Goal: Task Accomplishment & Management: Complete application form

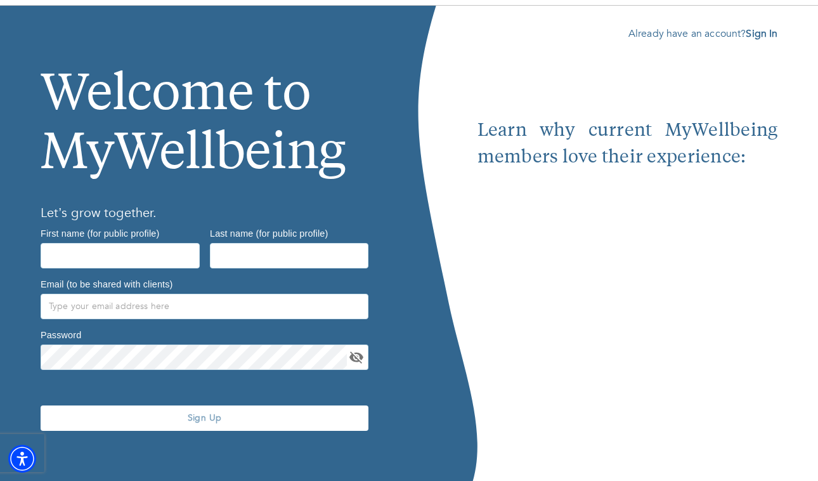
scroll to position [47, 0]
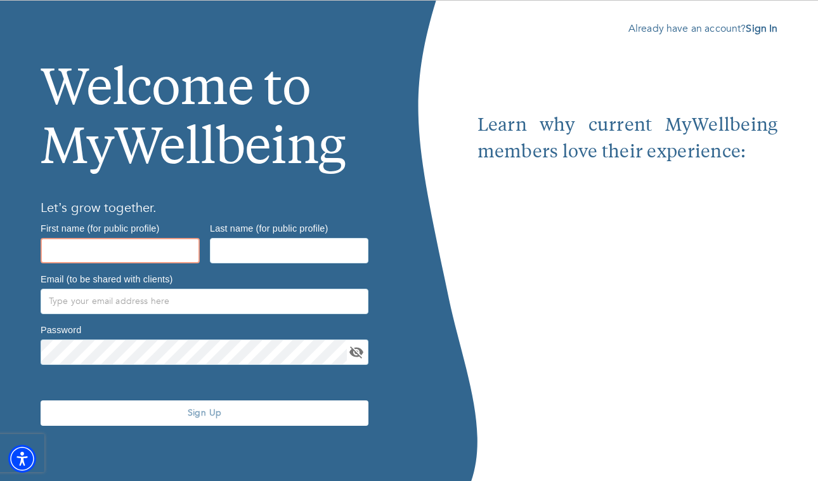
click at [108, 249] on input "text" at bounding box center [120, 250] width 159 height 25
type input "Caroline"
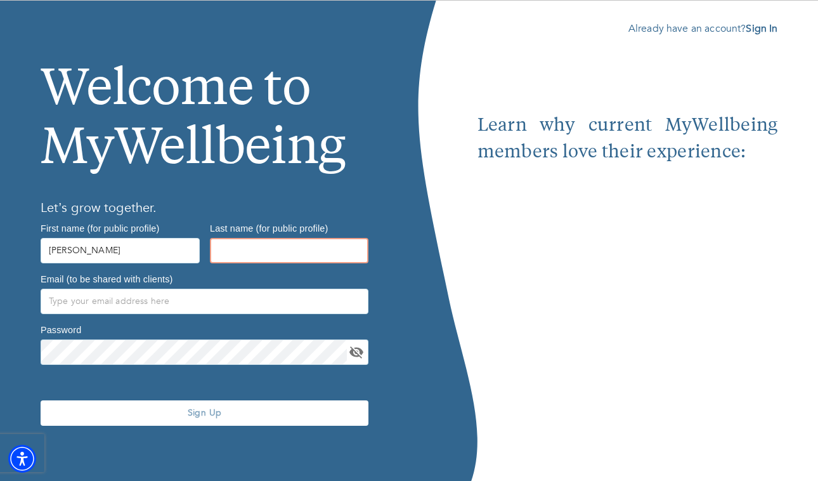
type input "Tudor"
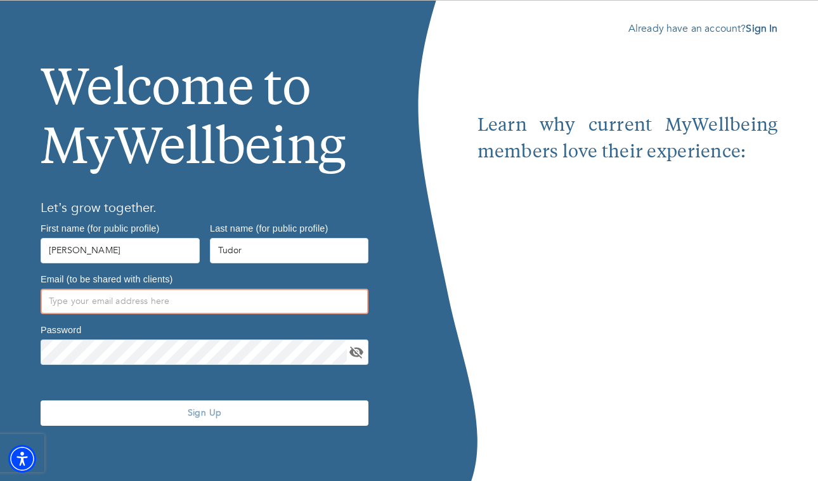
type input "carolinekellytherapy@gmail.com"
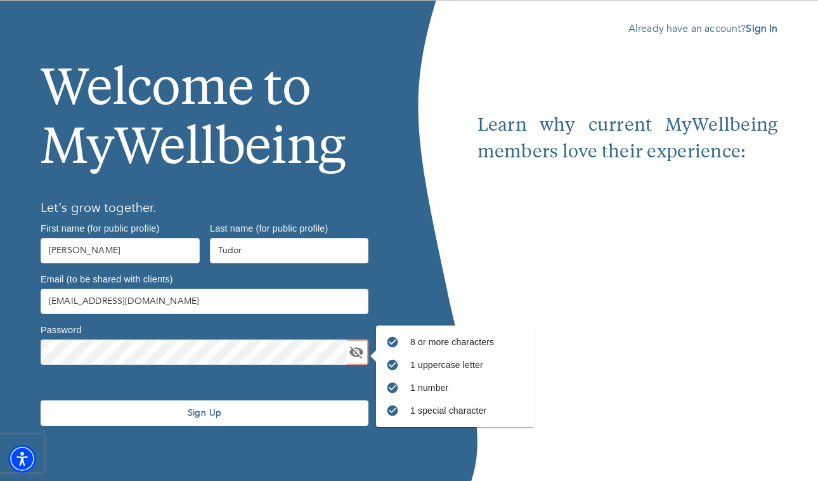
click at [228, 415] on span "Sign Up" at bounding box center [205, 413] width 318 height 12
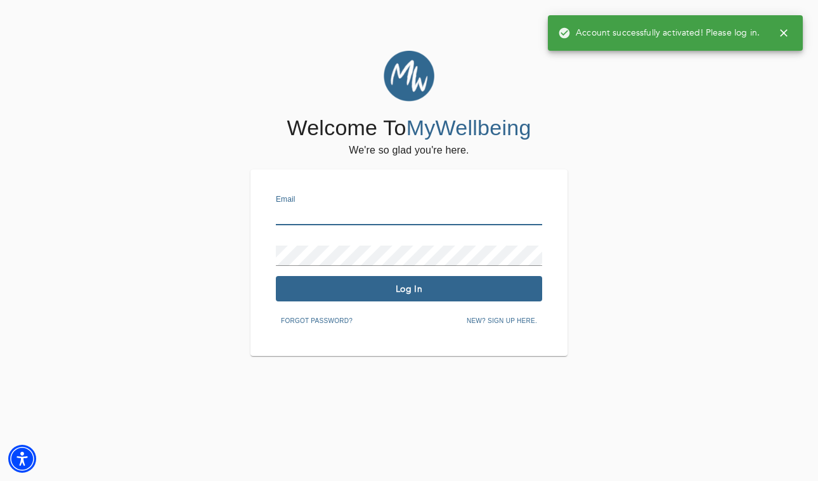
click at [358, 213] on input "text" at bounding box center [409, 215] width 266 height 20
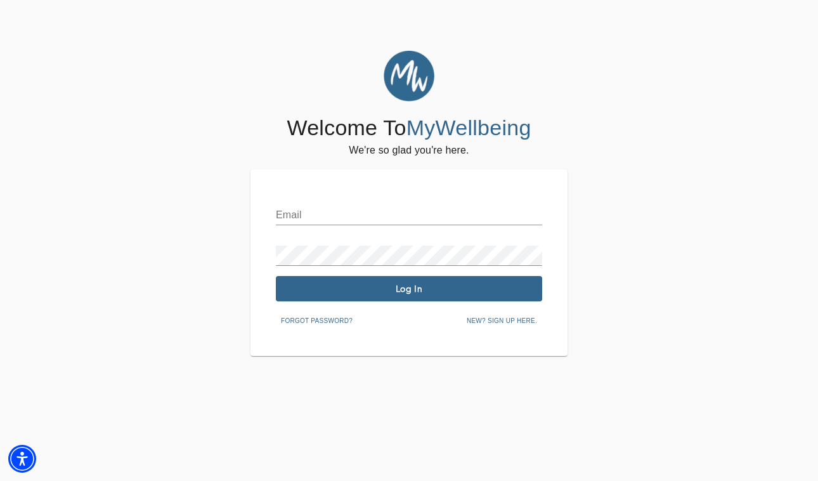
type input "carolinekellytherapy@gmail.com"
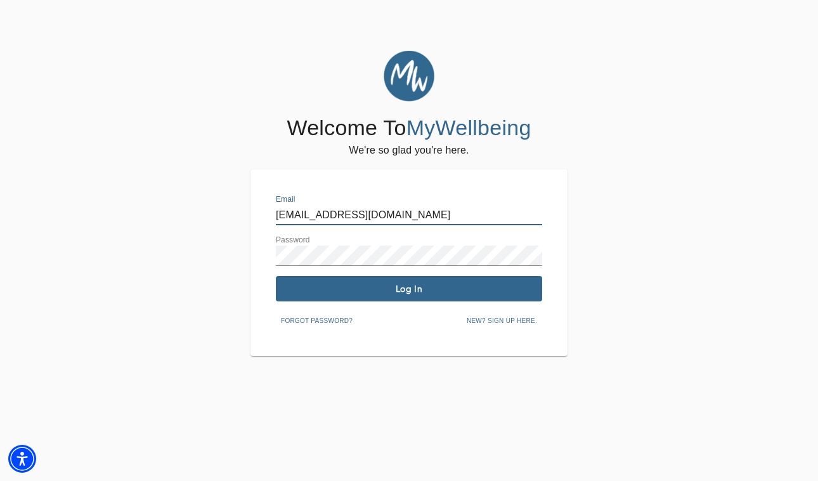
click at [407, 287] on span "Log In" at bounding box center [409, 289] width 256 height 12
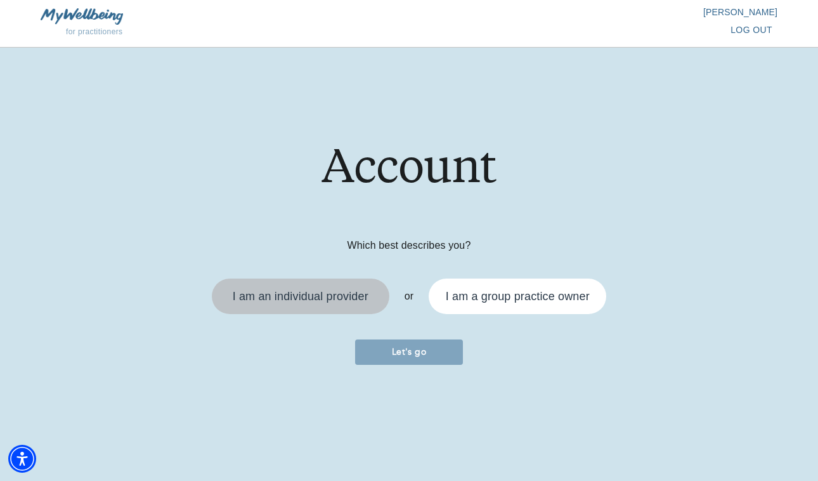
click at [294, 304] on div "I am an individual provider" at bounding box center [300, 296] width 162 height 20
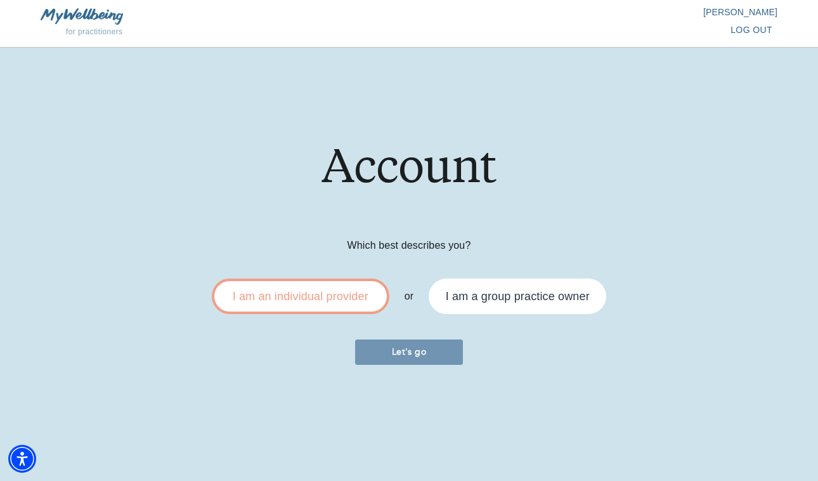
click at [412, 354] on span "Let's go" at bounding box center [409, 352] width 98 height 12
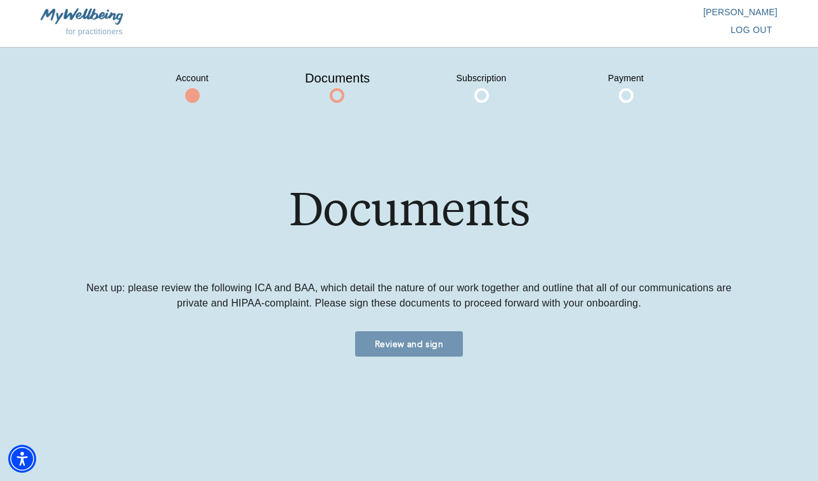
click at [410, 341] on span "Review and sign" at bounding box center [409, 344] width 98 height 12
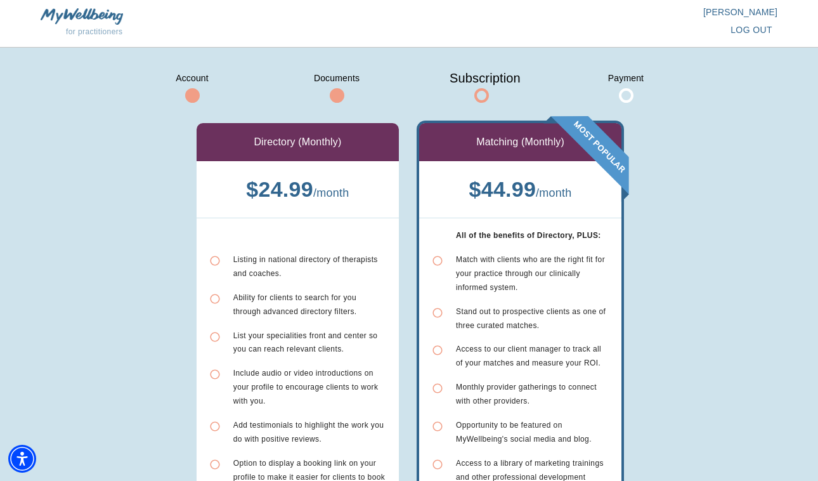
click at [540, 283] on div "Match with clients who are the right fit for your practice through our clinical…" at bounding box center [532, 273] width 153 height 42
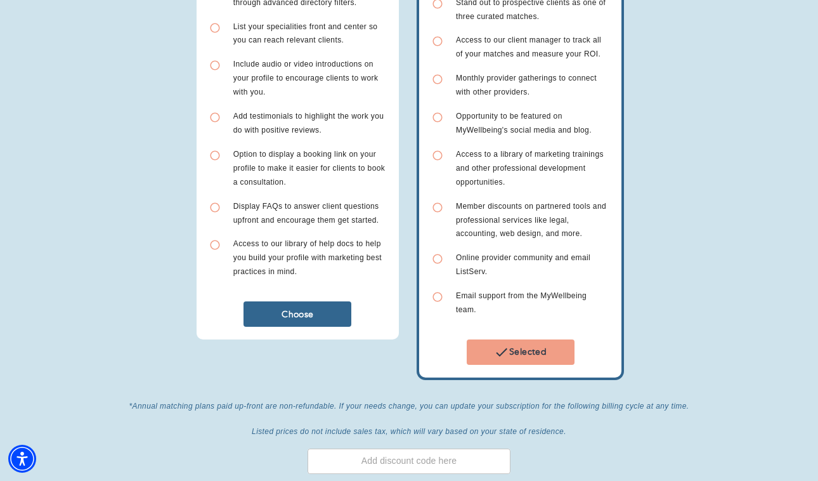
scroll to position [419, 0]
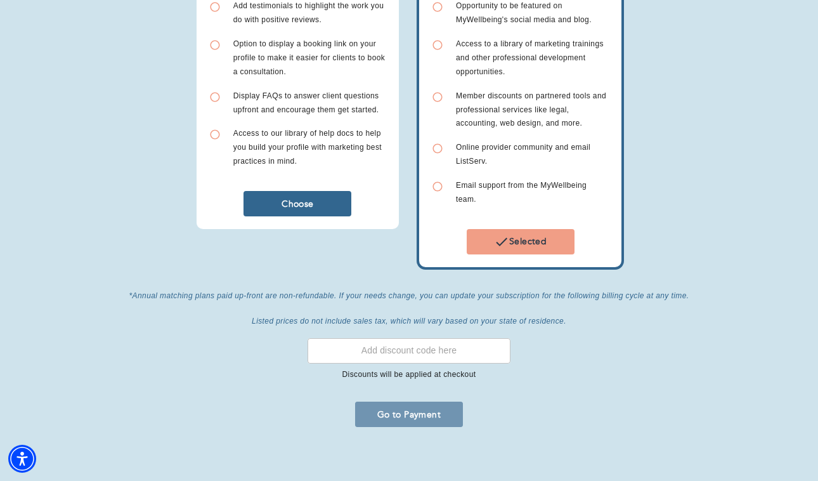
click at [417, 412] on span "Go to Payment" at bounding box center [409, 414] width 98 height 12
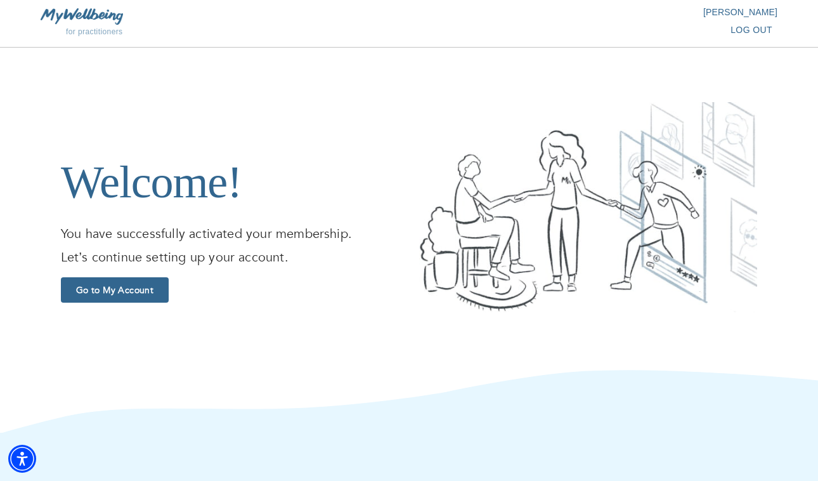
click at [100, 295] on span "Go to My Account" at bounding box center [115, 290] width 98 height 12
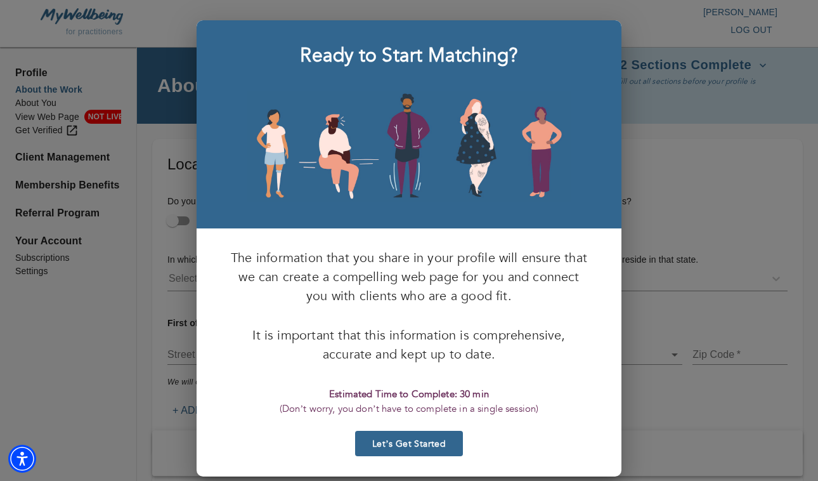
scroll to position [16, 0]
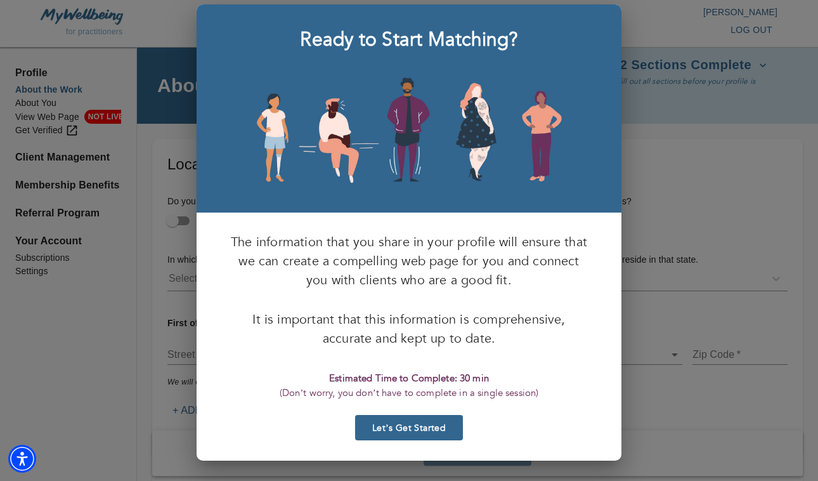
click at [390, 428] on span "Let’s Get Started" at bounding box center [409, 428] width 98 height 12
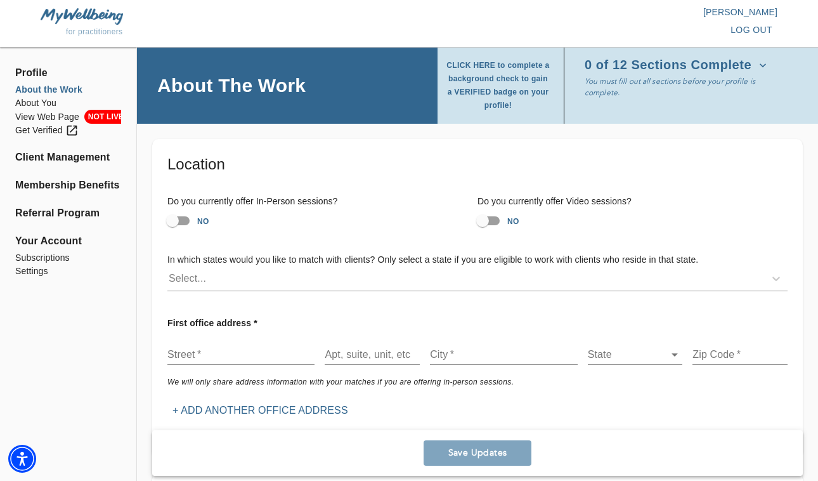
click at [185, 220] on input "NO" at bounding box center [172, 221] width 72 height 24
checkbox input "true"
click at [497, 221] on input "NO" at bounding box center [482, 221] width 72 height 24
checkbox input "true"
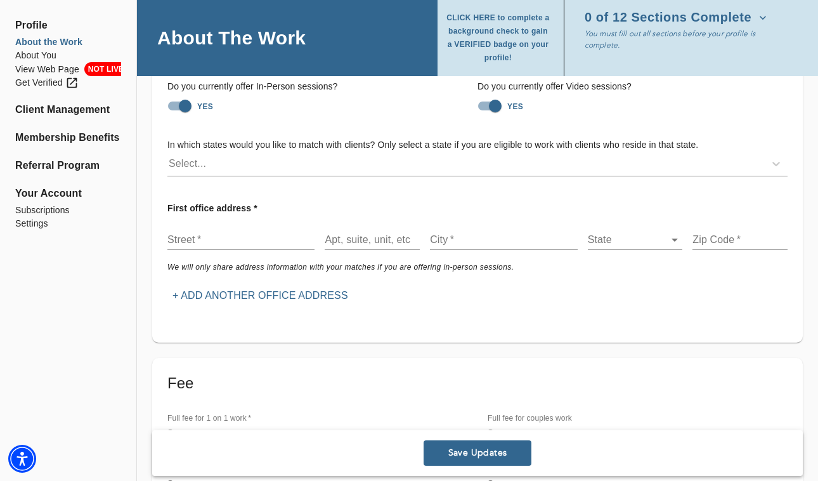
scroll to position [118, 0]
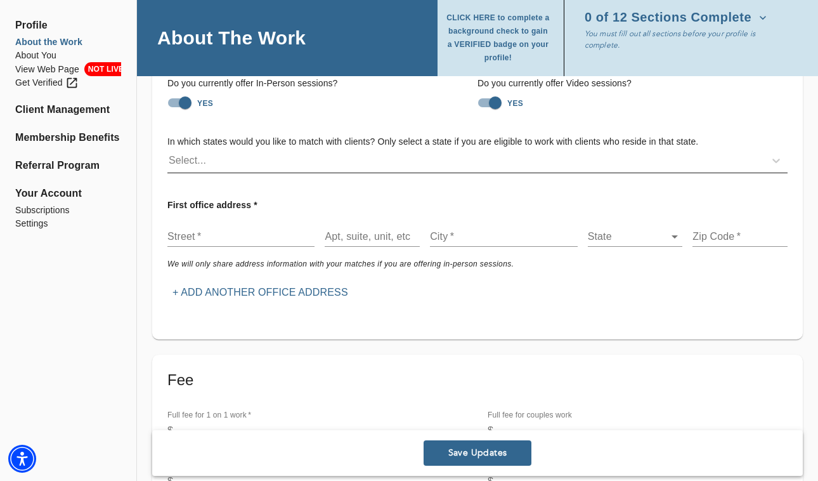
click at [256, 162] on div "Select..." at bounding box center [465, 160] width 597 height 20
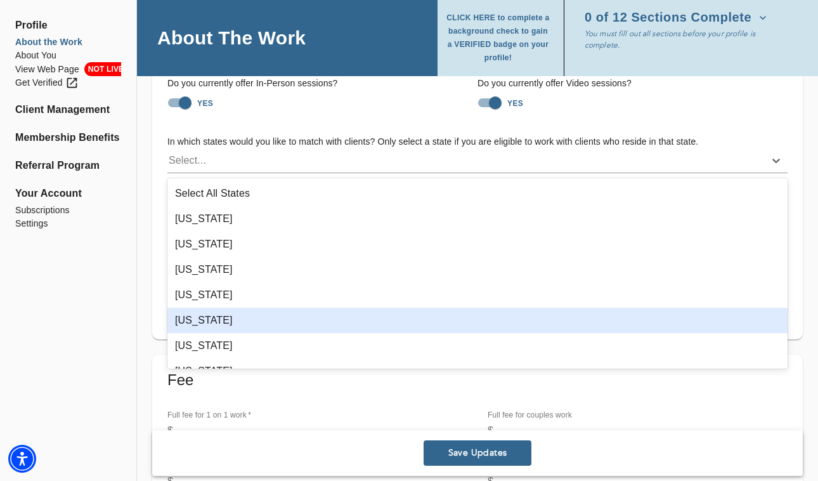
scroll to position [3, 0]
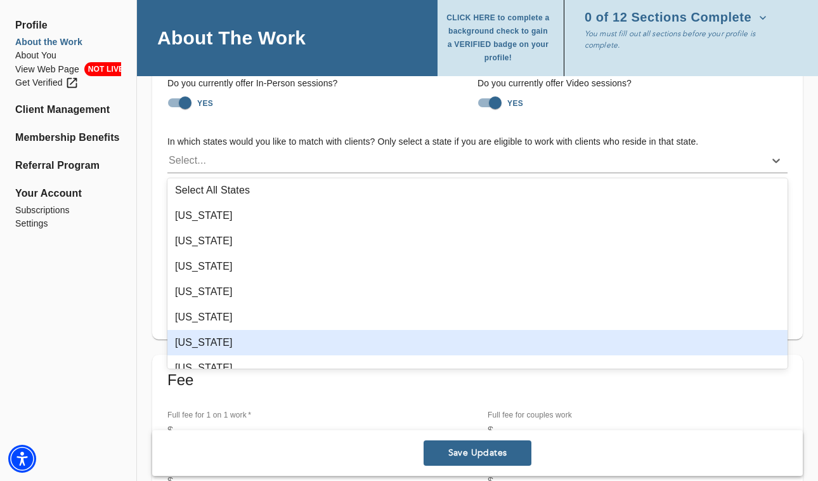
click at [222, 338] on div "[US_STATE]" at bounding box center [477, 342] width 620 height 25
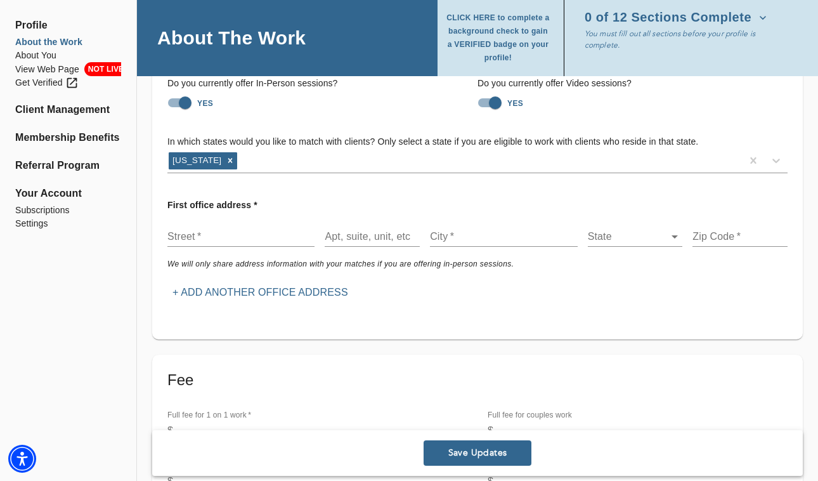
click at [413, 145] on h6 "In which states would you like to match with clients? Only select a state if yo…" at bounding box center [477, 142] width 620 height 14
click at [222, 238] on input "text" at bounding box center [240, 236] width 147 height 20
type input "[STREET_ADDRESS]"
click at [453, 235] on input "text" at bounding box center [503, 236] width 147 height 20
click at [526, 240] on input "text" at bounding box center [503, 236] width 147 height 20
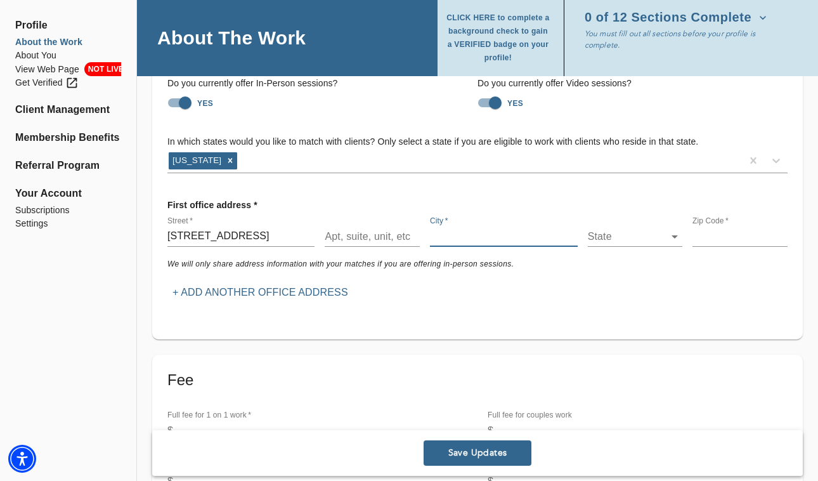
type input "[GEOGRAPHIC_DATA], [GEOGRAPHIC_DATA]"
type input "90068"
click at [637, 236] on body "for practitioners [PERSON_NAME] log out Profile About the Work About You View W…" at bounding box center [409, 122] width 818 height 481
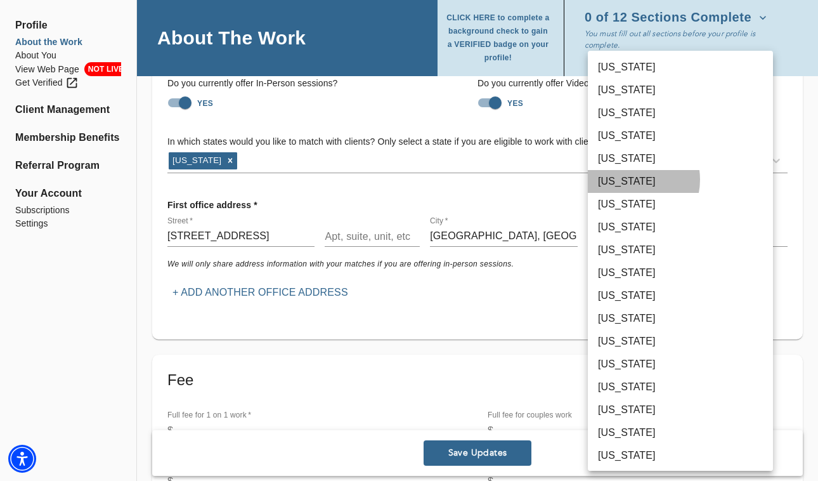
click at [631, 179] on li "[US_STATE]" at bounding box center [680, 181] width 185 height 23
type input "6"
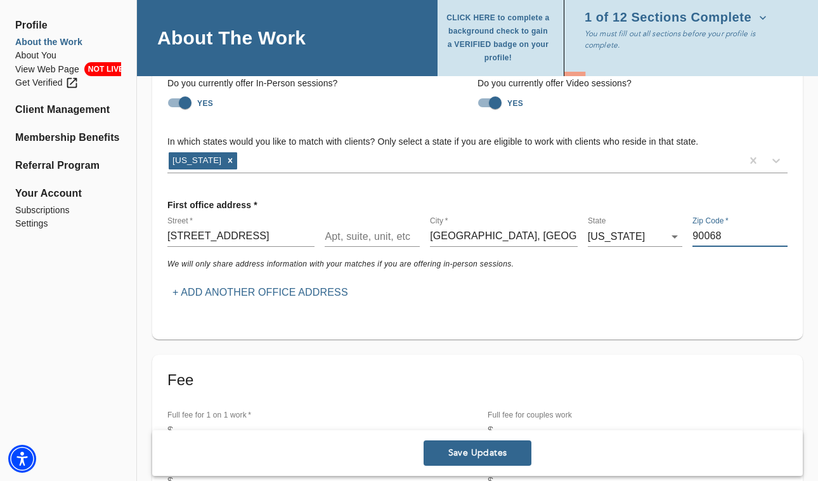
click at [735, 231] on input "90068" at bounding box center [740, 236] width 95 height 20
type input "90027"
click at [715, 315] on div "Location Do you currently offer In-Person sessions? YES Do you currently offer …" at bounding box center [477, 180] width 651 height 318
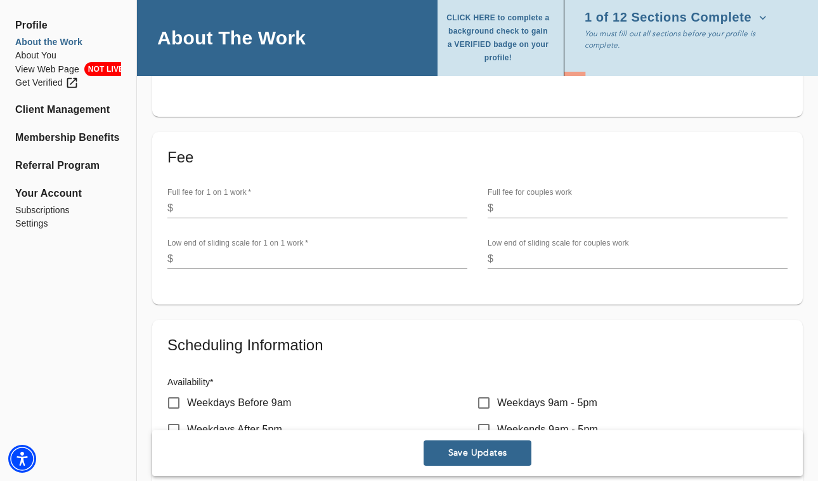
scroll to position [344, 0]
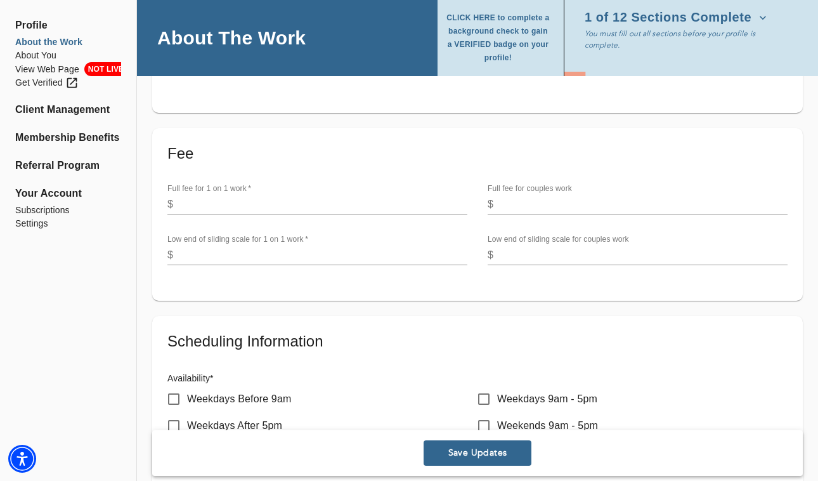
click at [318, 195] on input "number" at bounding box center [322, 204] width 289 height 20
type input "250"
click at [552, 207] on input "number" at bounding box center [642, 204] width 289 height 20
type input "300"
click at [263, 254] on input "number" at bounding box center [322, 255] width 289 height 20
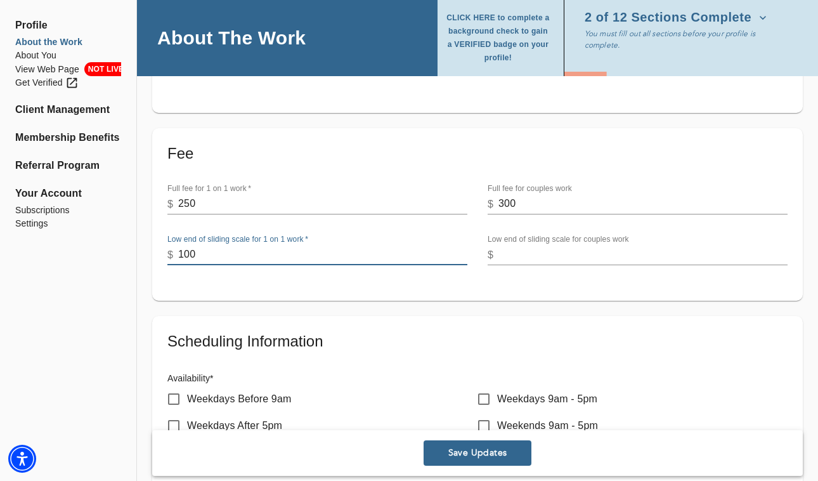
type input "100"
click at [545, 252] on input "number" at bounding box center [642, 255] width 289 height 20
type input "150"
click at [739, 373] on h6 "Availability *" at bounding box center [477, 379] width 620 height 14
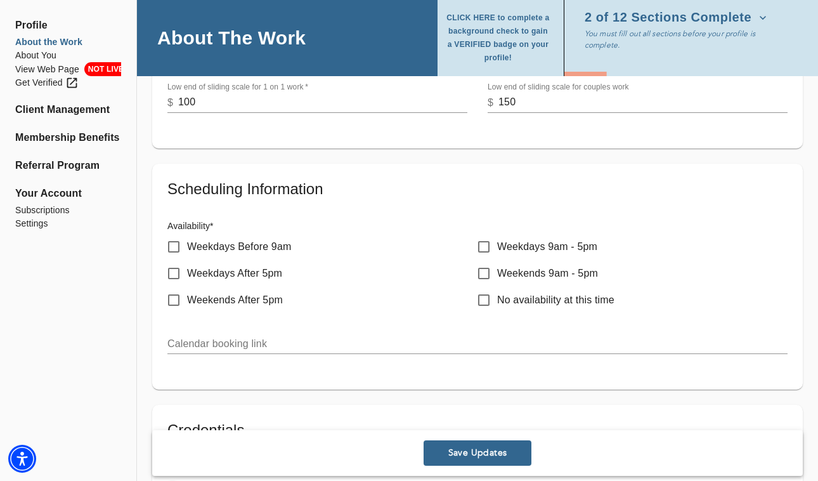
scroll to position [498, 0]
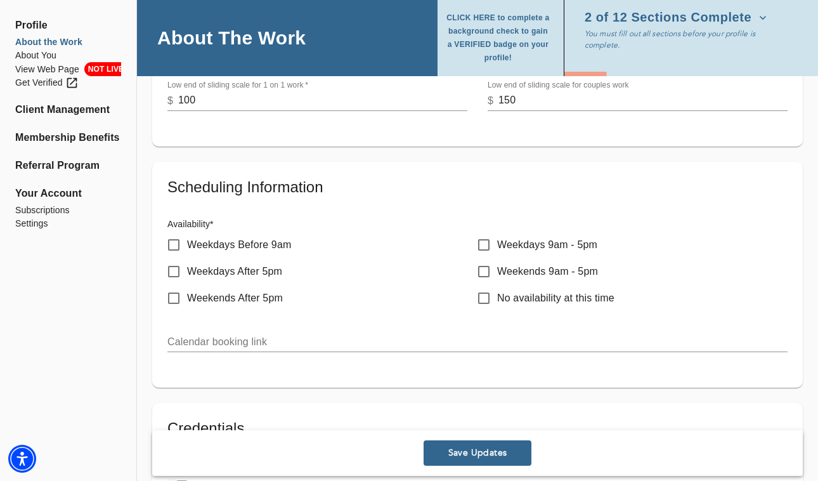
click at [486, 244] on input "Weekdays 9am - 5pm" at bounding box center [484, 244] width 27 height 27
checkbox input "true"
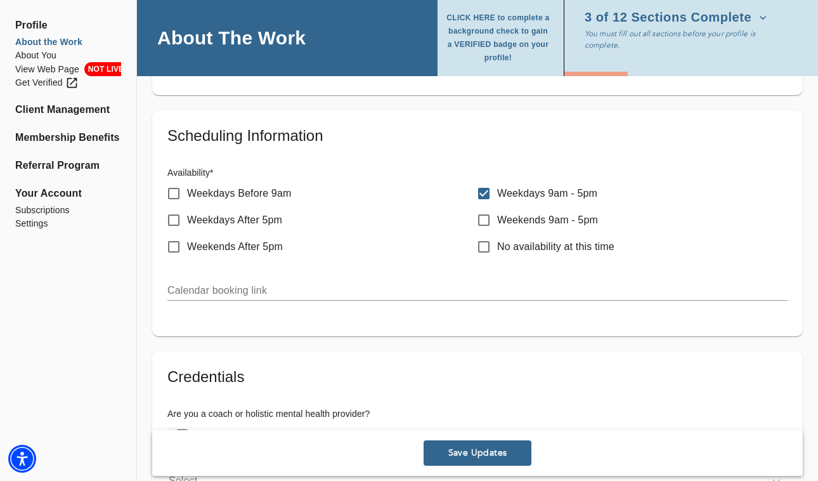
scroll to position [575, 0]
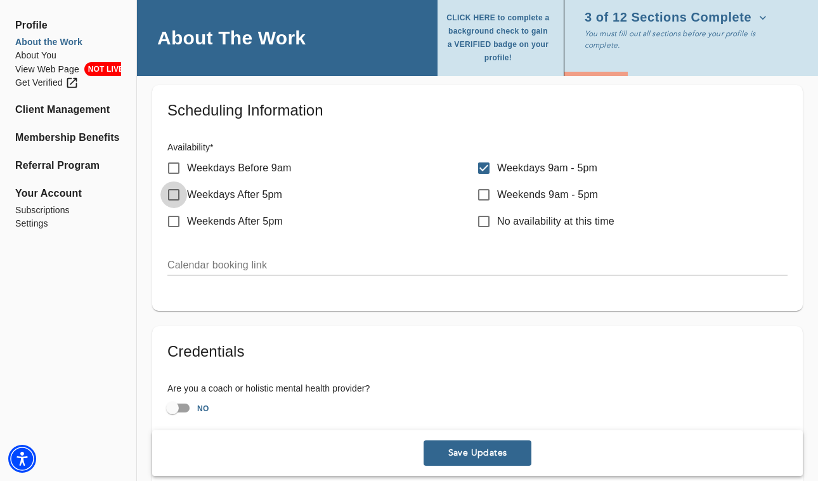
click at [173, 194] on input "Weekdays After 5pm" at bounding box center [173, 194] width 27 height 27
checkbox input "true"
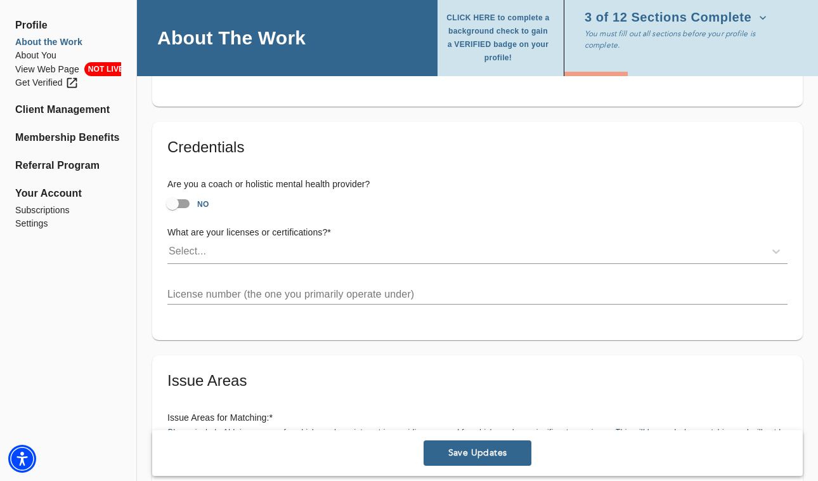
scroll to position [781, 0]
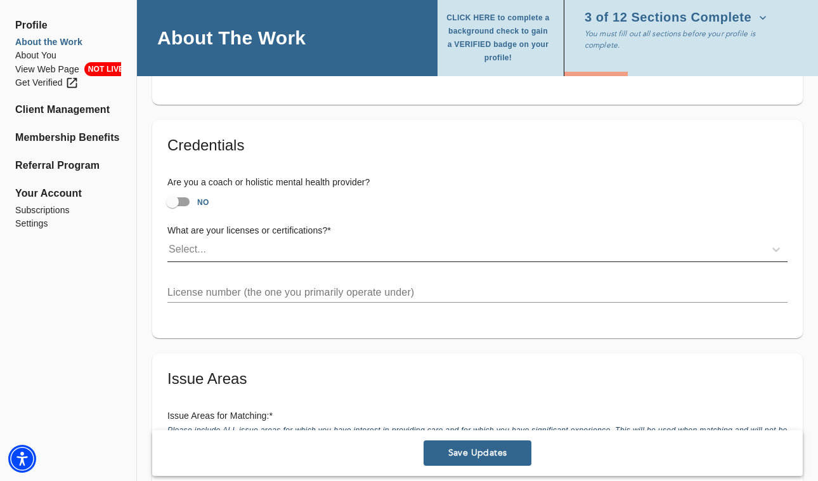
click at [246, 245] on div "Select..." at bounding box center [465, 249] width 597 height 20
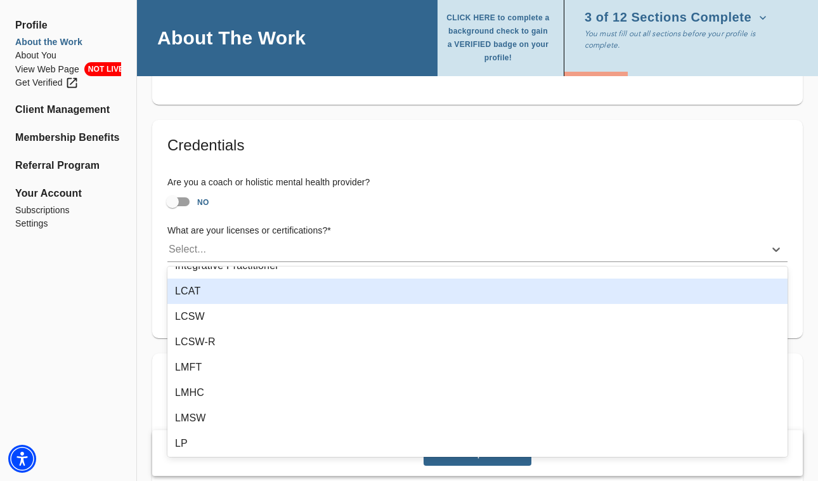
scroll to position [109, 0]
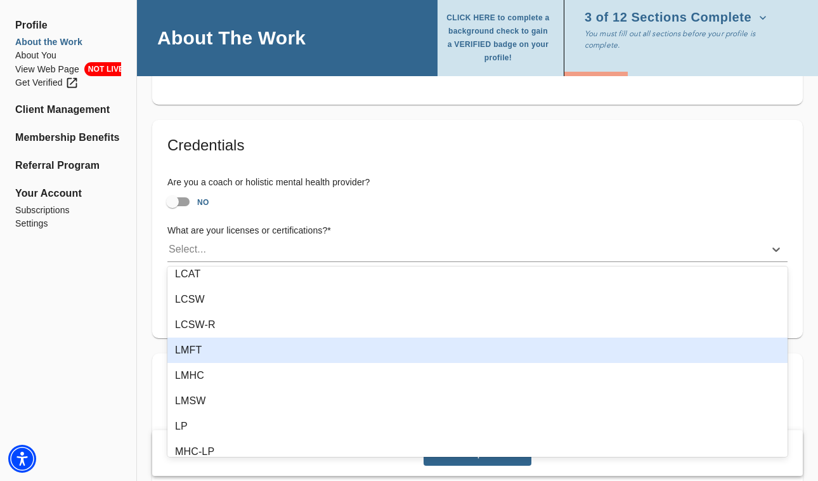
click at [222, 348] on div "LMFT" at bounding box center [477, 349] width 620 height 25
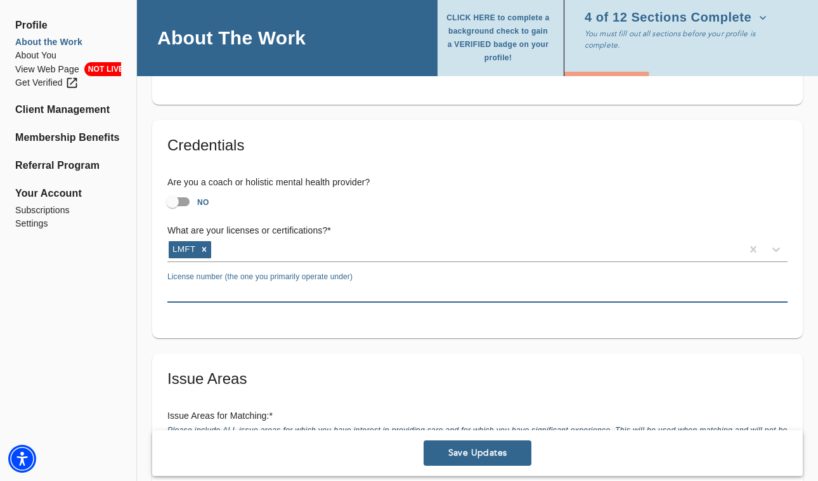
click at [306, 292] on input "text" at bounding box center [477, 292] width 620 height 20
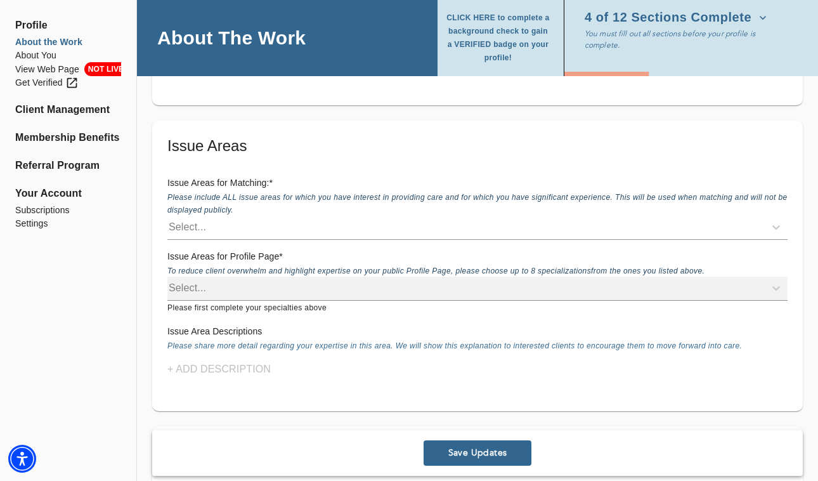
scroll to position [1008, 0]
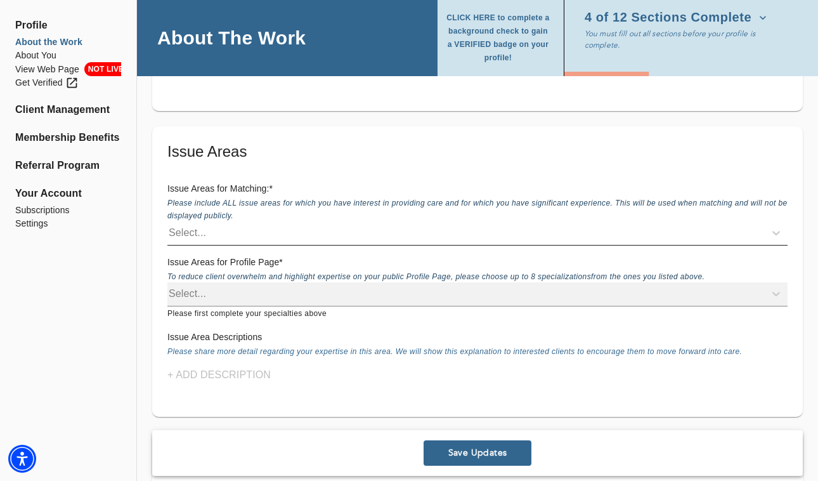
type input "156621"
click at [316, 241] on div "Select..." at bounding box center [465, 233] width 597 height 20
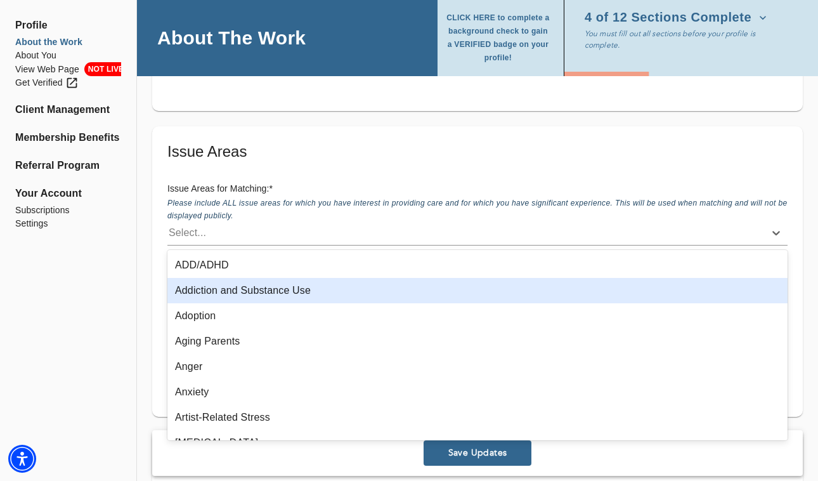
click at [282, 287] on div "Addiction and Substance Use" at bounding box center [477, 290] width 620 height 25
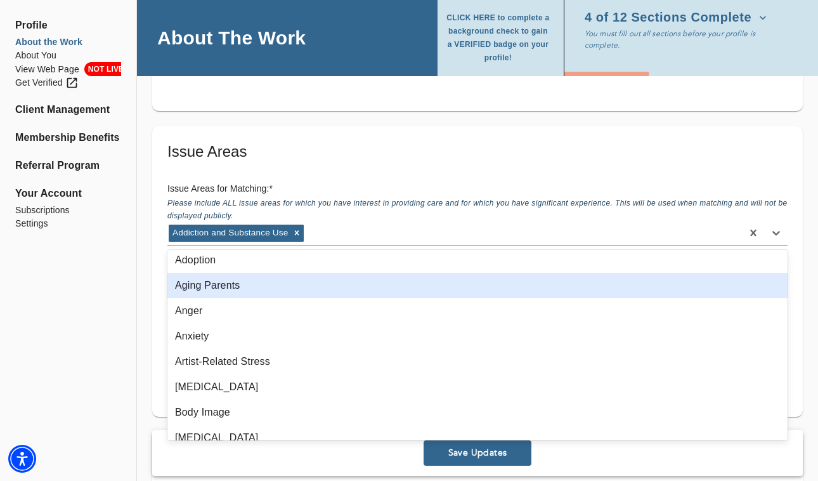
scroll to position [37, 0]
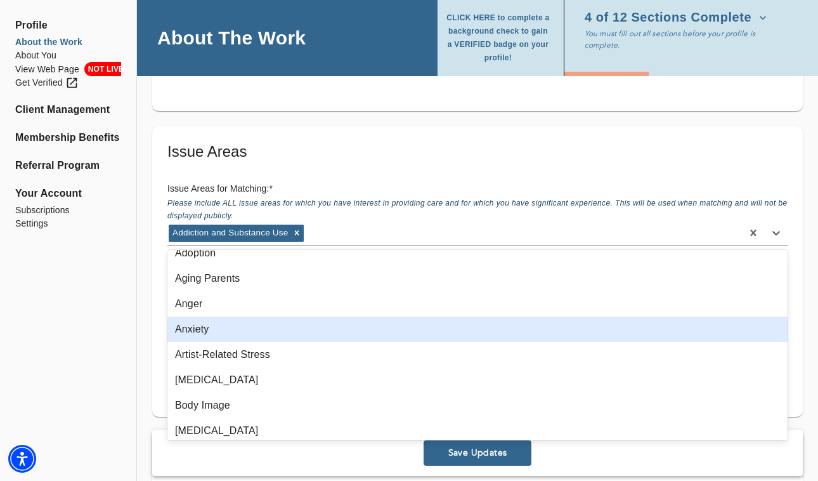
click at [226, 334] on div "Anxiety" at bounding box center [477, 328] width 620 height 25
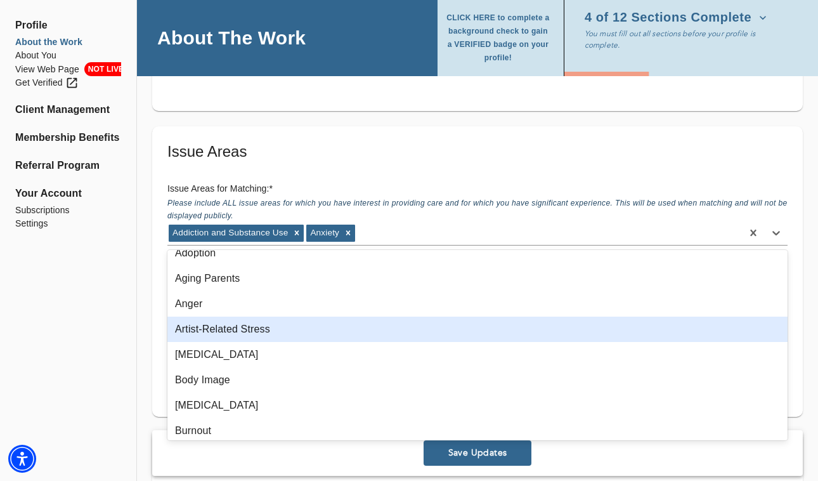
click at [277, 323] on div "Artist-Related Stress" at bounding box center [477, 328] width 620 height 25
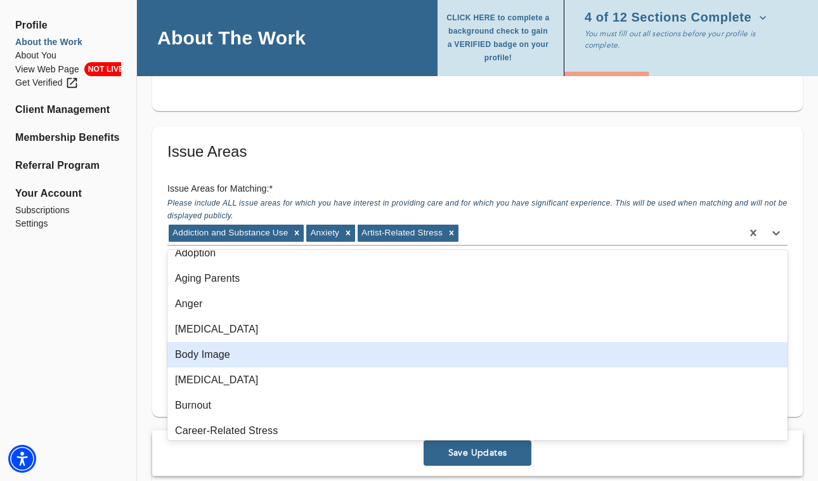
click at [228, 356] on div "Body Image" at bounding box center [477, 354] width 620 height 25
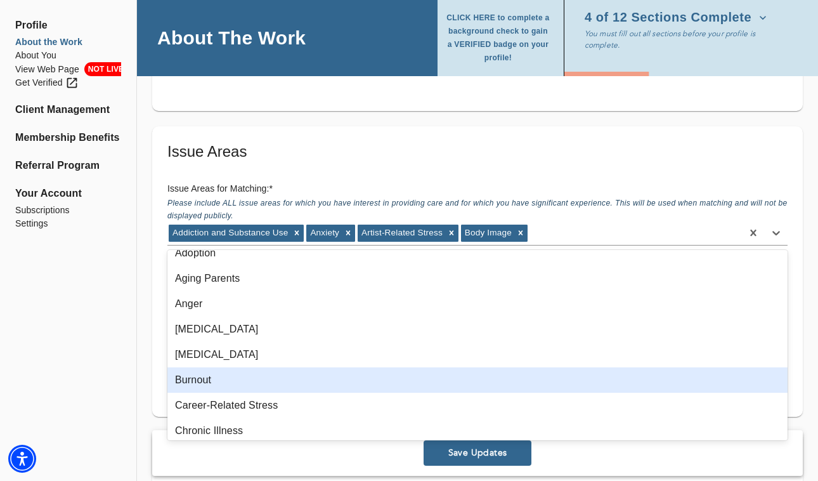
click at [218, 379] on div "Burnout" at bounding box center [477, 379] width 620 height 25
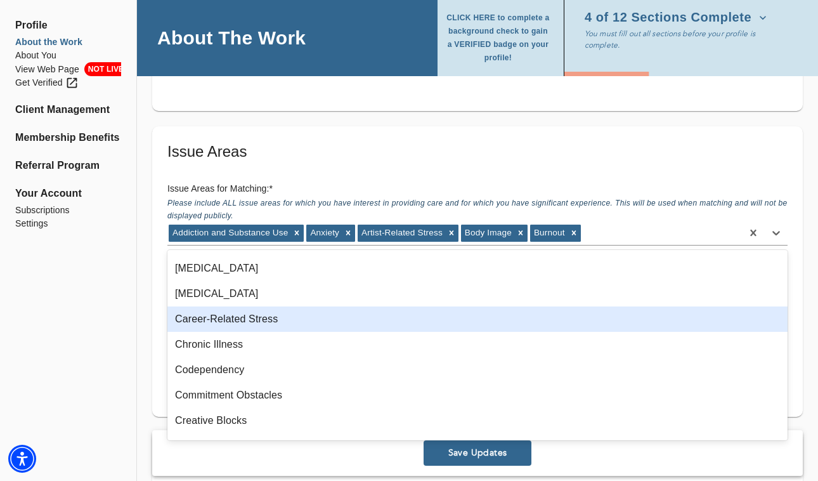
scroll to position [114, 0]
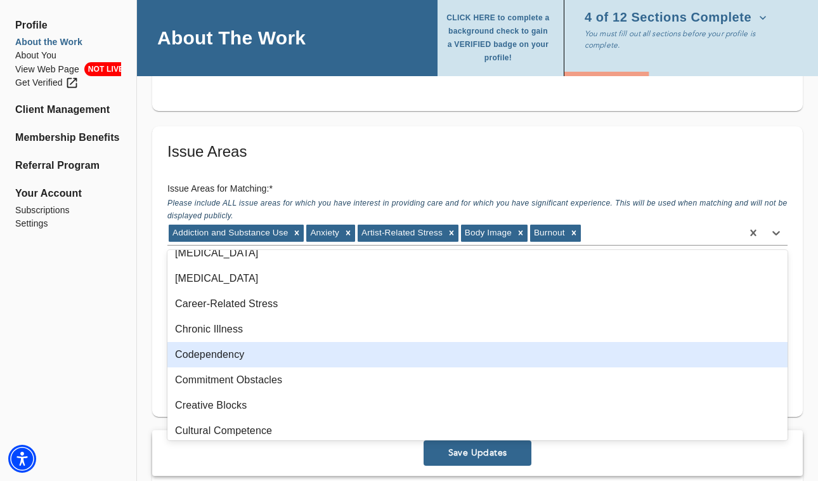
click at [223, 357] on div "Codependency" at bounding box center [477, 354] width 620 height 25
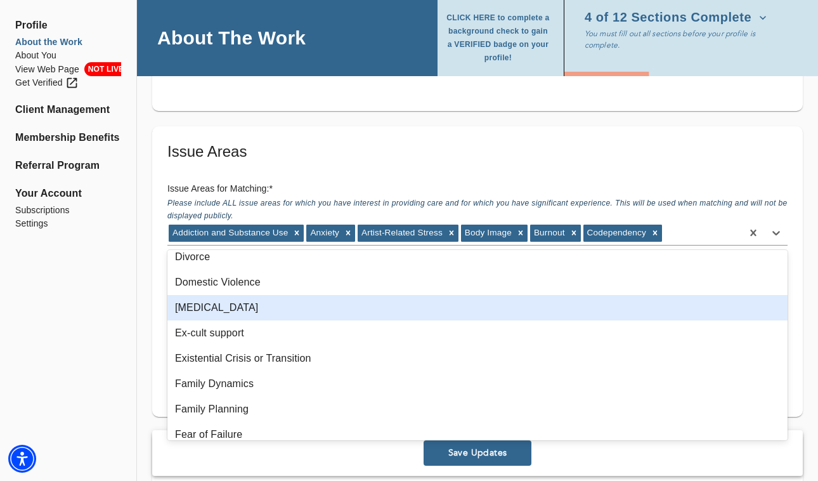
scroll to position [353, 0]
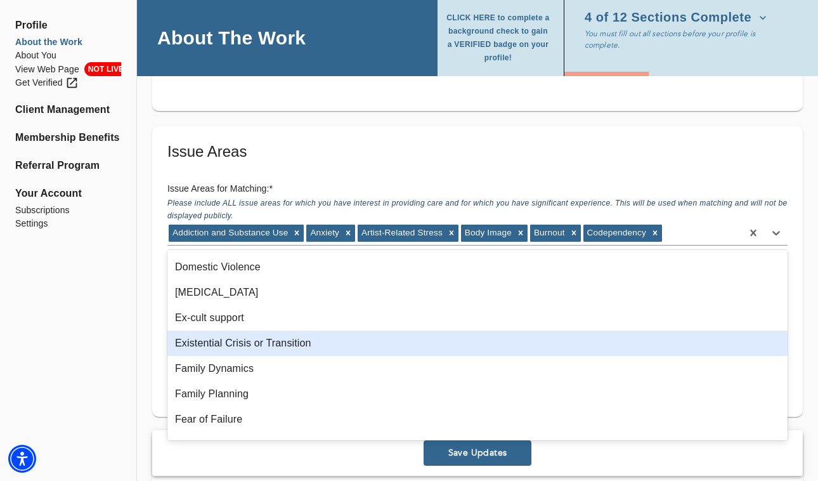
click at [295, 348] on div "Existential Crisis or Transition" at bounding box center [477, 342] width 620 height 25
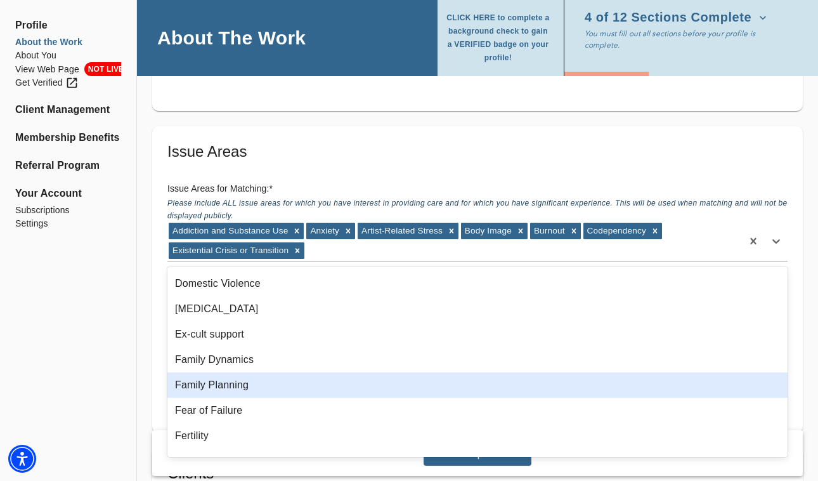
click at [263, 392] on div "Family Planning" at bounding box center [477, 384] width 620 height 25
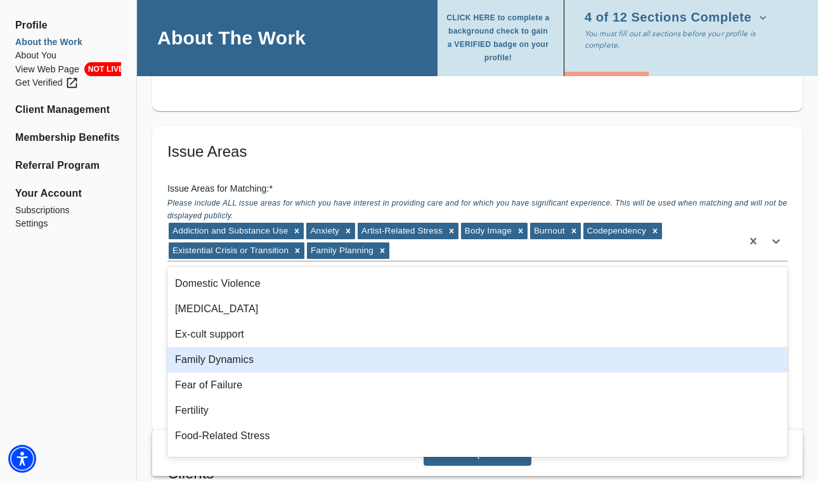
click at [259, 360] on div "Family Dynamics" at bounding box center [477, 359] width 620 height 25
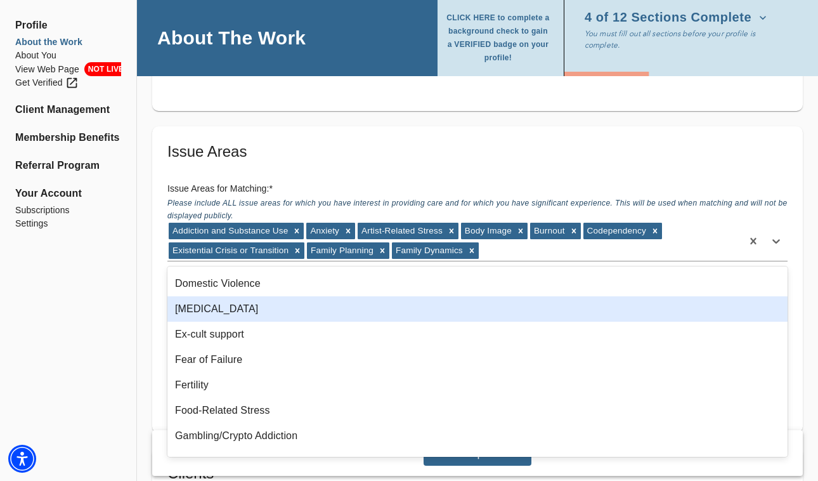
click at [239, 310] on div "[MEDICAL_DATA]" at bounding box center [477, 308] width 620 height 25
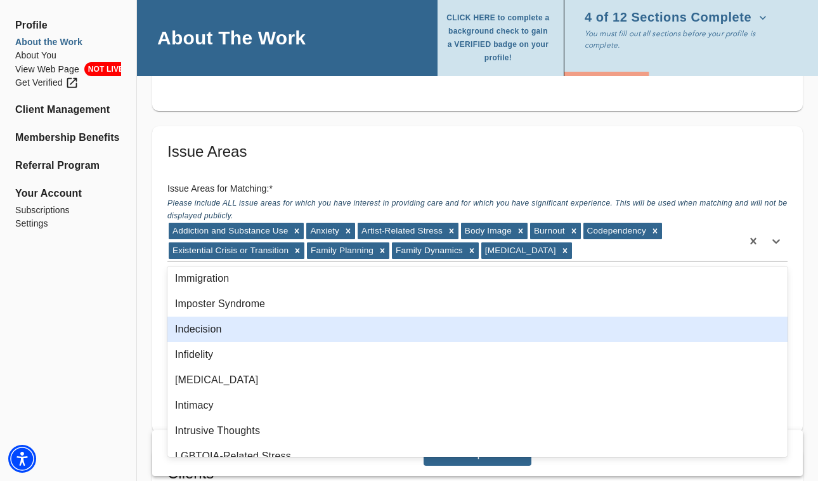
scroll to position [634, 0]
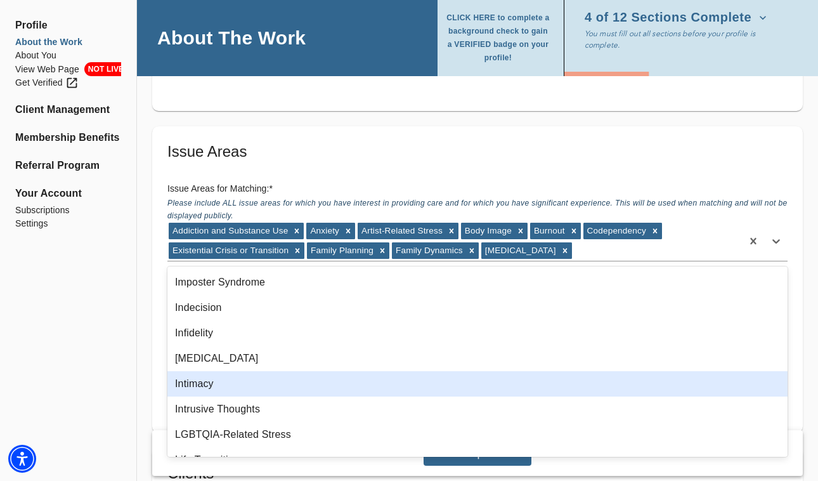
click at [201, 384] on div "Intimacy" at bounding box center [477, 383] width 620 height 25
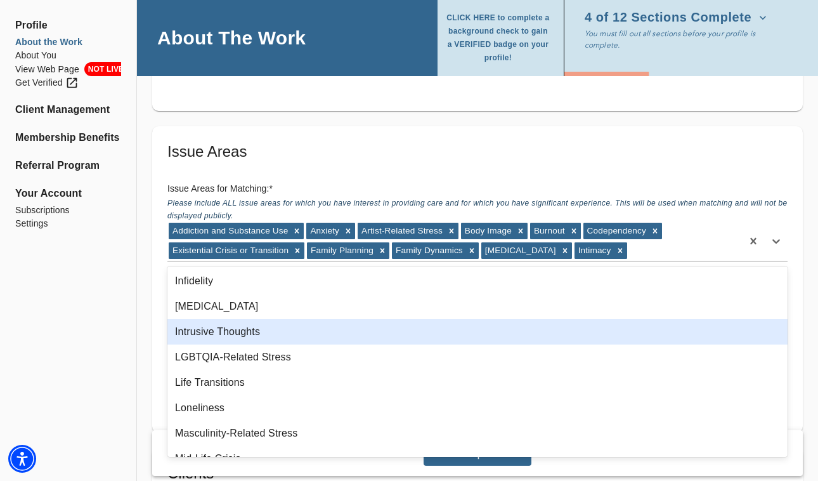
scroll to position [687, 0]
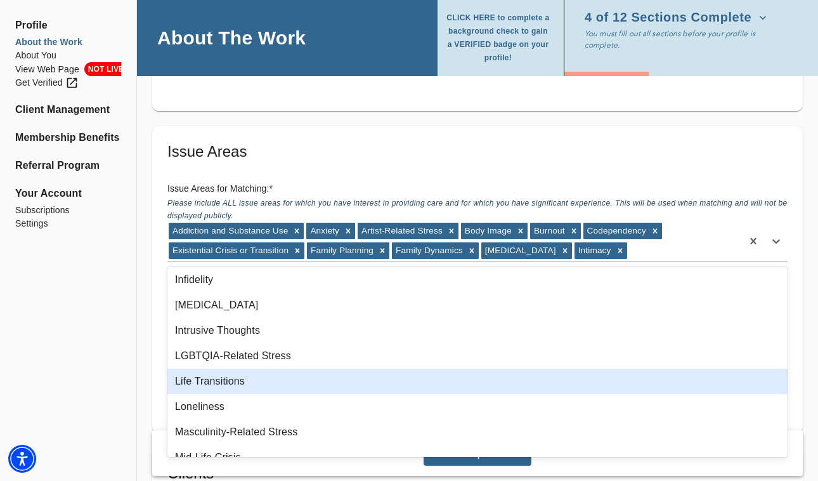
click at [203, 379] on div "Life Transitions" at bounding box center [477, 380] width 620 height 25
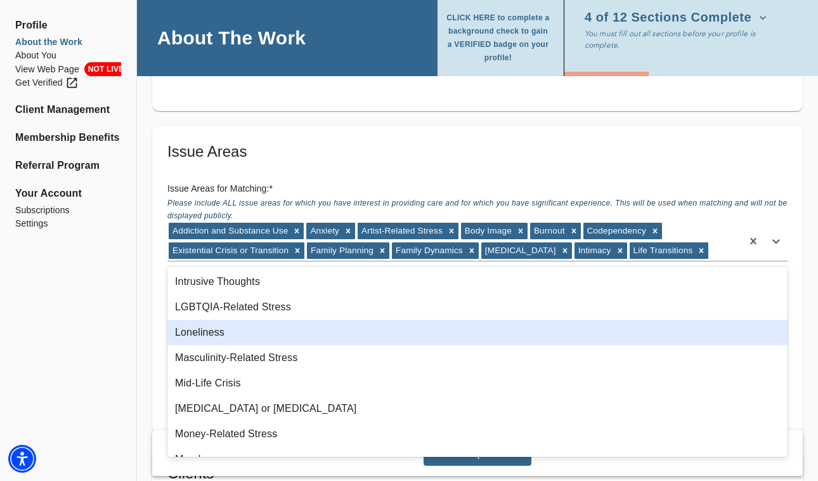
scroll to position [743, 0]
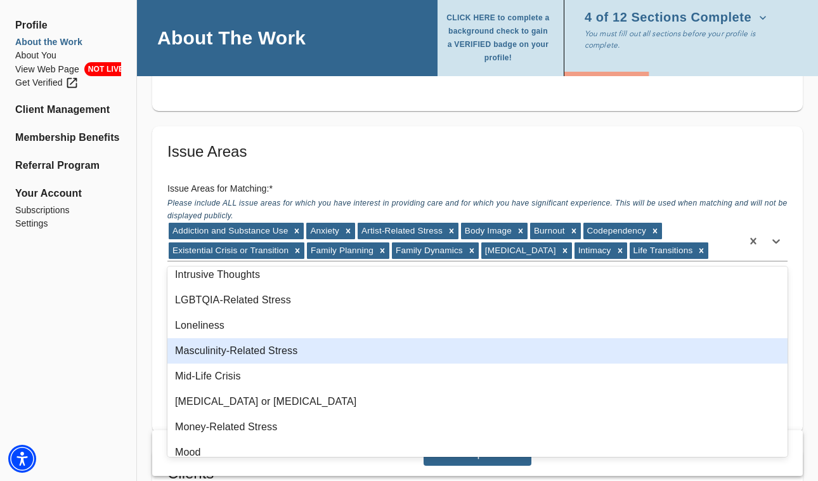
click at [225, 354] on div "Masculinity-Related Stress" at bounding box center [477, 350] width 620 height 25
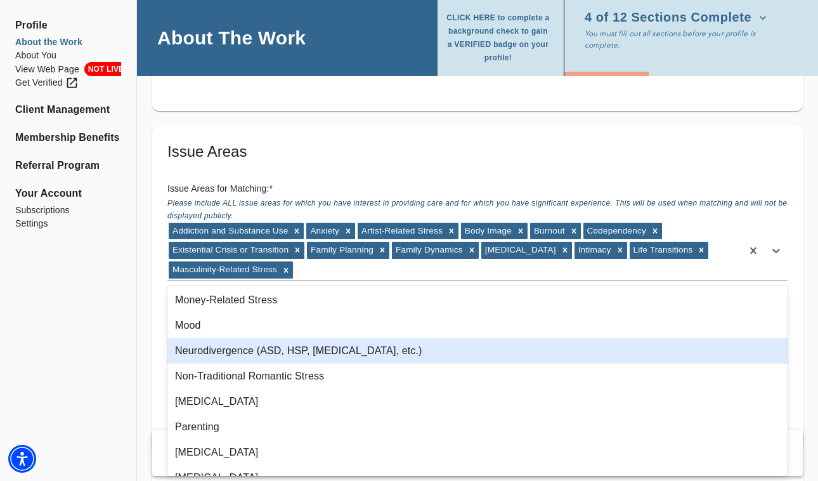
scroll to position [863, 0]
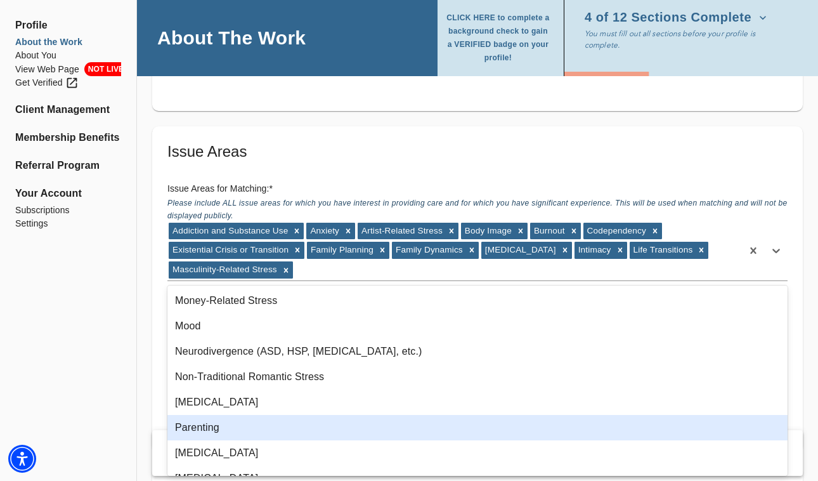
click at [202, 429] on div "Parenting" at bounding box center [477, 427] width 620 height 25
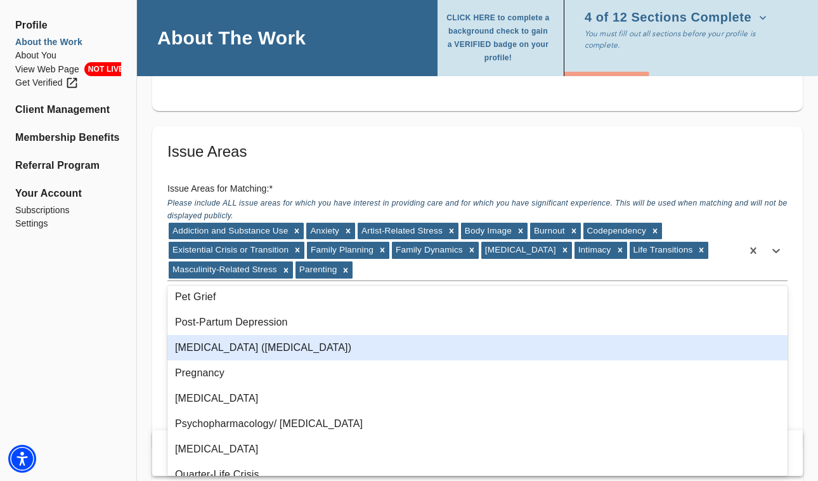
scroll to position [1070, 0]
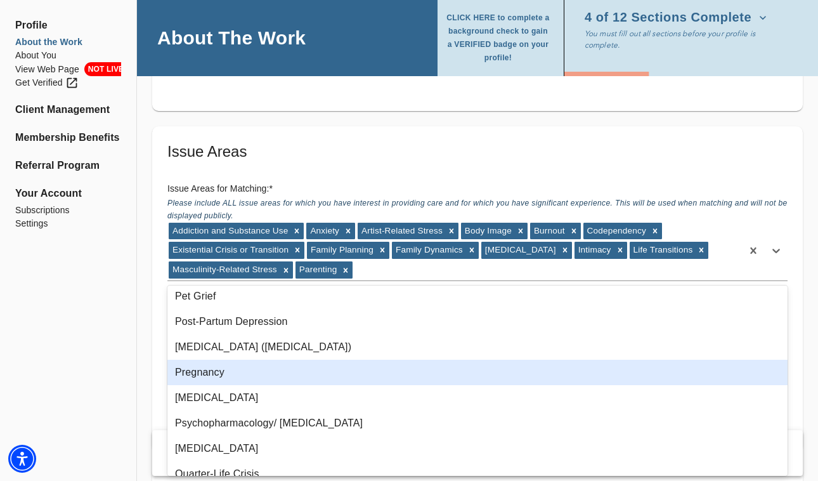
click at [208, 377] on div "Pregnancy" at bounding box center [477, 372] width 620 height 25
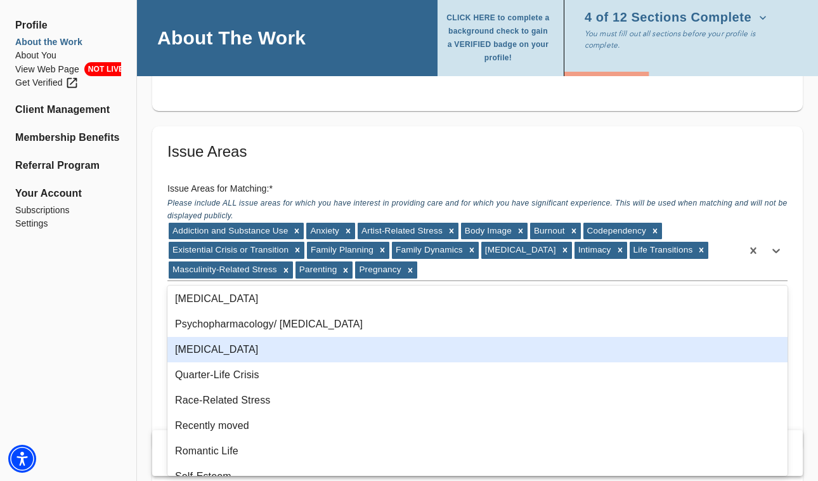
scroll to position [1145, 0]
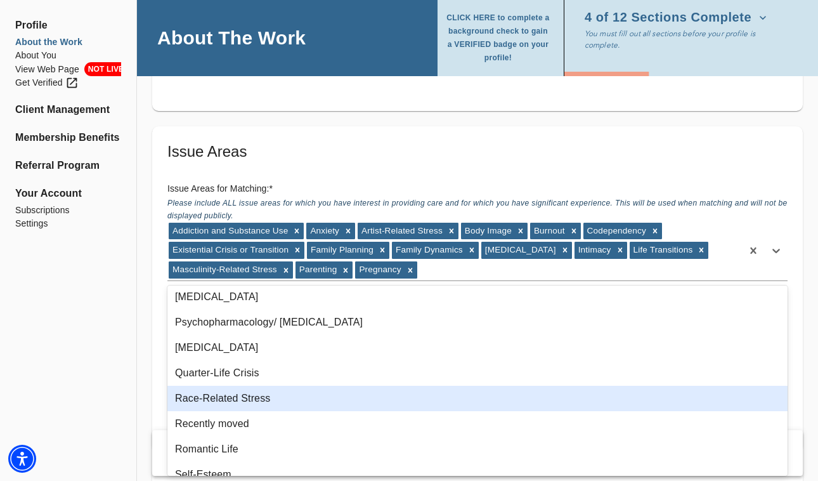
click at [227, 400] on div "Race-Related Stress" at bounding box center [477, 398] width 620 height 25
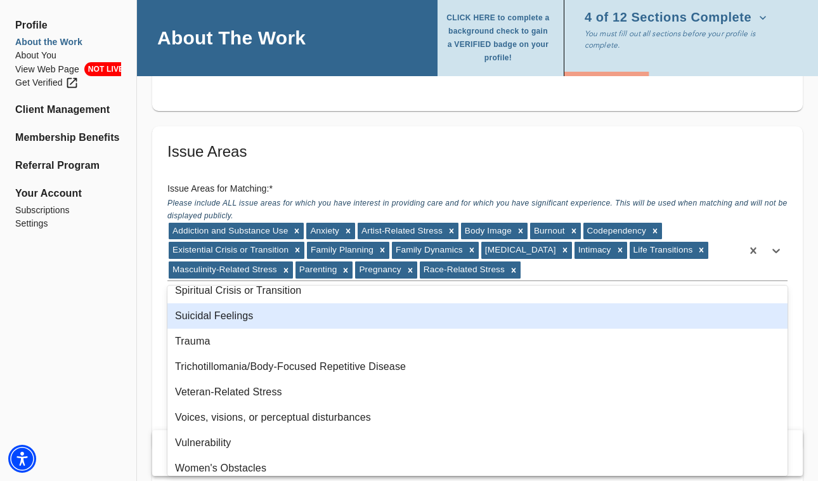
scroll to position [1566, 0]
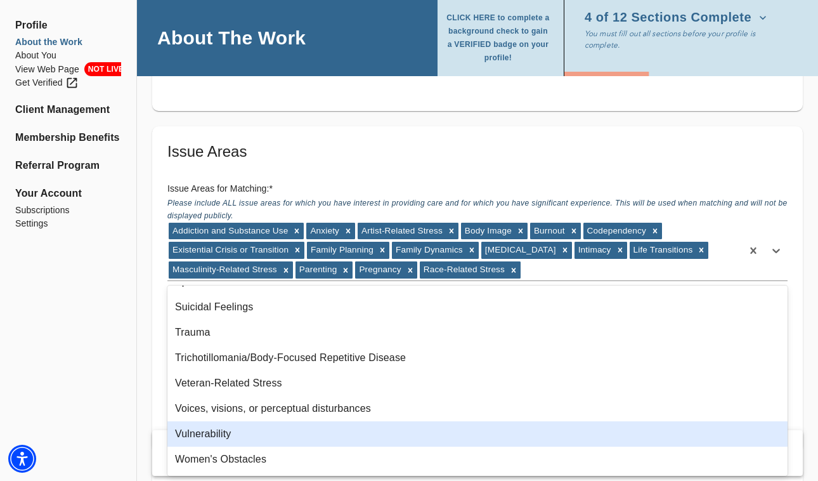
click at [214, 435] on div "Vulnerability" at bounding box center [477, 433] width 620 height 25
click at [214, 435] on div "Women's Obstacles" at bounding box center [477, 434] width 620 height 25
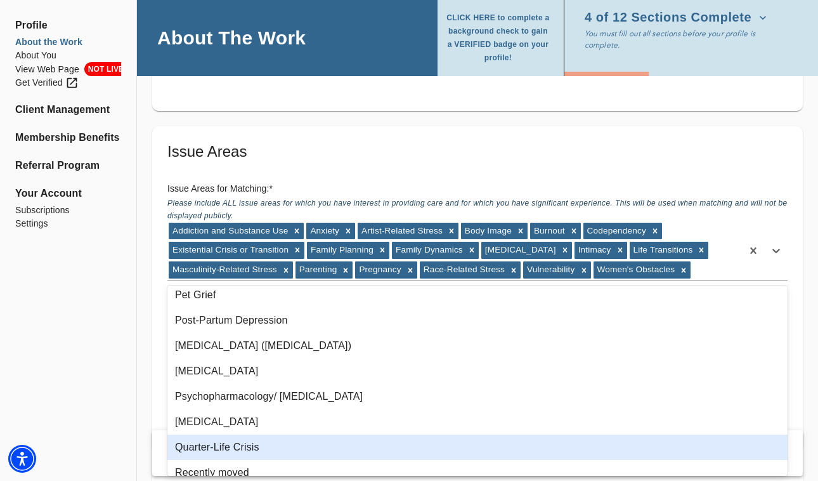
scroll to position [1067, 0]
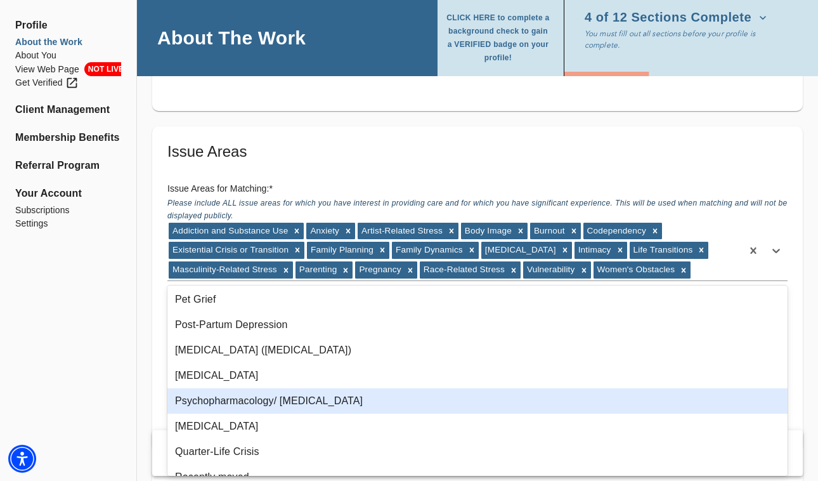
click at [204, 400] on div "Psychopharmacology/ [MEDICAL_DATA]" at bounding box center [477, 400] width 620 height 25
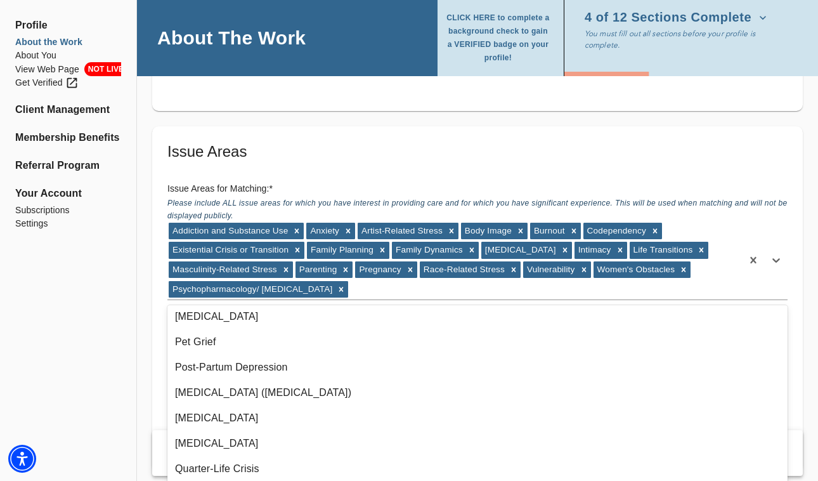
scroll to position [1055, 0]
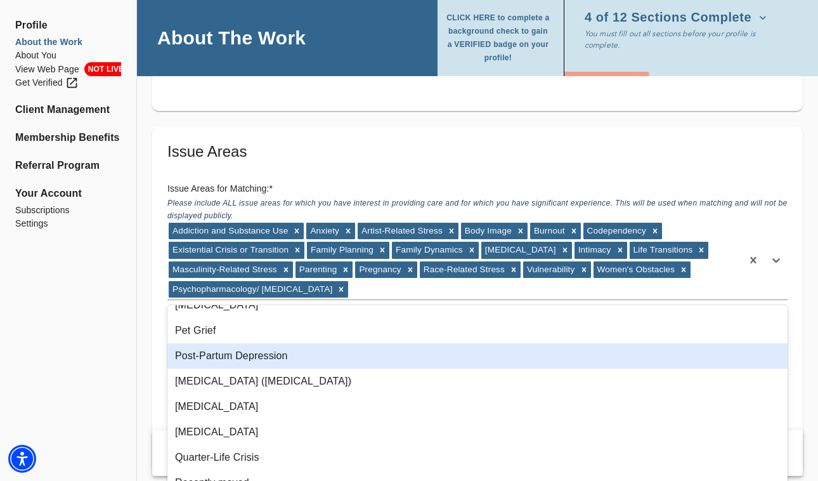
click at [288, 360] on div "Post-Partum Depression" at bounding box center [477, 355] width 620 height 25
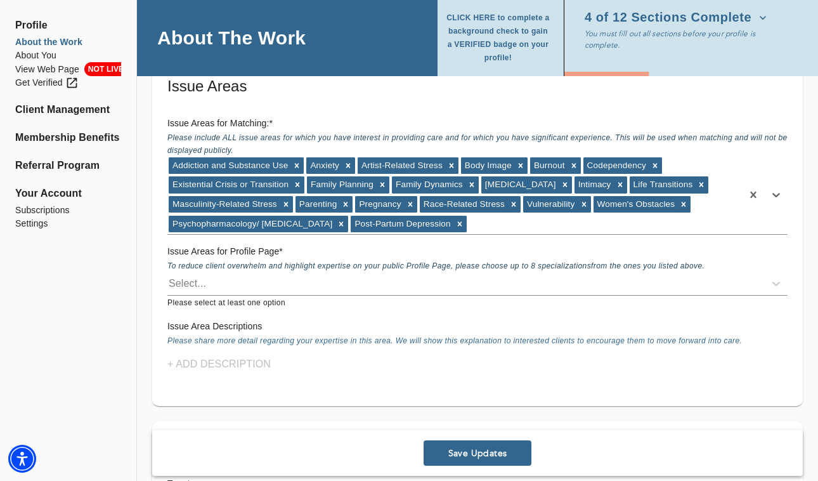
scroll to position [1080, 0]
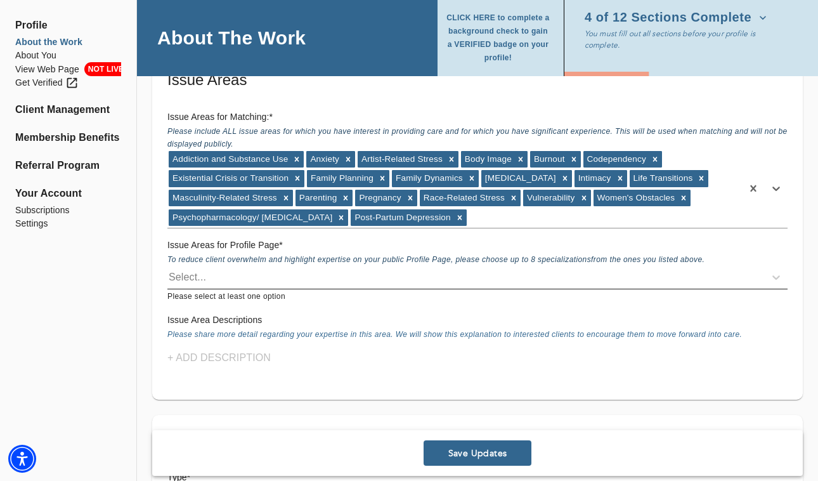
click at [238, 273] on div "Select..." at bounding box center [465, 277] width 597 height 20
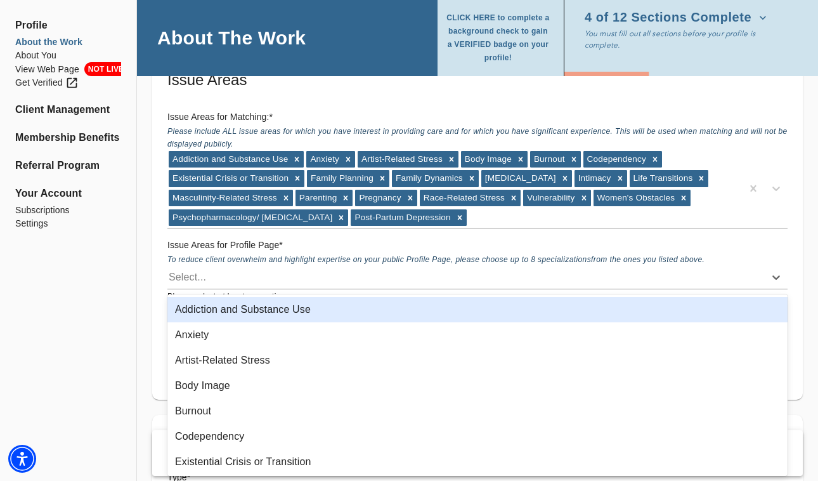
click at [230, 311] on div "Addiction and Substance Use" at bounding box center [477, 309] width 620 height 25
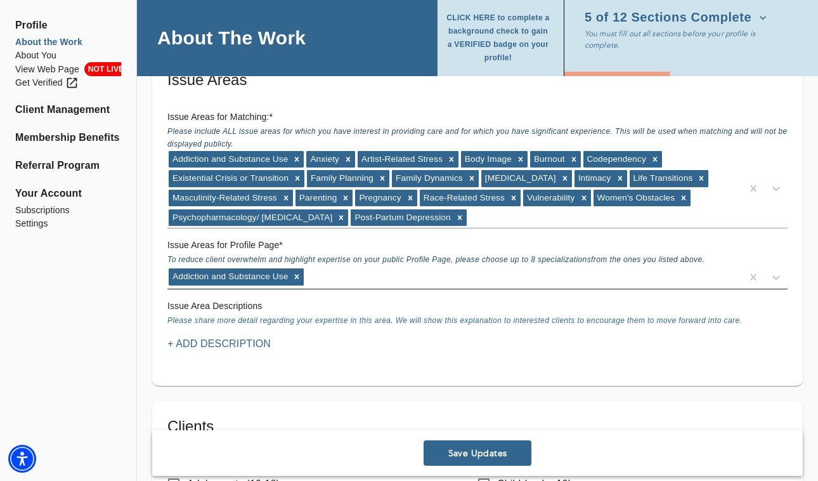
click at [349, 278] on div "Addiction and Substance Use" at bounding box center [454, 277] width 575 height 20
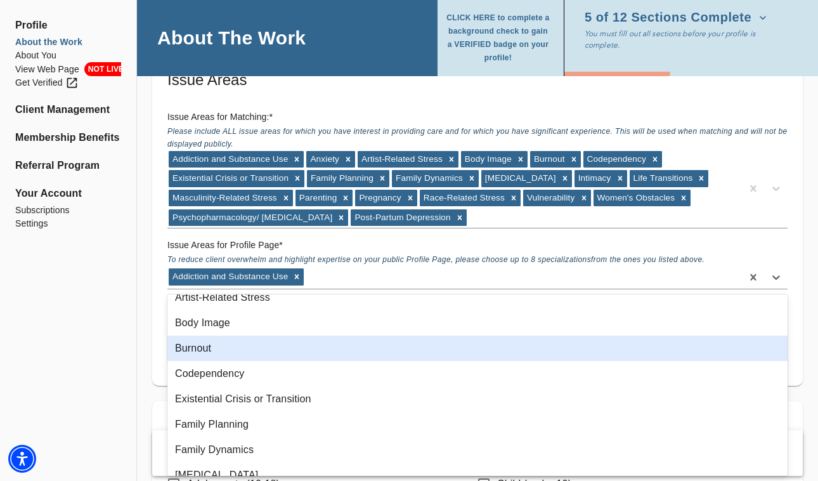
scroll to position [43, 0]
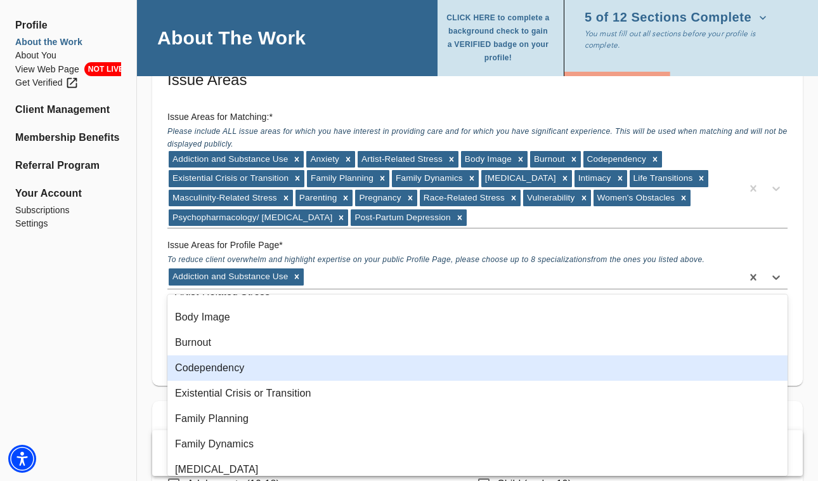
click at [229, 368] on div "Codependency" at bounding box center [477, 367] width 620 height 25
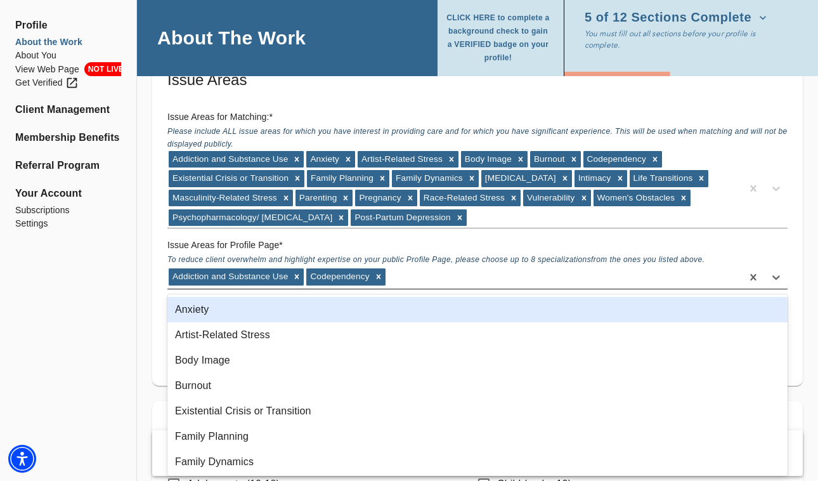
click at [426, 282] on div "Addiction and Substance Use Codependency" at bounding box center [454, 277] width 575 height 20
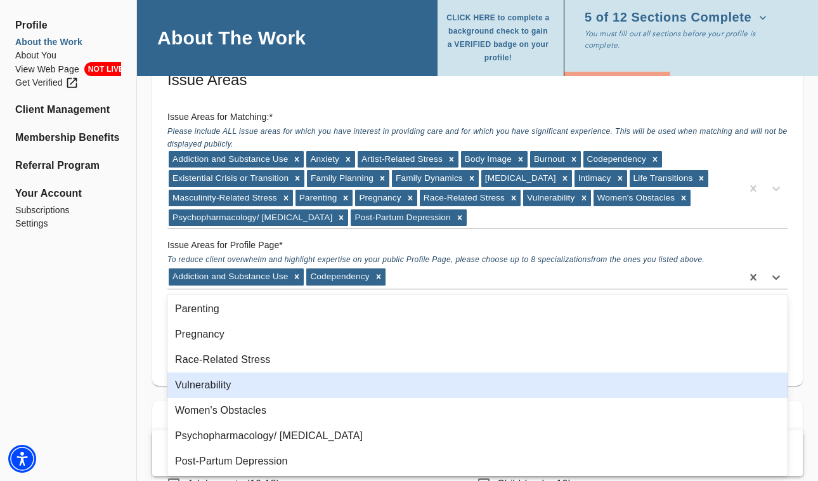
scroll to position [0, 0]
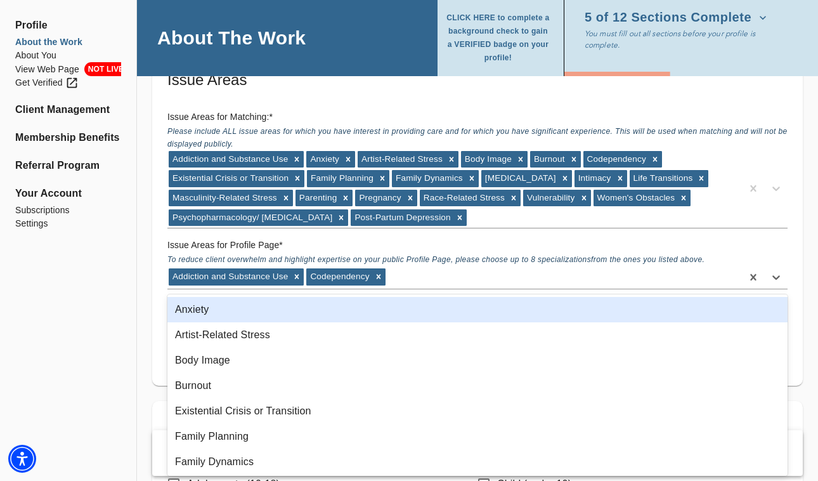
click at [268, 305] on div "Anxiety" at bounding box center [477, 309] width 620 height 25
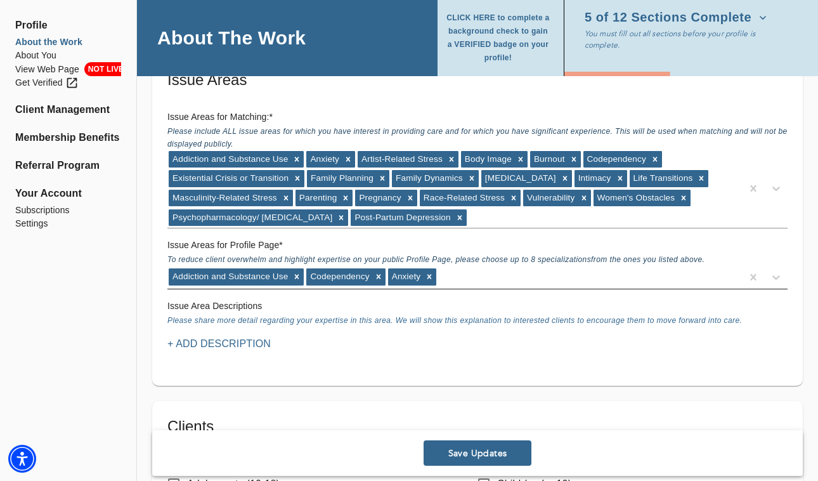
click at [474, 279] on div "Addiction and Substance Use Codependency Anxiety" at bounding box center [454, 277] width 575 height 20
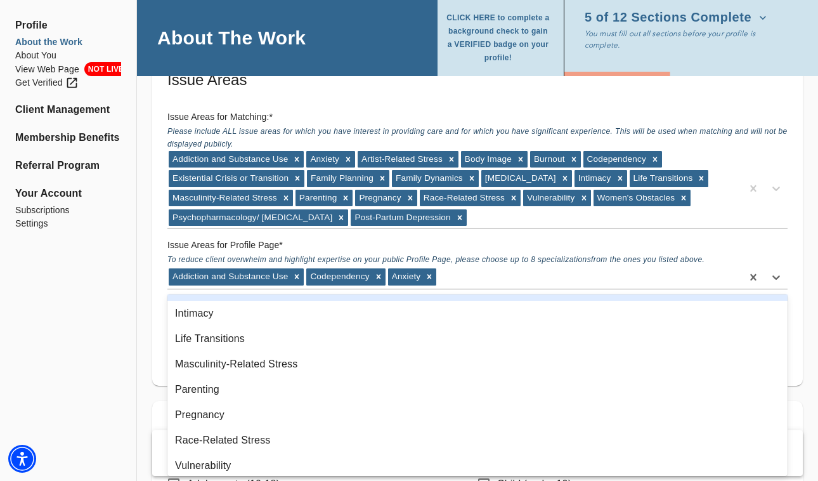
scroll to position [173, 0]
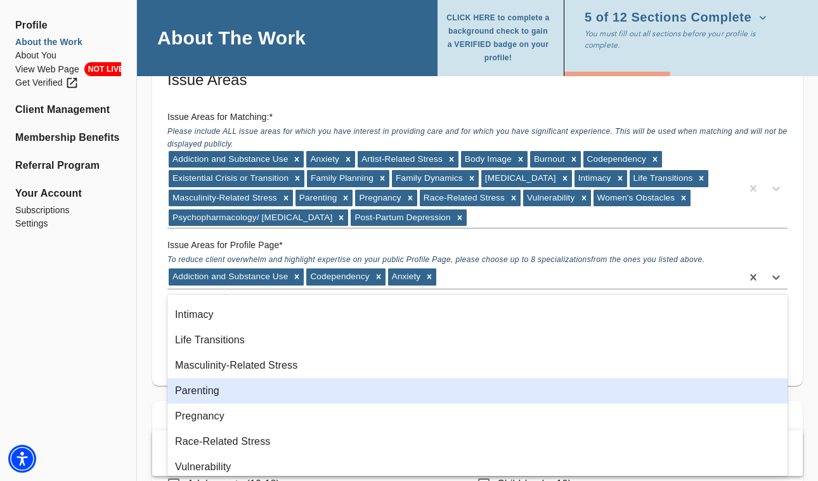
click at [219, 392] on div "Parenting" at bounding box center [477, 390] width 620 height 25
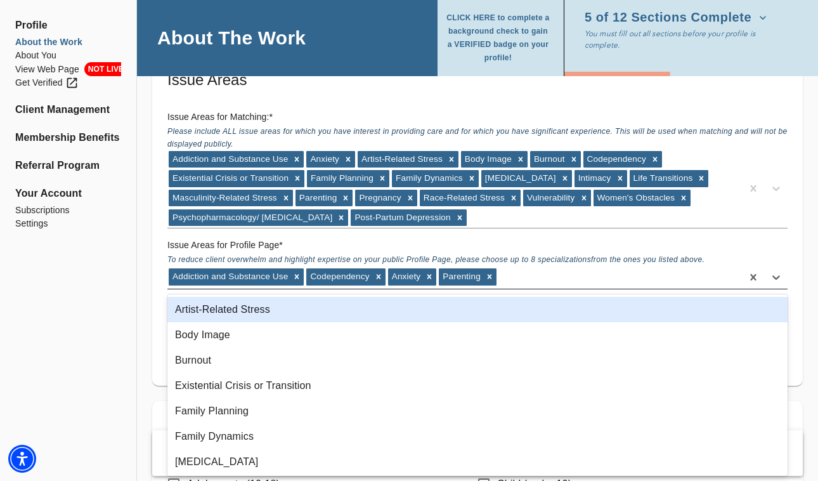
click at [534, 278] on div "Addiction and Substance Use Codependency Anxiety Parenting" at bounding box center [454, 277] width 575 height 20
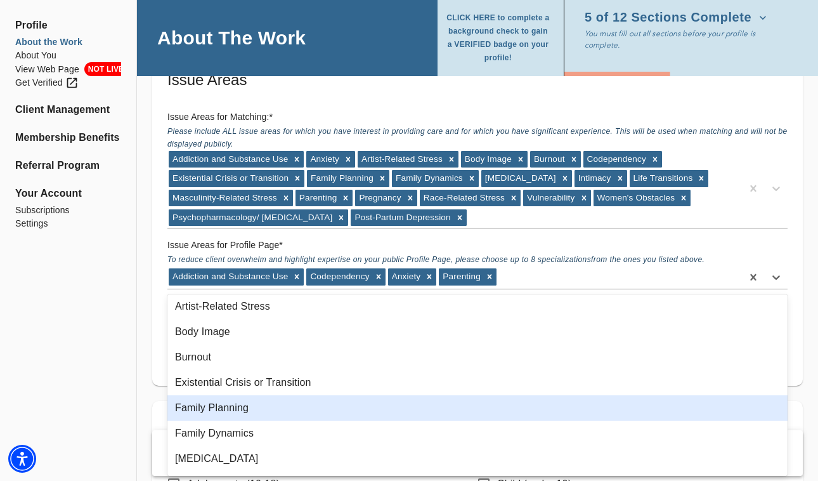
scroll to position [0, 0]
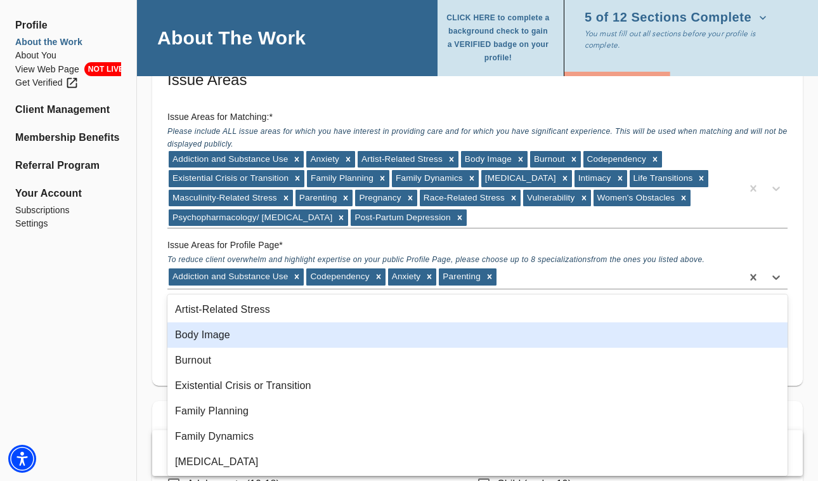
click at [238, 332] on div "Body Image" at bounding box center [477, 334] width 620 height 25
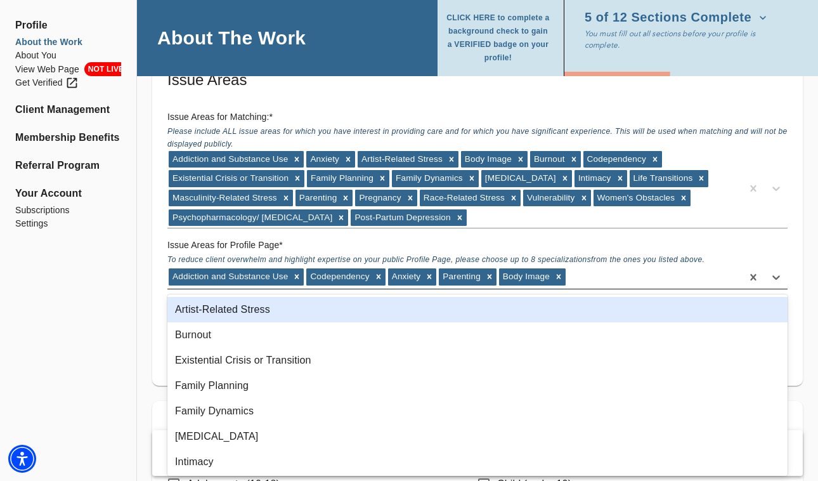
click at [608, 276] on div "Addiction and Substance Use Codependency Anxiety Parenting Body Image" at bounding box center [454, 277] width 575 height 20
click at [304, 312] on div "Artist-Related Stress" at bounding box center [477, 309] width 620 height 25
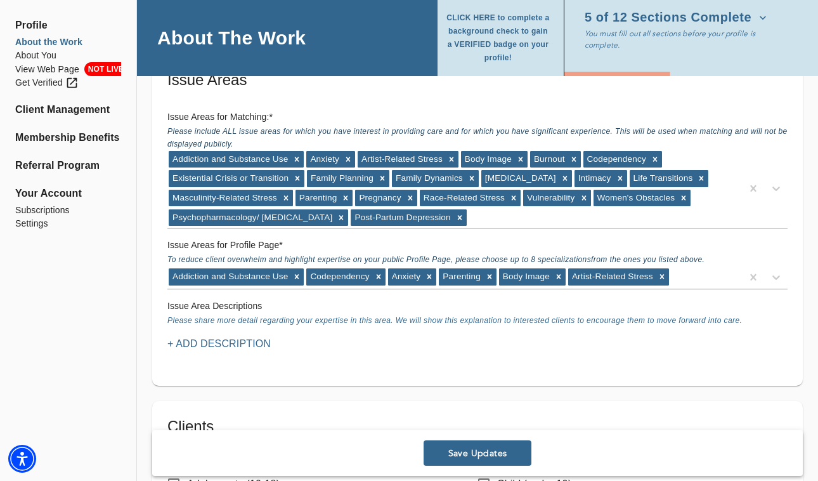
click at [220, 339] on p "+ Add Description" at bounding box center [218, 343] width 103 height 15
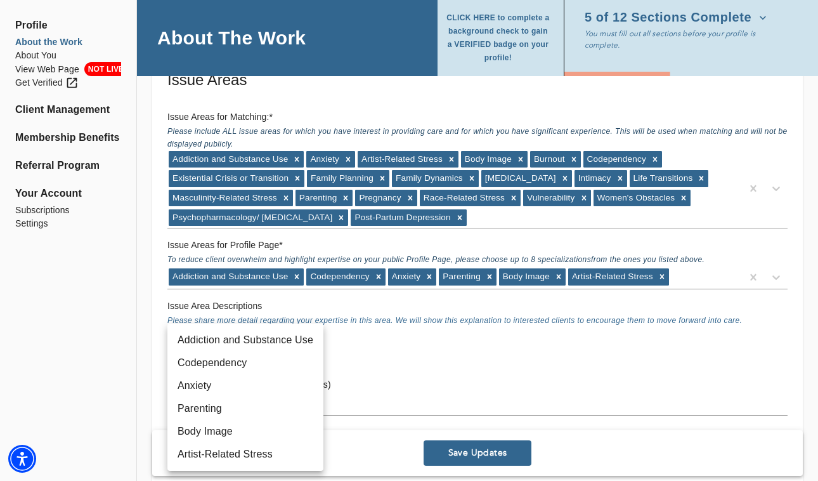
click at [212, 341] on li "Addiction and Substance Use" at bounding box center [245, 340] width 156 height 23
type input "2"
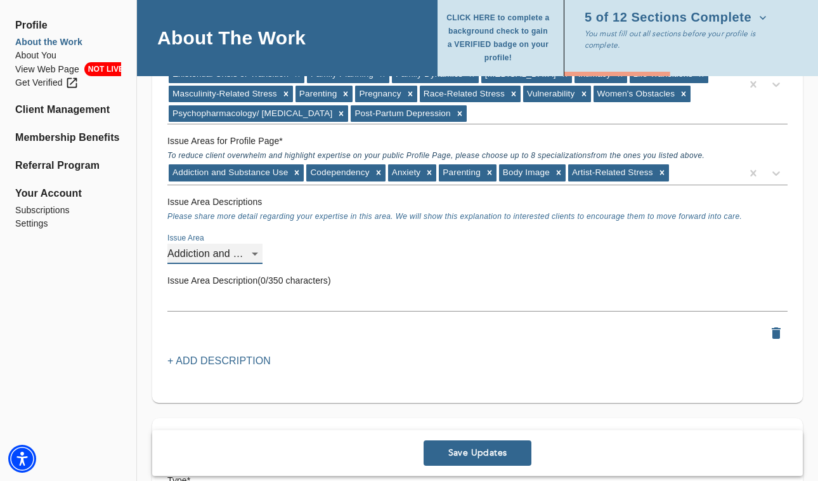
scroll to position [1195, 0]
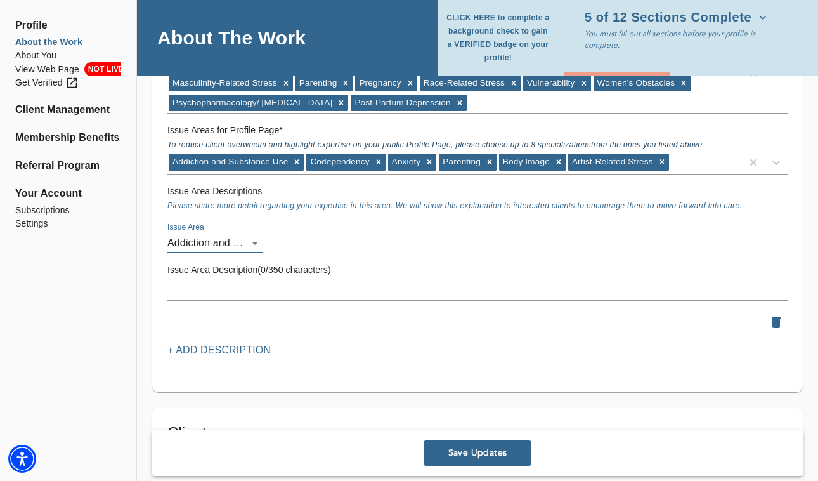
click at [247, 292] on textarea at bounding box center [477, 290] width 620 height 12
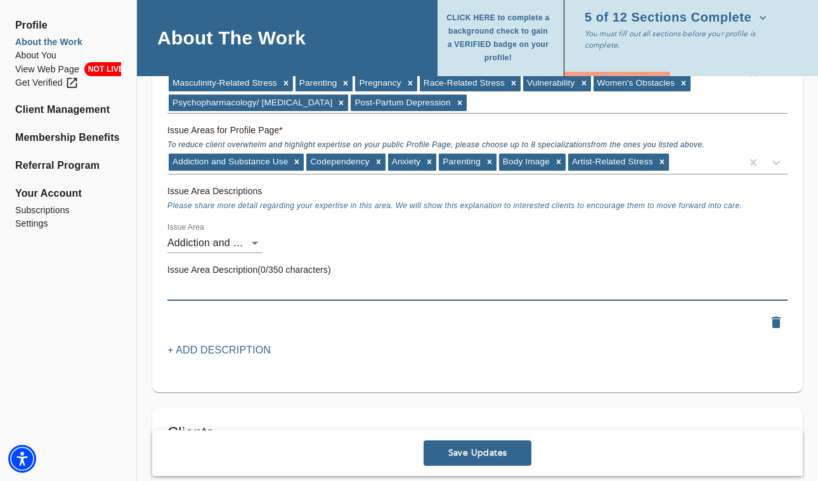
click at [494, 453] on span "Save Updates" at bounding box center [478, 453] width 98 height 12
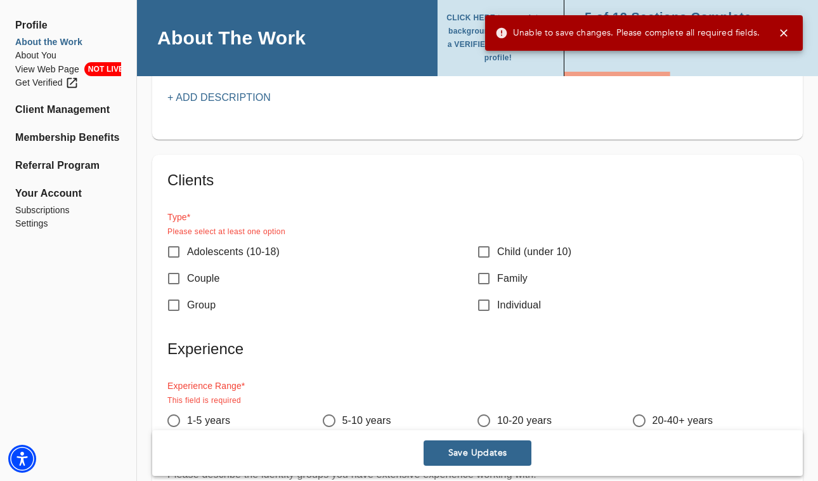
scroll to position [1448, 0]
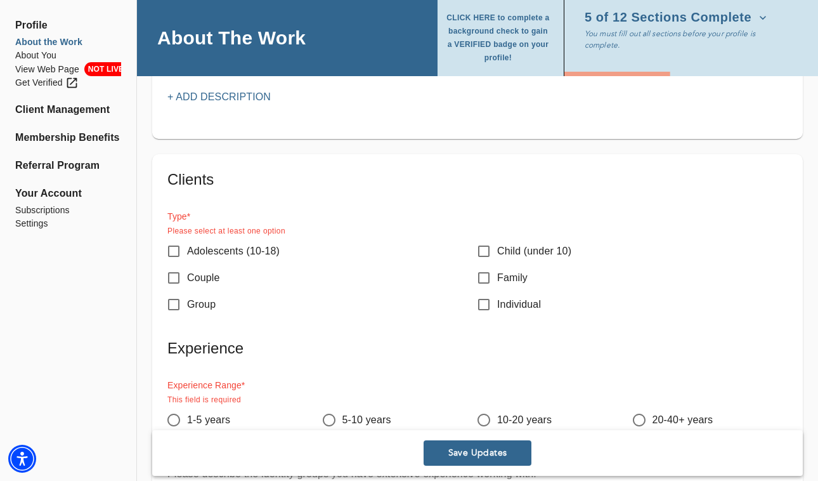
click at [171, 275] on input "Couple" at bounding box center [173, 277] width 27 height 27
checkbox input "true"
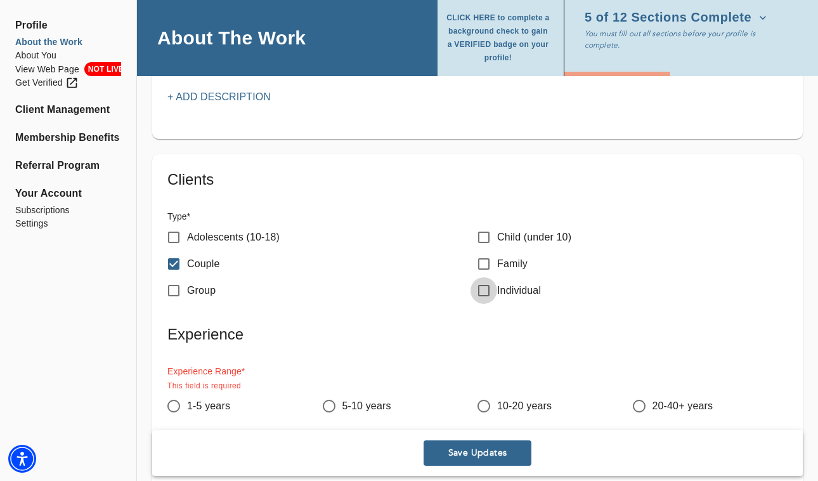
click at [483, 290] on input "Individual" at bounding box center [484, 290] width 27 height 27
checkbox input "true"
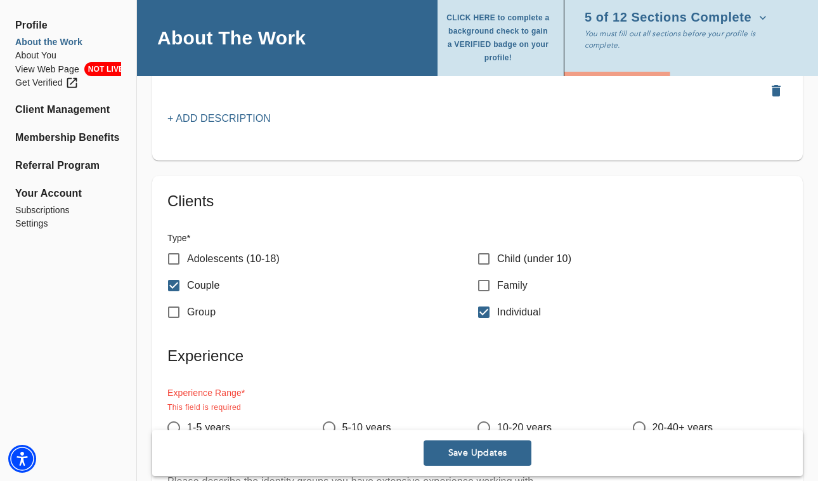
scroll to position [1422, 0]
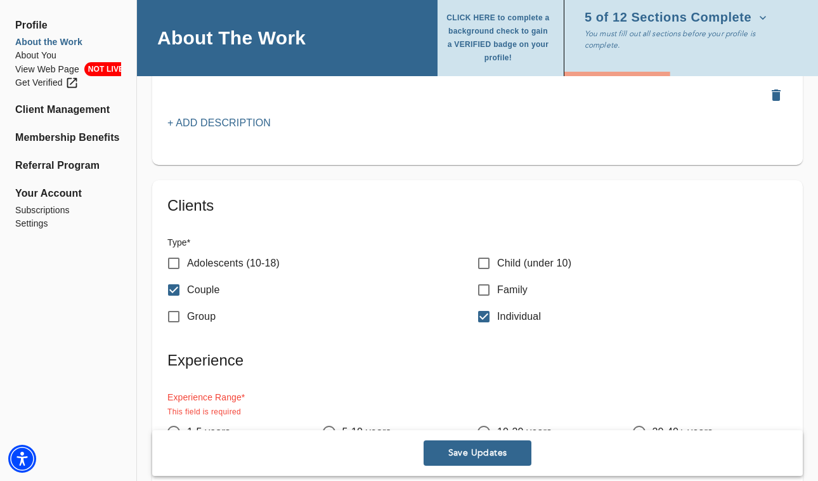
click at [176, 263] on input "Adolescents (10-18)" at bounding box center [173, 263] width 27 height 27
checkbox input "true"
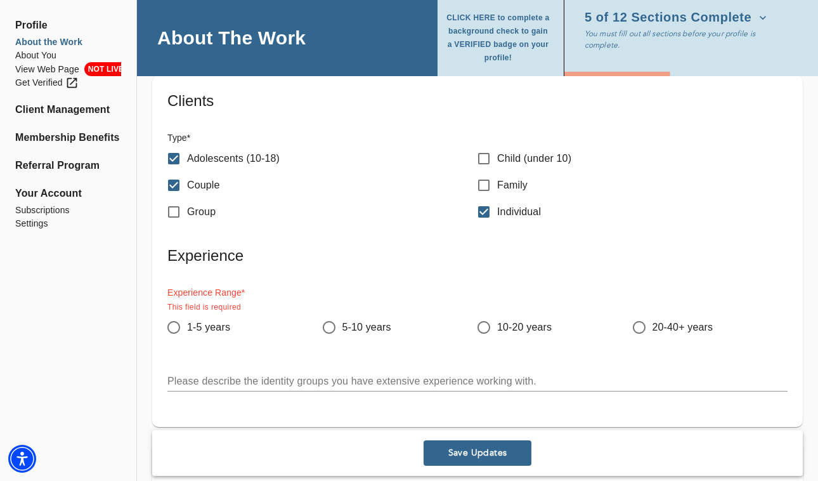
scroll to position [1545, 0]
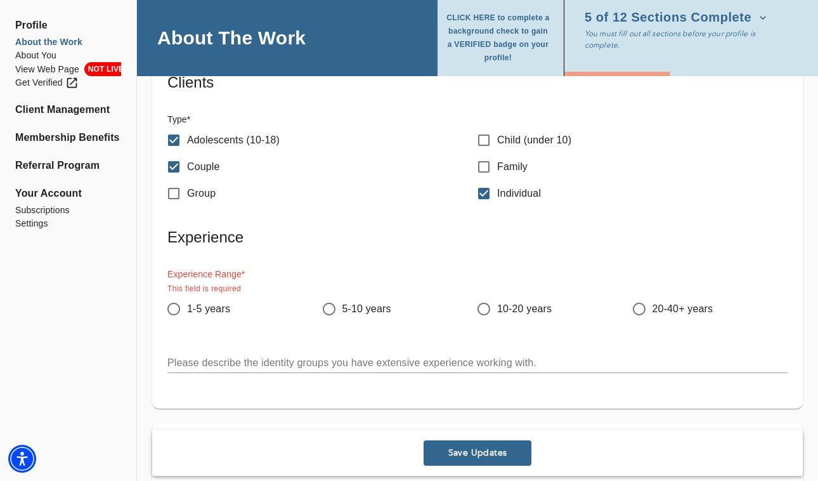
click at [171, 307] on input "1-5 years" at bounding box center [173, 309] width 27 height 27
radio input "true"
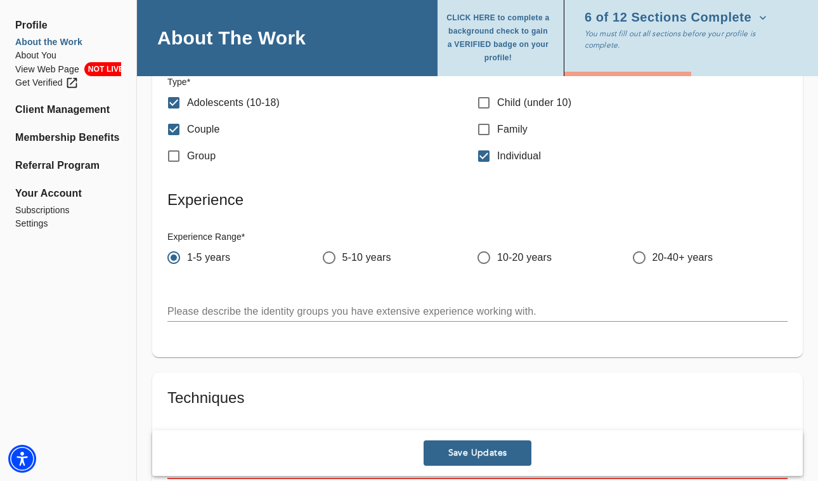
scroll to position [1584, 0]
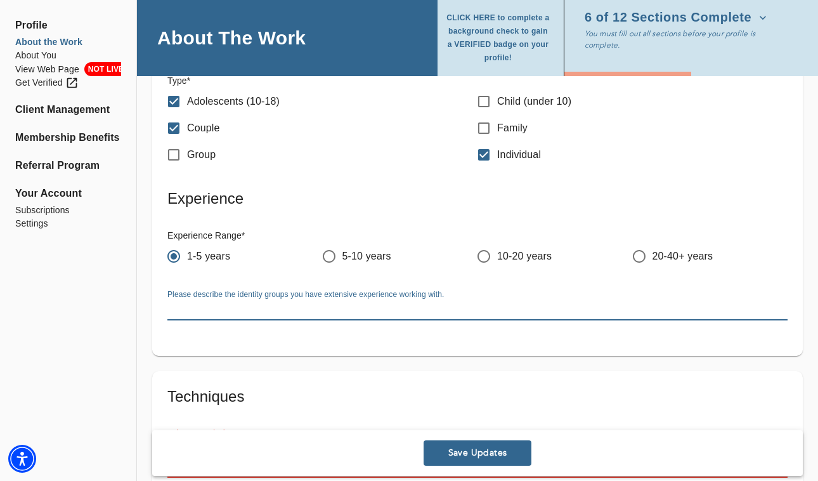
click at [216, 310] on textarea at bounding box center [477, 310] width 620 height 12
type textarea "c"
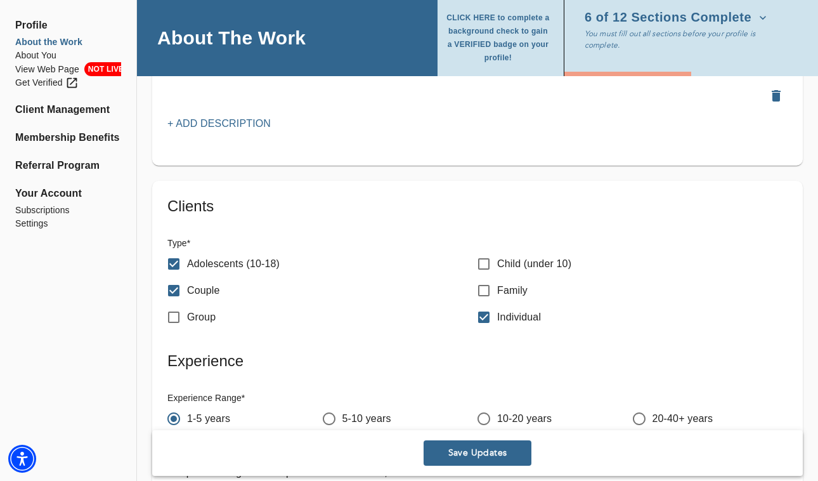
scroll to position [1553, 0]
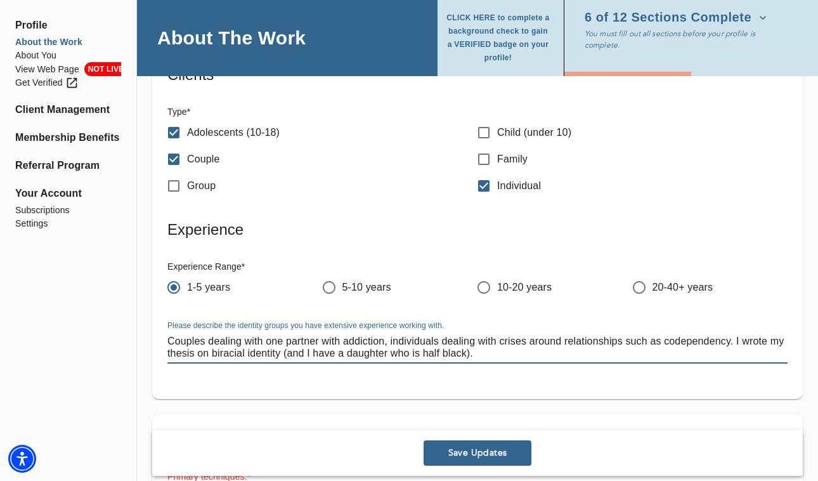
click at [730, 342] on textarea "Couples dealing with one partner with addiction, individuals dealing with crise…" at bounding box center [477, 347] width 620 height 24
click at [733, 349] on textarea "Couples dealing with one partner with addiction, individuals dealing with crise…" at bounding box center [477, 347] width 620 height 24
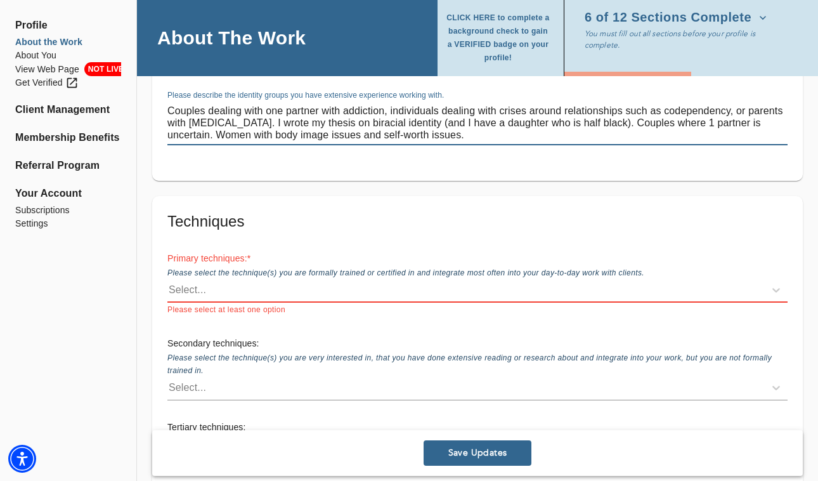
scroll to position [1803, 0]
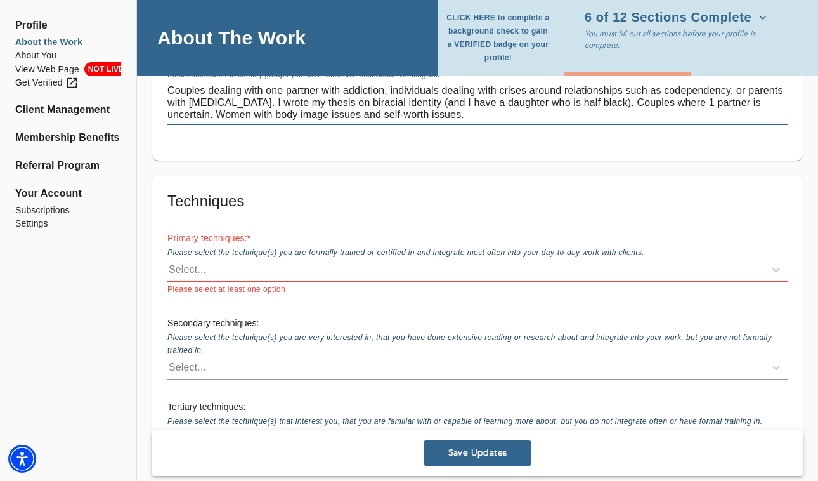
type textarea "Couples dealing with one partner with addiction, individuals dealing with crise…"
click at [204, 275] on div "Select..." at bounding box center [187, 269] width 37 height 15
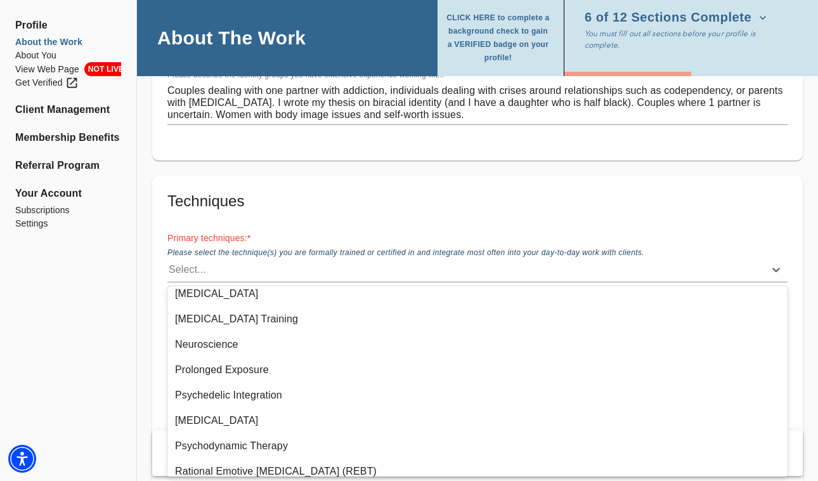
scroll to position [871, 0]
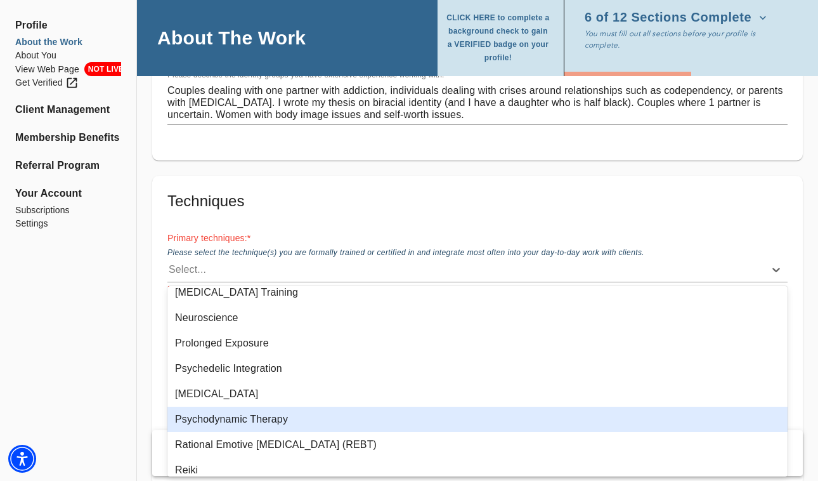
click at [227, 419] on div "Psychodynamic Therapy" at bounding box center [477, 419] width 620 height 25
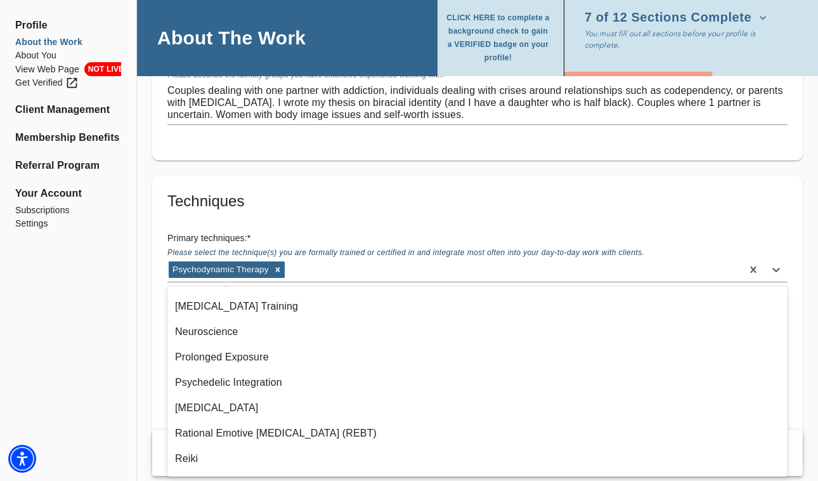
scroll to position [858, 0]
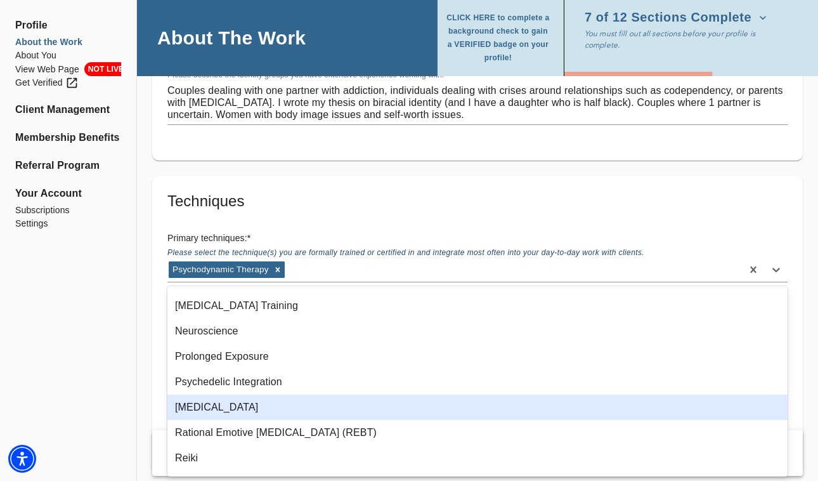
click at [233, 411] on div "[MEDICAL_DATA]" at bounding box center [477, 406] width 620 height 25
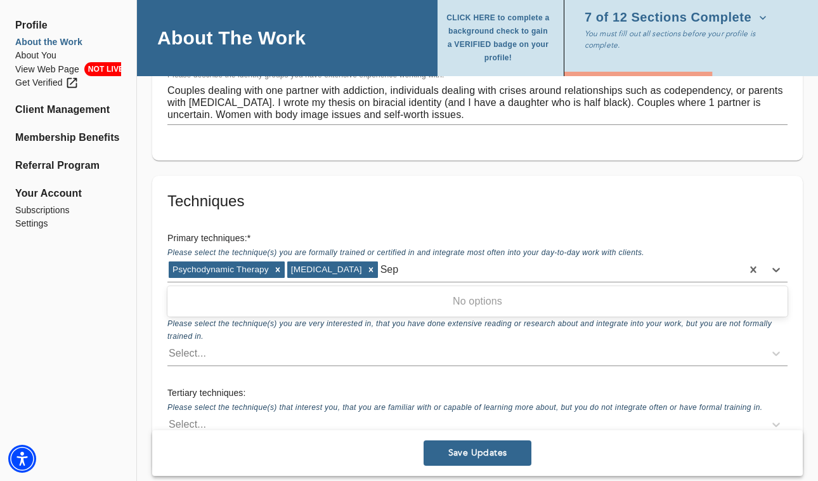
scroll to position [0, 0]
type input "S"
type input "Depth Psychgology"
click at [530, 271] on div "Psychodynamic Therapy [MEDICAL_DATA] Depth Psychgology" at bounding box center [454, 269] width 575 height 20
click at [396, 278] on div "Psychodynamic Therapy [MEDICAL_DATA]" at bounding box center [454, 269] width 575 height 20
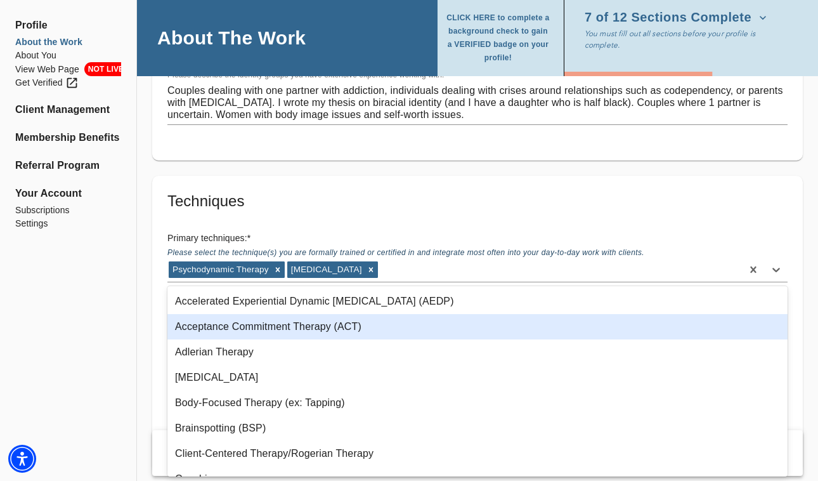
click at [315, 329] on div "Acceptance Commitment Therapy (ACT)" at bounding box center [477, 326] width 620 height 25
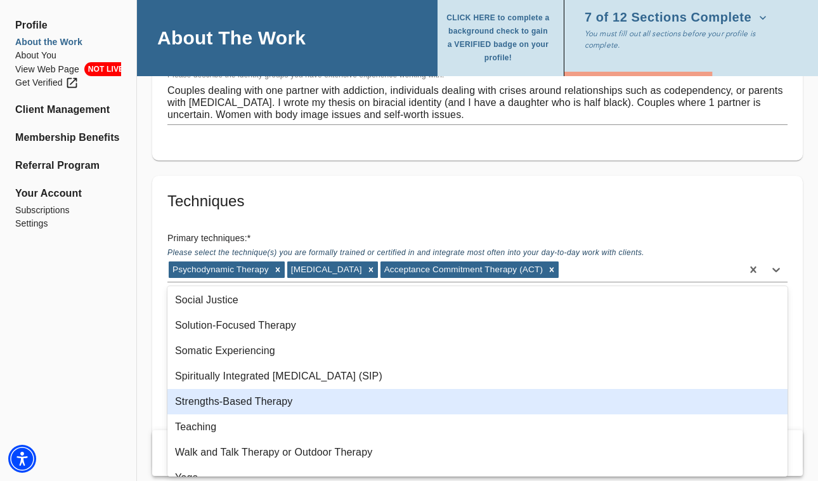
scroll to position [1083, 0]
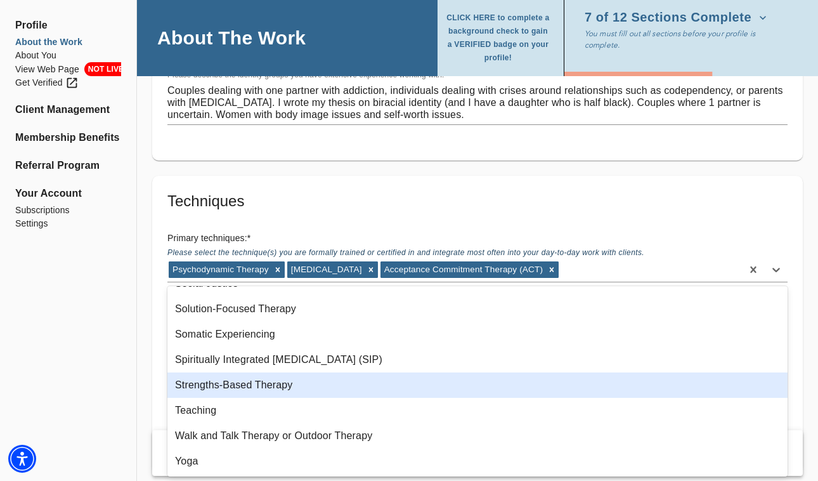
click at [230, 391] on div "Strengths-Based Therapy" at bounding box center [477, 384] width 620 height 25
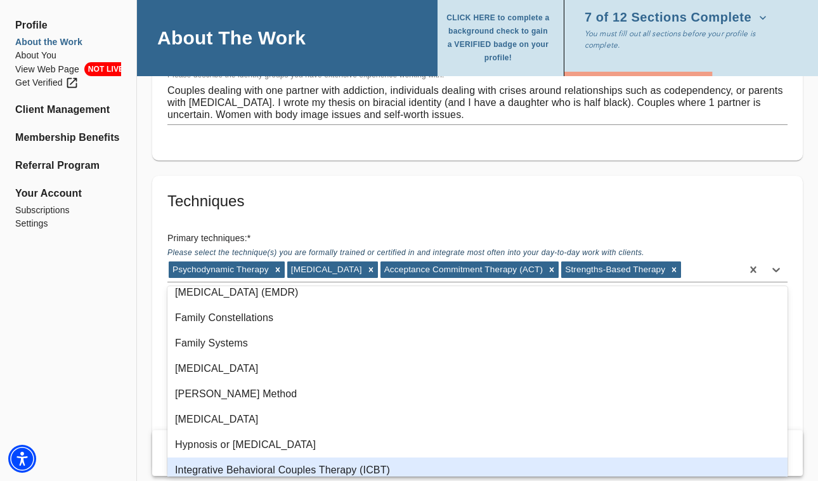
scroll to position [438, 0]
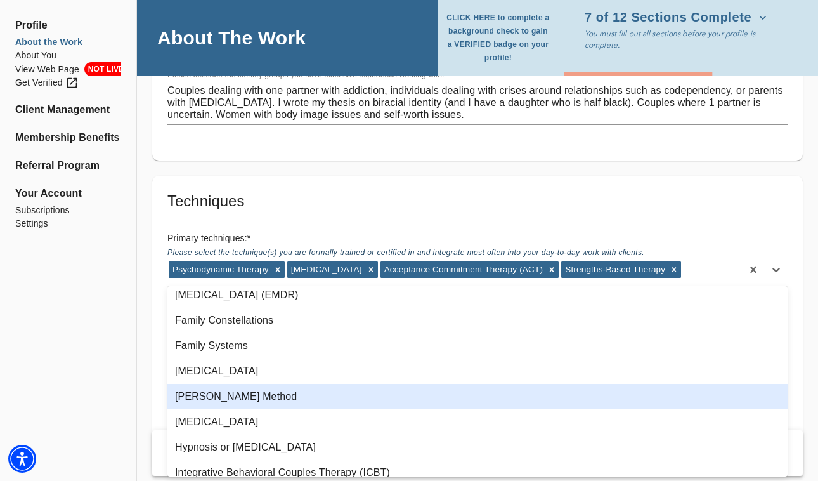
click at [231, 398] on div "[PERSON_NAME] Method" at bounding box center [477, 396] width 620 height 25
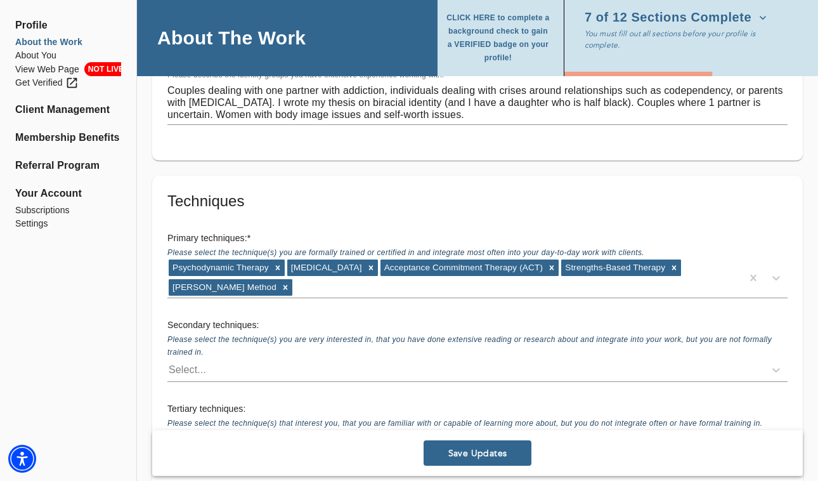
click at [735, 187] on div "Techniques Primary techniques: * Please select the technique(s) you are formall…" at bounding box center [477, 332] width 651 height 313
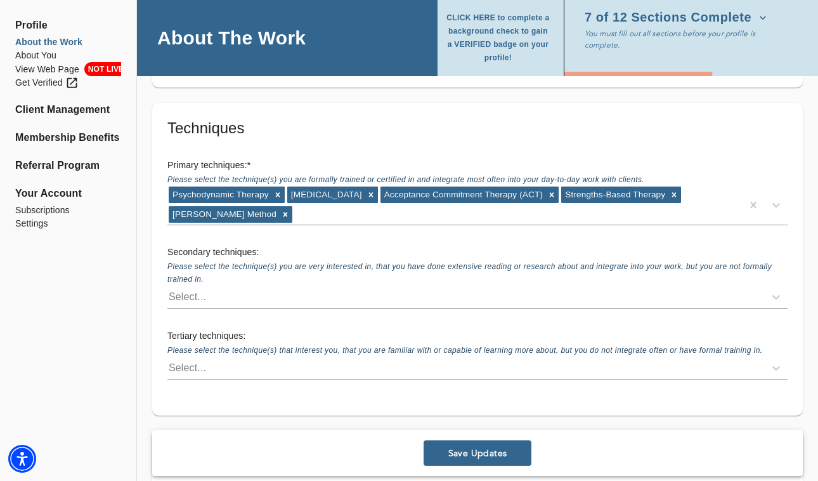
scroll to position [1882, 0]
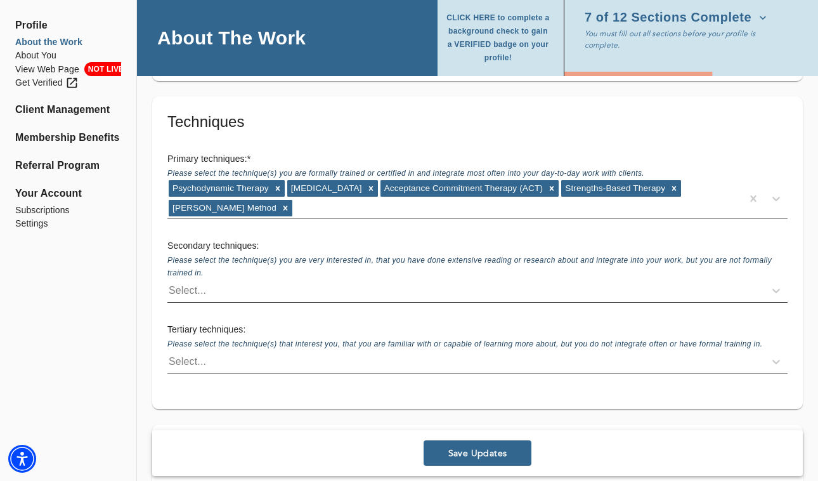
click at [192, 290] on div "Select..." at bounding box center [187, 290] width 37 height 15
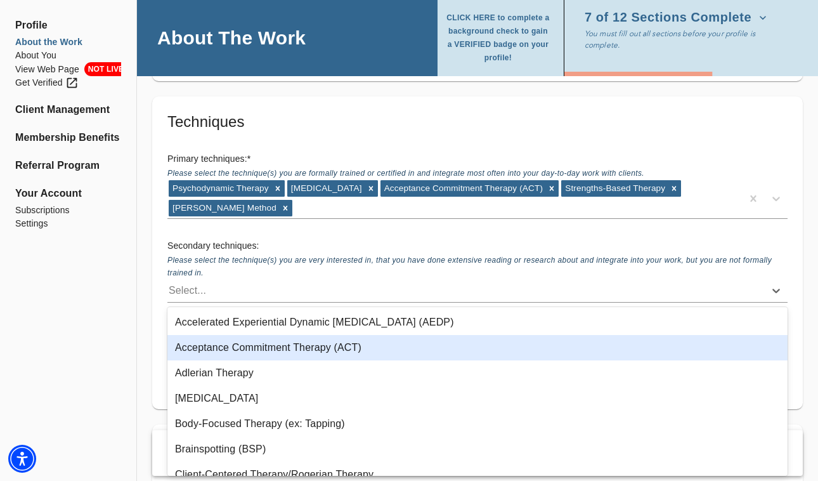
click at [231, 344] on div "Acceptance Commitment Therapy (ACT)" at bounding box center [477, 347] width 620 height 25
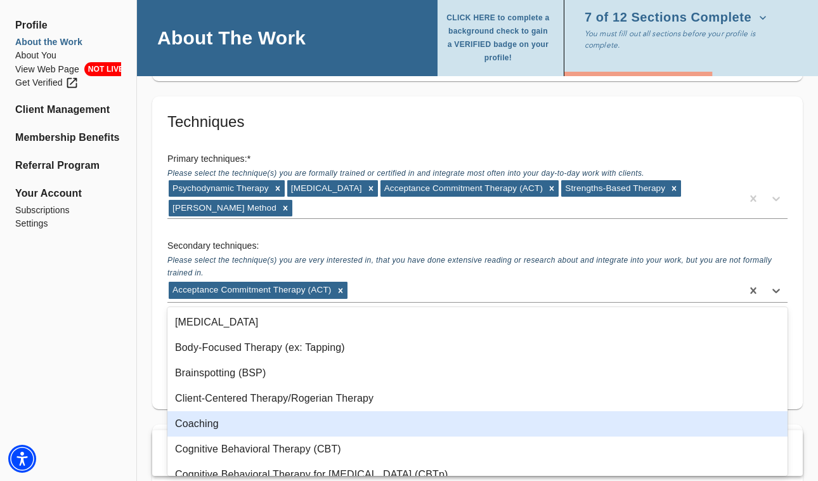
scroll to position [86, 0]
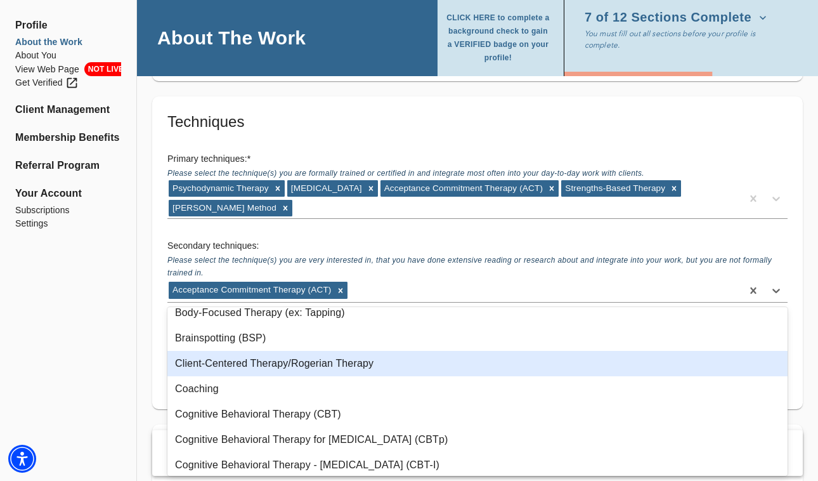
click at [228, 367] on div "Client-Centered Therapy/Rogerian Therapy" at bounding box center [477, 363] width 620 height 25
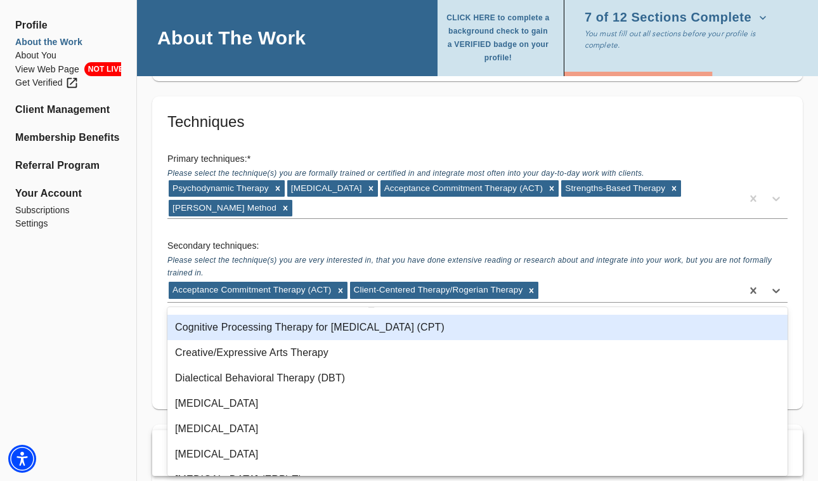
scroll to position [235, 0]
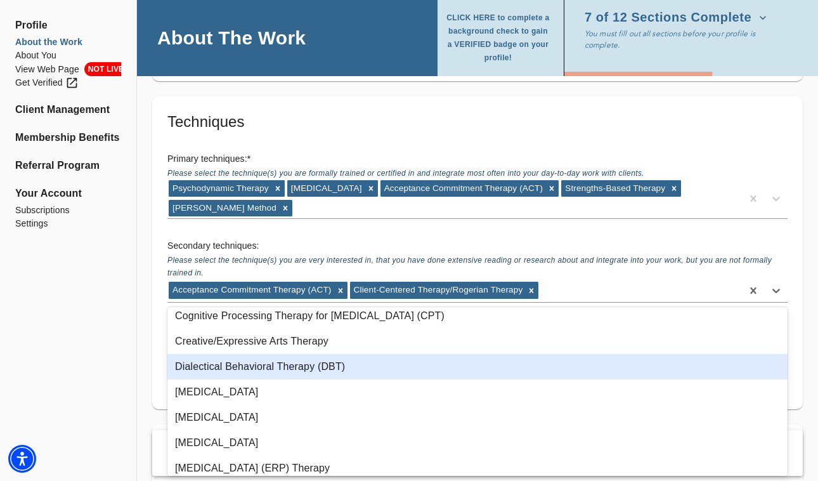
click at [279, 365] on div "Dialectical Behavioral Therapy (DBT)" at bounding box center [477, 366] width 620 height 25
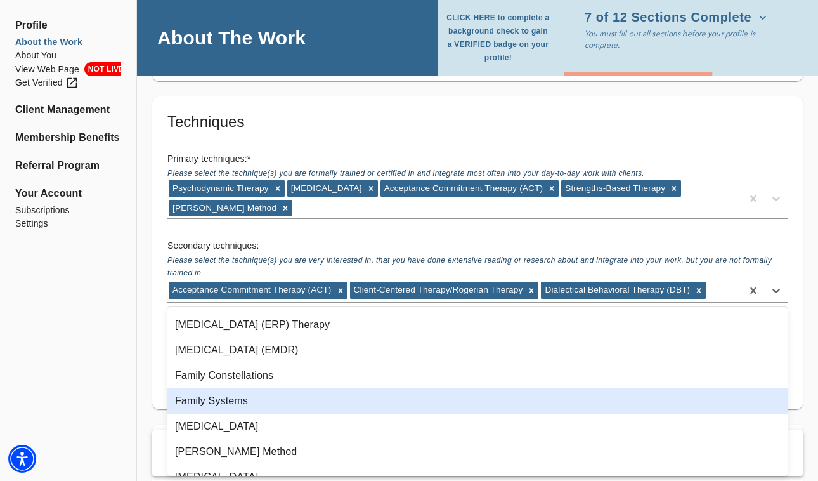
scroll to position [385, 0]
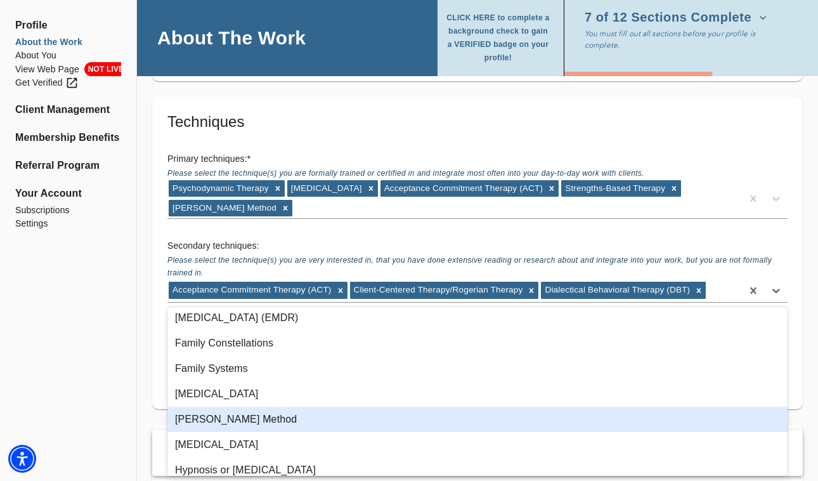
click at [220, 420] on div "[PERSON_NAME] Method" at bounding box center [477, 419] width 620 height 25
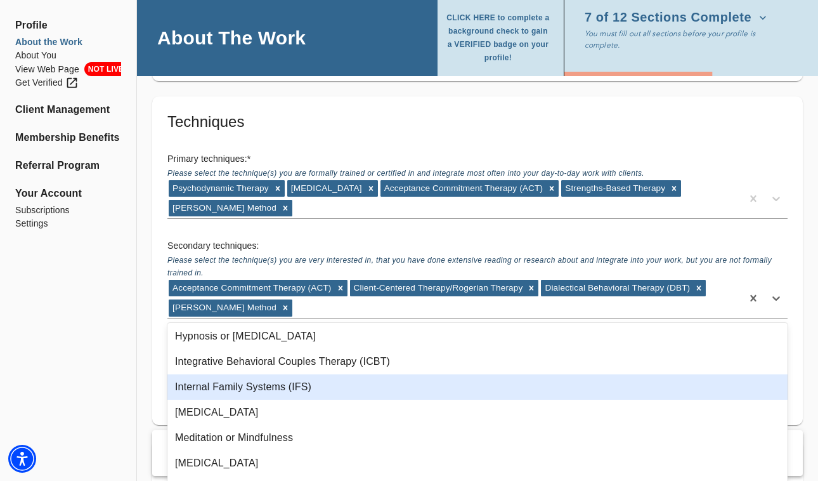
scroll to position [531, 0]
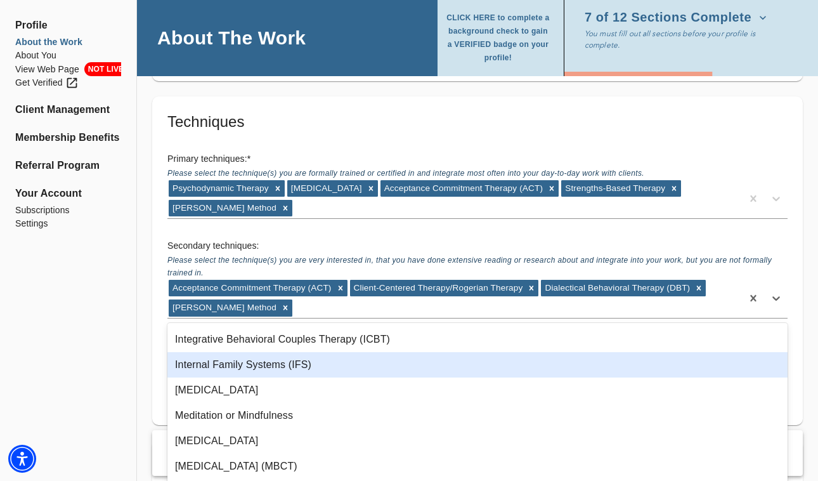
click at [226, 367] on div "Internal Family Systems (IFS)" at bounding box center [477, 364] width 620 height 25
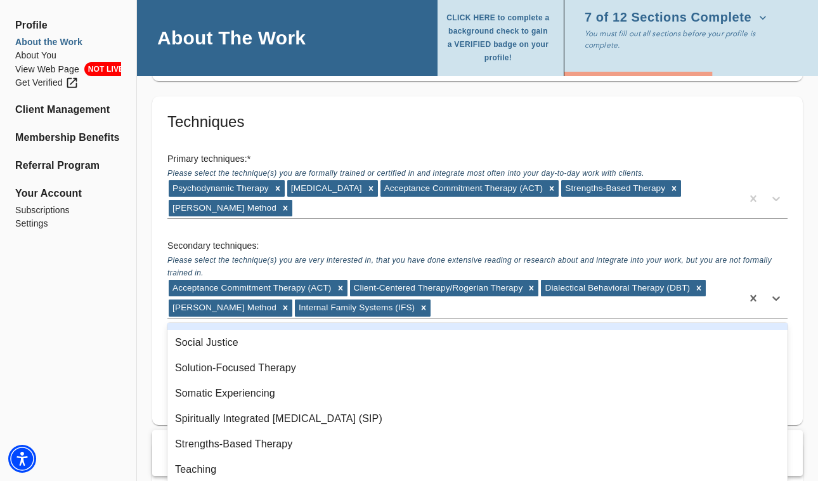
scroll to position [1015, 0]
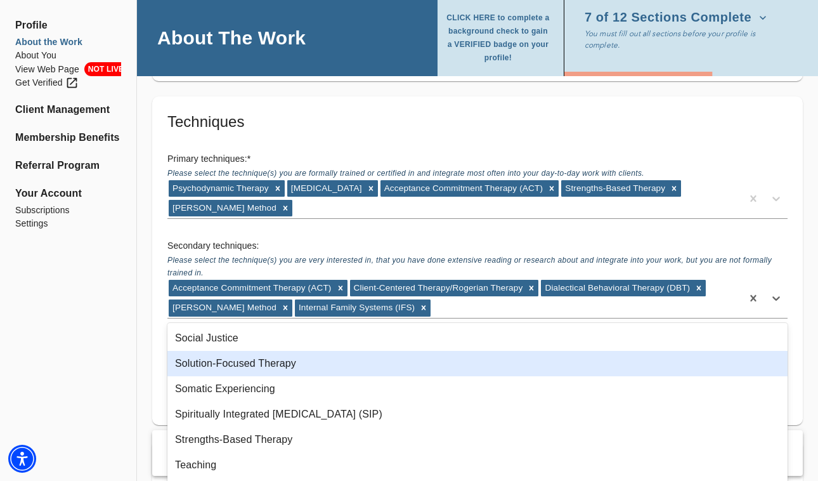
click at [223, 361] on div "Solution-Focused Therapy" at bounding box center [477, 363] width 620 height 25
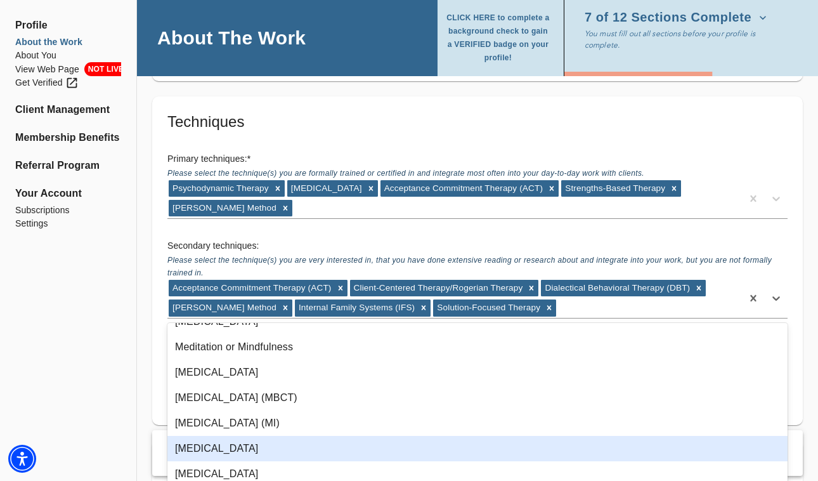
scroll to position [571, 0]
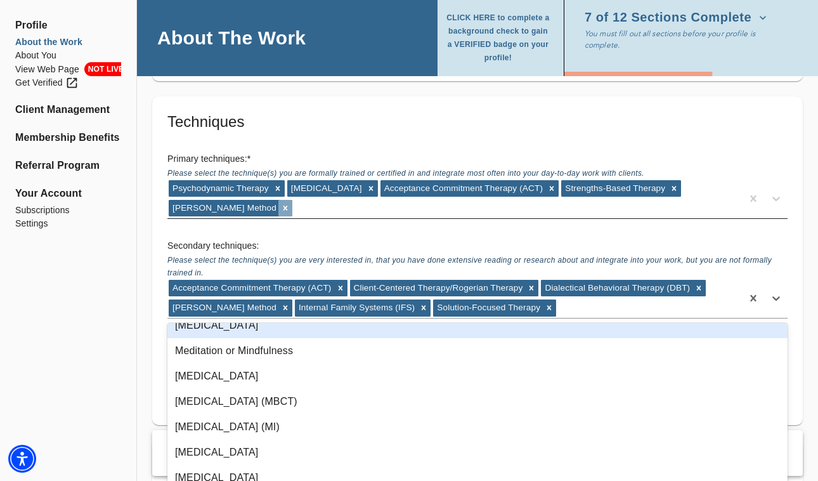
click at [281, 209] on icon at bounding box center [285, 208] width 9 height 9
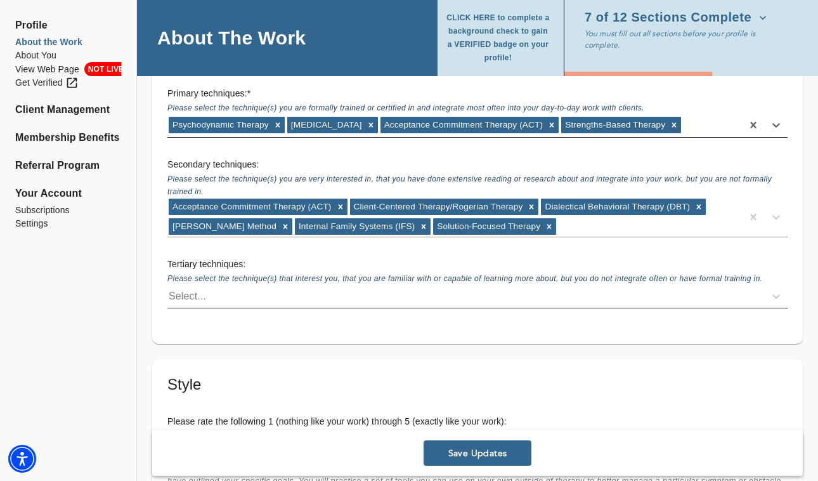
scroll to position [1947, 0]
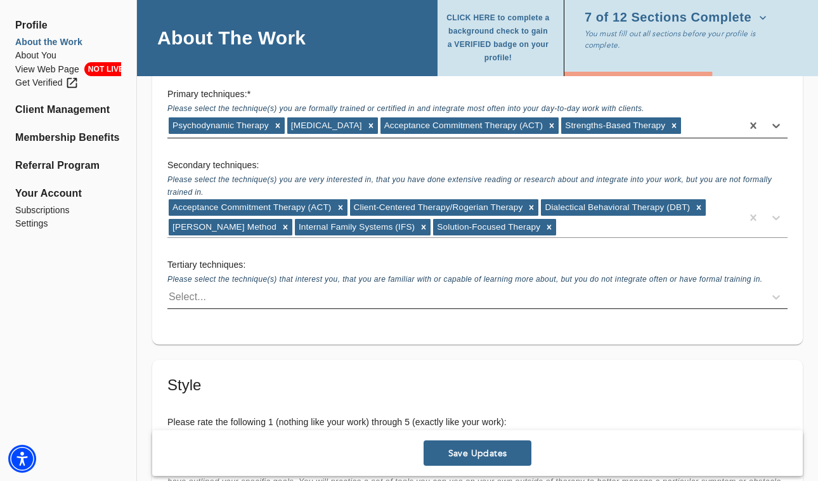
click at [195, 292] on div "Select..." at bounding box center [187, 296] width 37 height 15
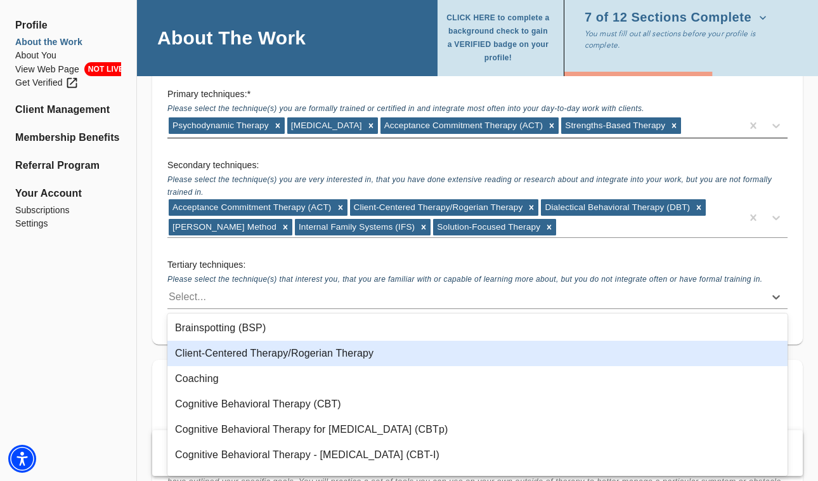
scroll to position [131, 0]
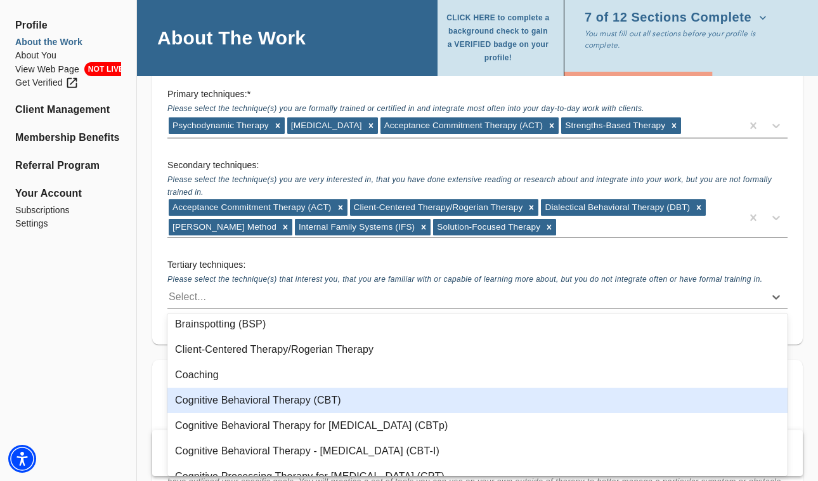
click at [206, 403] on div "Cognitive Behavioral Therapy (CBT)" at bounding box center [477, 399] width 620 height 25
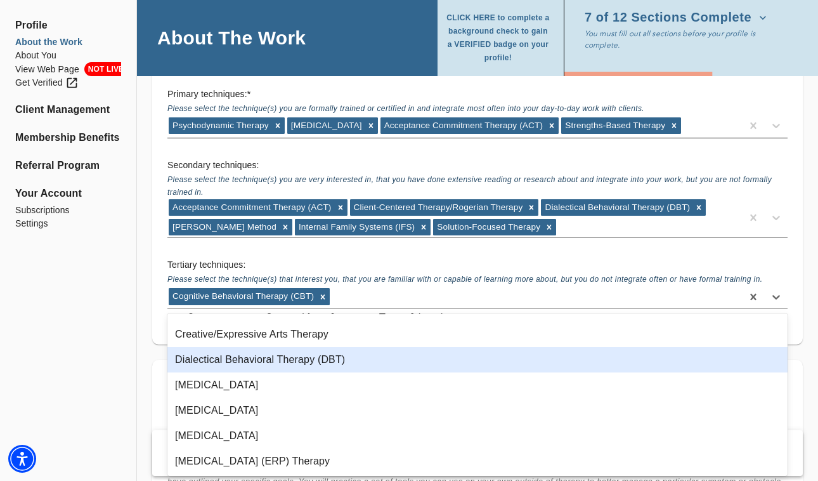
scroll to position [281, 0]
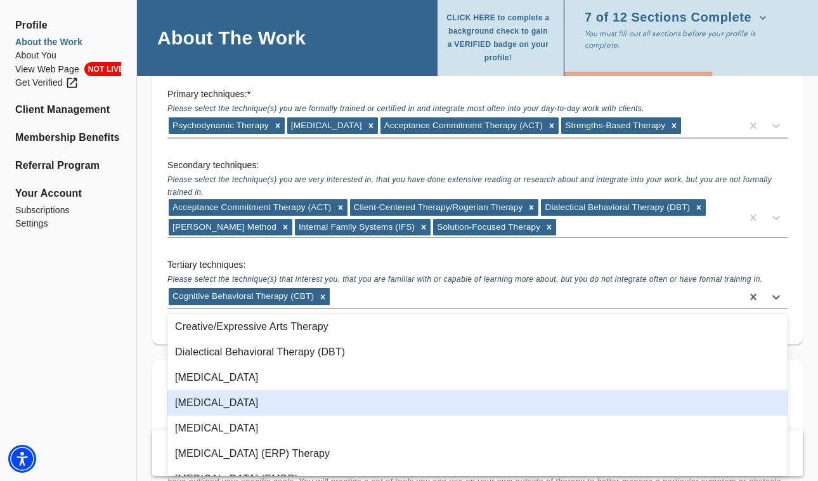
click at [219, 405] on div "[MEDICAL_DATA]" at bounding box center [477, 402] width 620 height 25
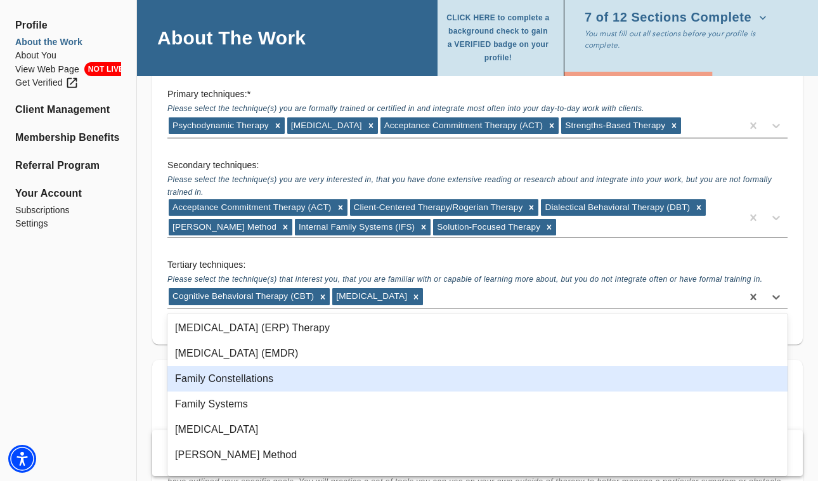
scroll to position [384, 0]
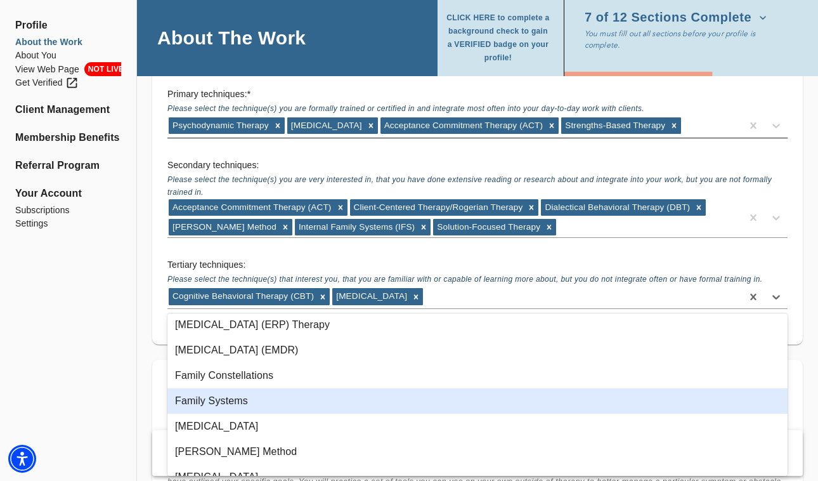
click at [221, 403] on div "Family Systems" at bounding box center [477, 400] width 620 height 25
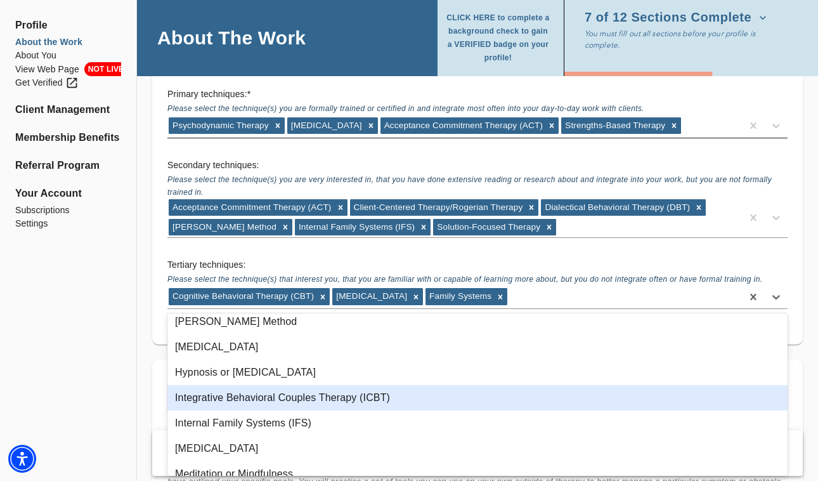
scroll to position [502, 0]
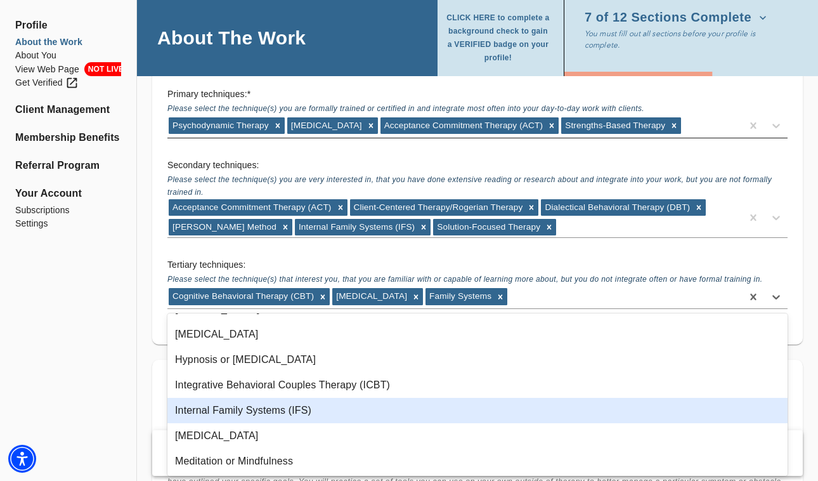
click at [236, 410] on div "Internal Family Systems (IFS)" at bounding box center [477, 410] width 620 height 25
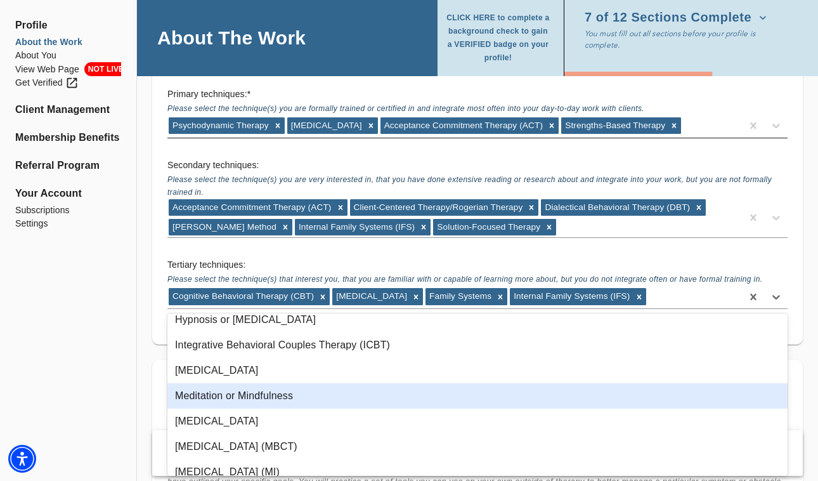
scroll to position [550, 0]
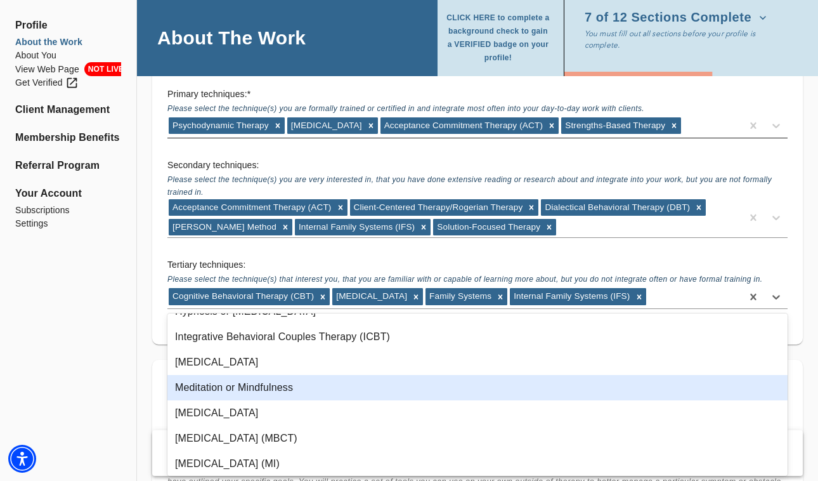
click at [237, 394] on div "Meditation or Mindfulness" at bounding box center [477, 387] width 620 height 25
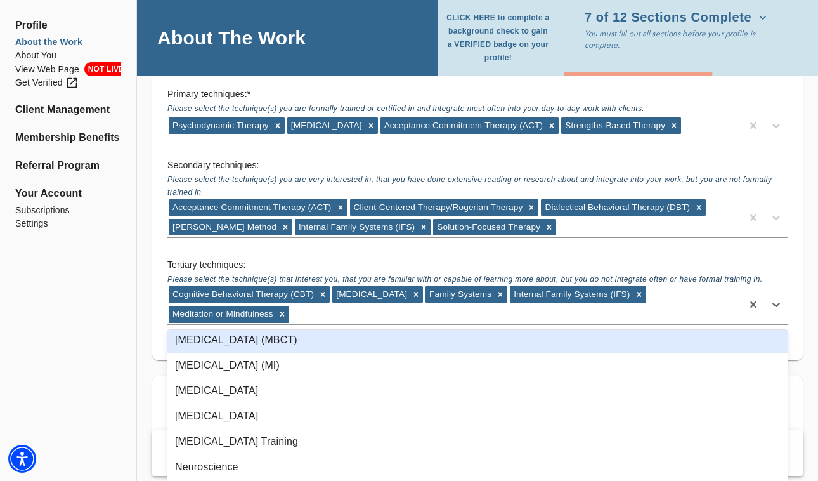
scroll to position [648, 0]
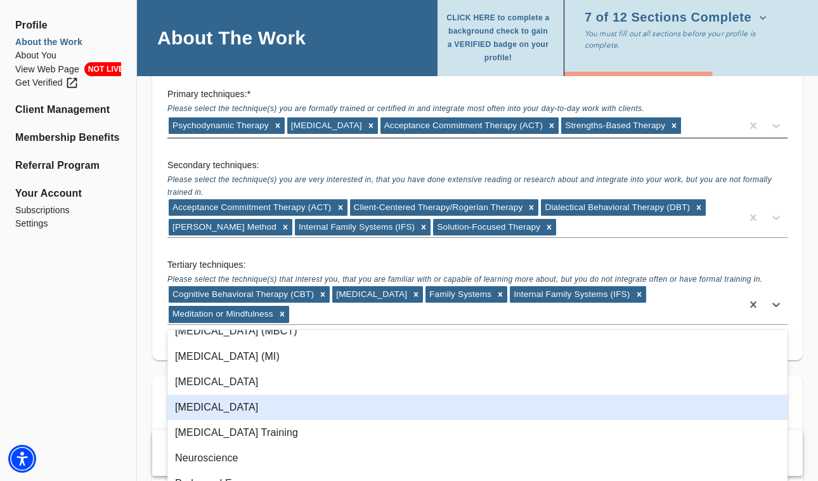
click at [257, 406] on div "[MEDICAL_DATA]" at bounding box center [477, 406] width 620 height 25
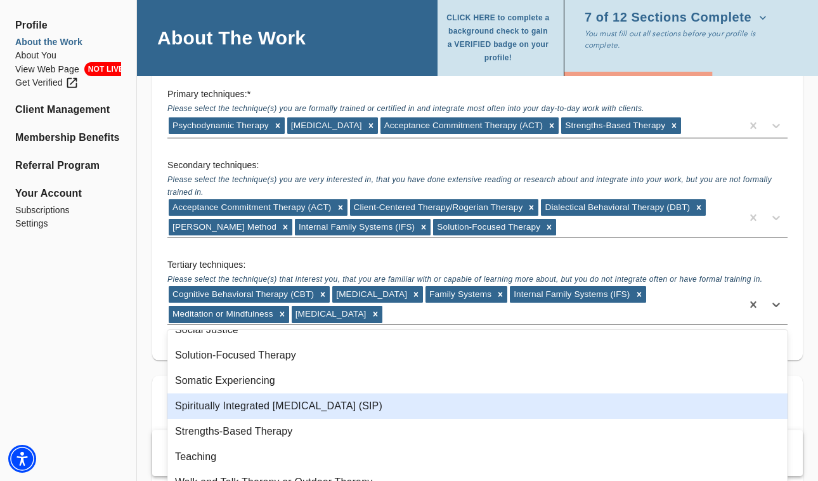
scroll to position [1035, 0]
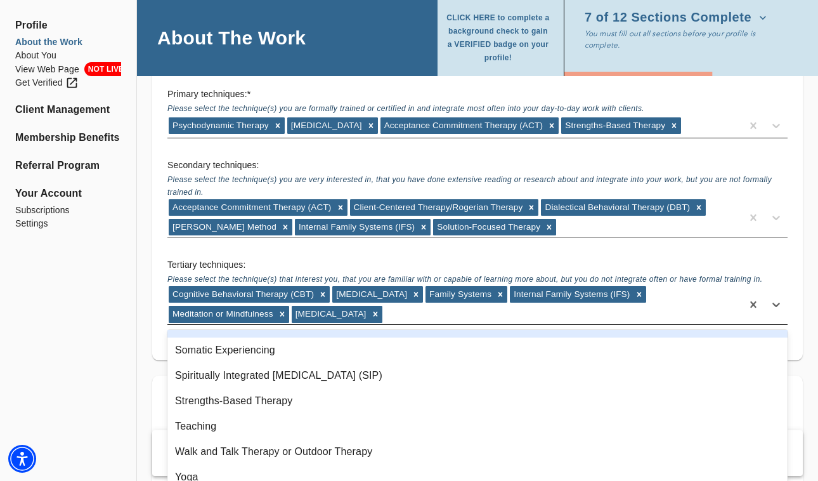
click at [431, 313] on div "Cognitive Behavioral Therapy (CBT) [MEDICAL_DATA] Family Systems Internal Famil…" at bounding box center [454, 304] width 575 height 39
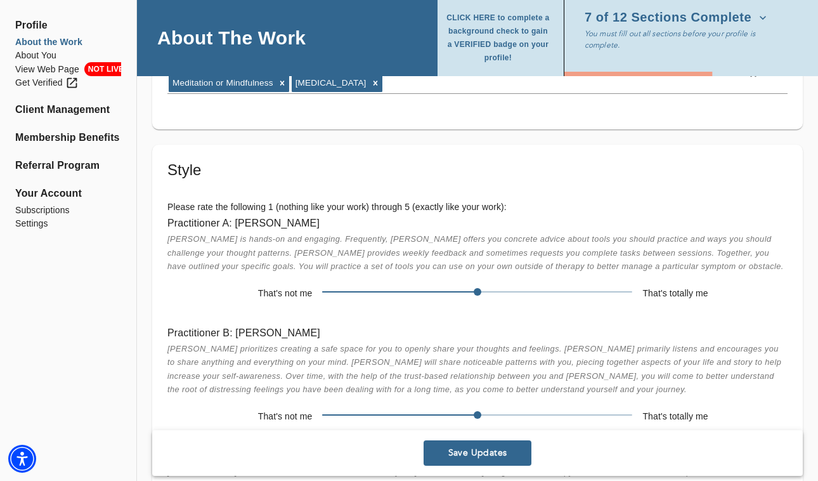
scroll to position [2138, 0]
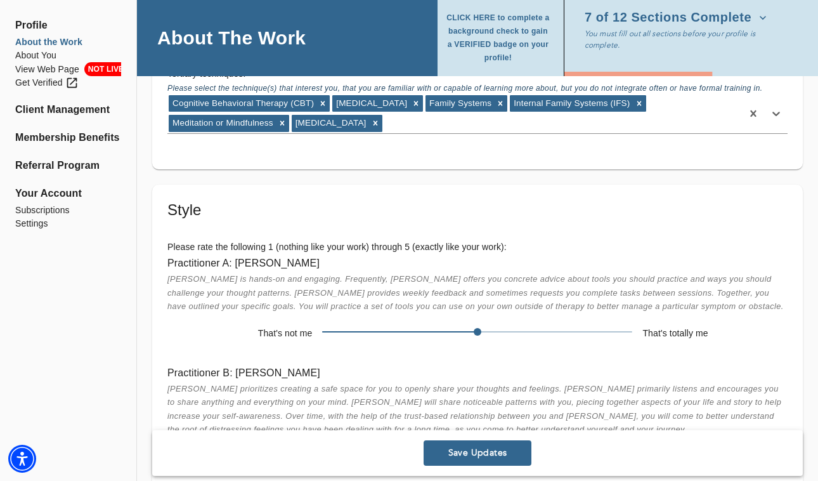
click at [472, 455] on span "Save Updates" at bounding box center [478, 453] width 98 height 12
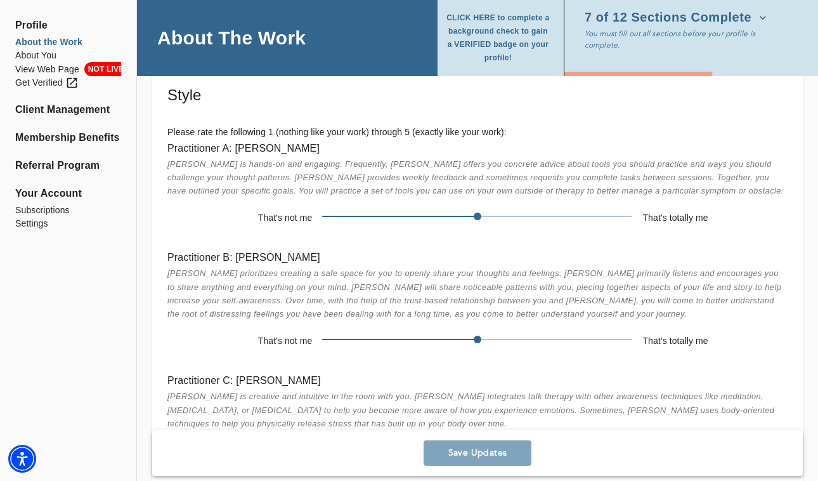
scroll to position [2139, 0]
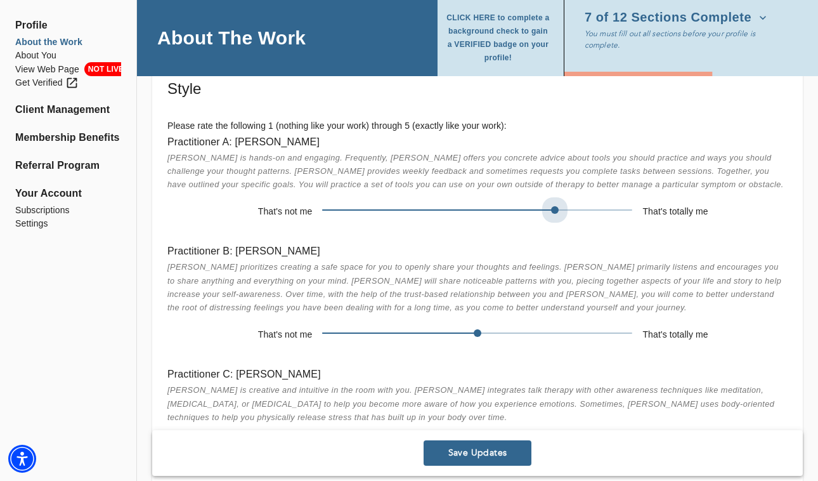
drag, startPoint x: 476, startPoint y: 210, endPoint x: 542, endPoint y: 216, distance: 65.6
click at [542, 216] on span at bounding box center [477, 210] width 310 height 18
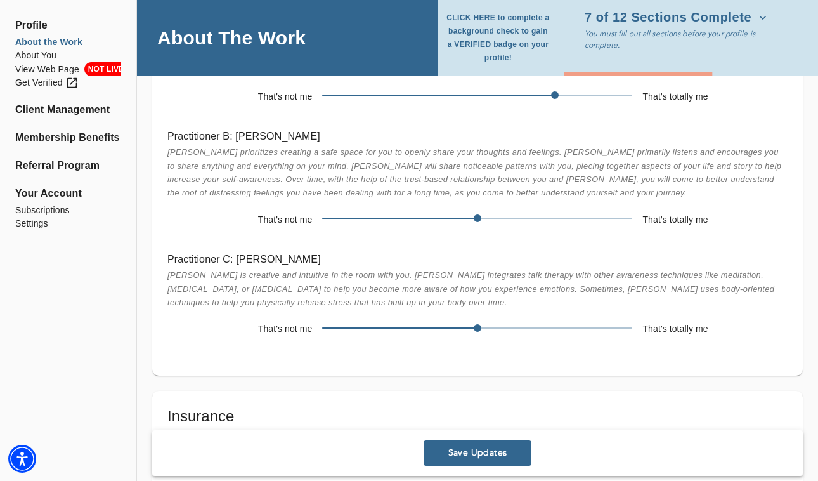
scroll to position [2260, 0]
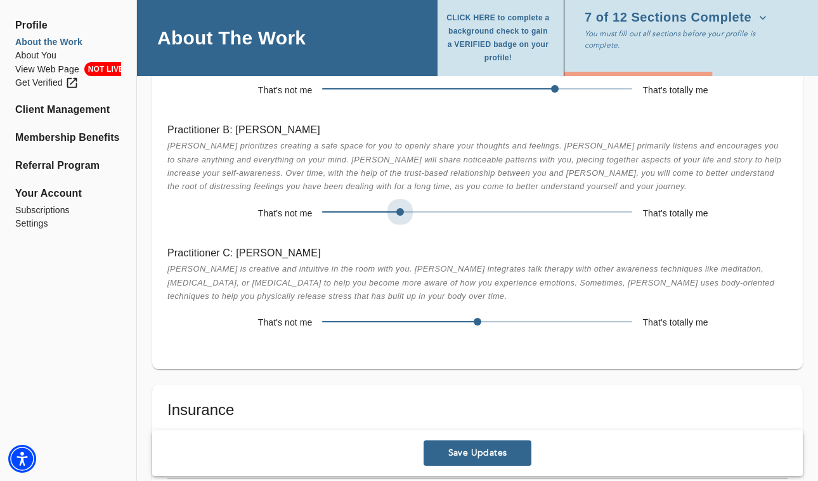
drag, startPoint x: 477, startPoint y: 212, endPoint x: 419, endPoint y: 218, distance: 58.0
click at [419, 218] on span at bounding box center [477, 212] width 310 height 18
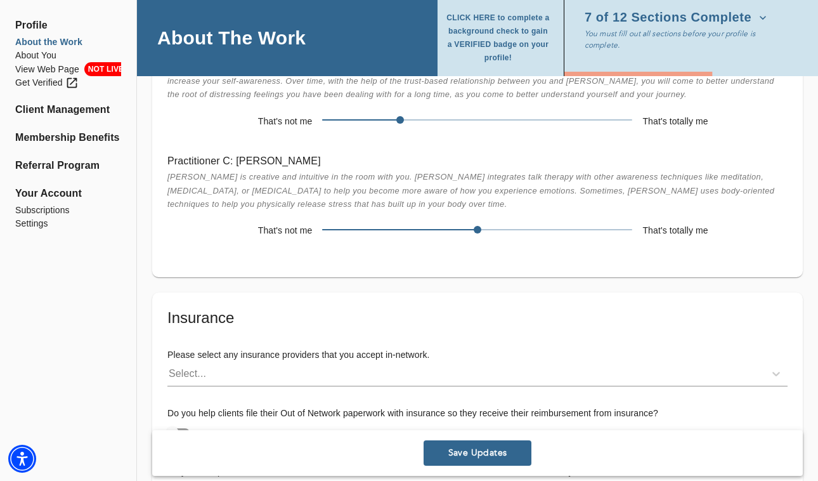
scroll to position [2358, 0]
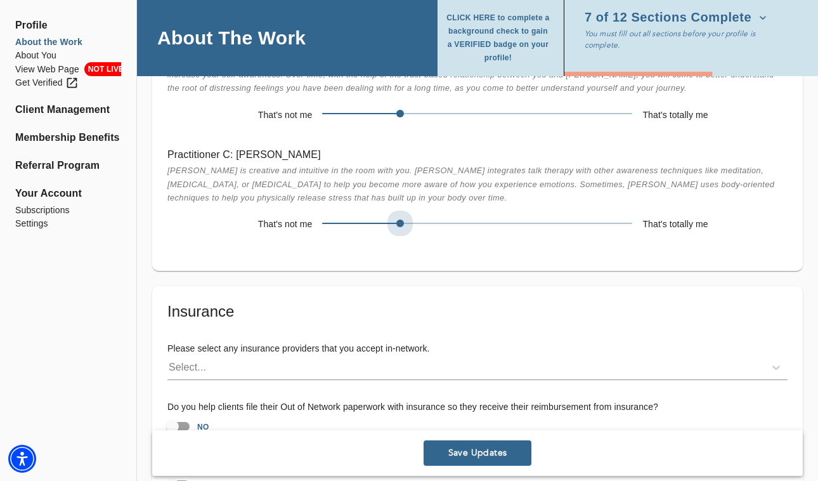
drag, startPoint x: 479, startPoint y: 223, endPoint x: 430, endPoint y: 228, distance: 49.2
click at [430, 229] on span at bounding box center [477, 223] width 310 height 18
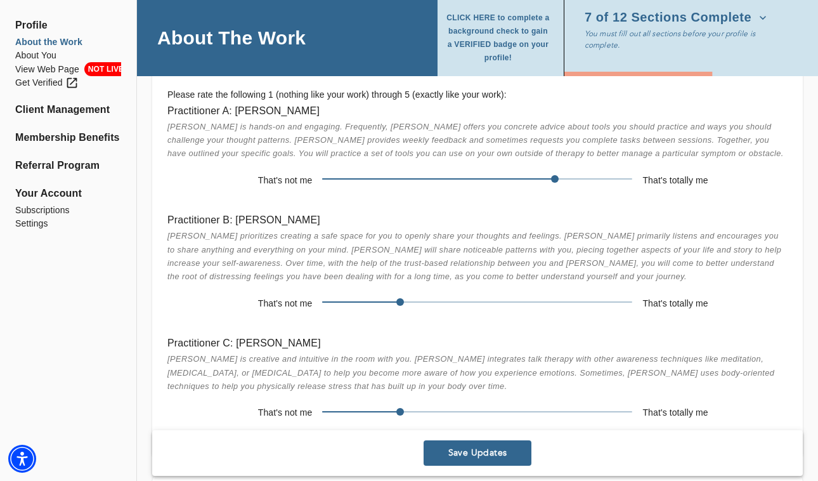
scroll to position [2162, 0]
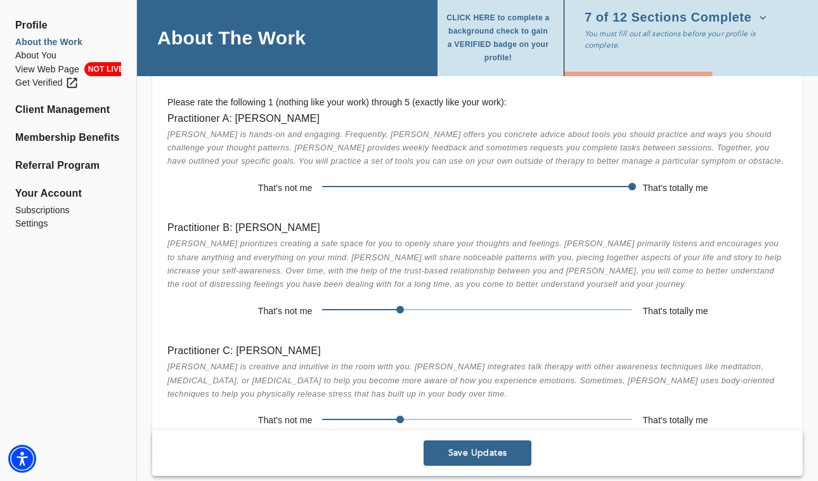
drag, startPoint x: 557, startPoint y: 186, endPoint x: 634, endPoint y: 195, distance: 77.3
click at [634, 190] on span at bounding box center [632, 187] width 8 height 8
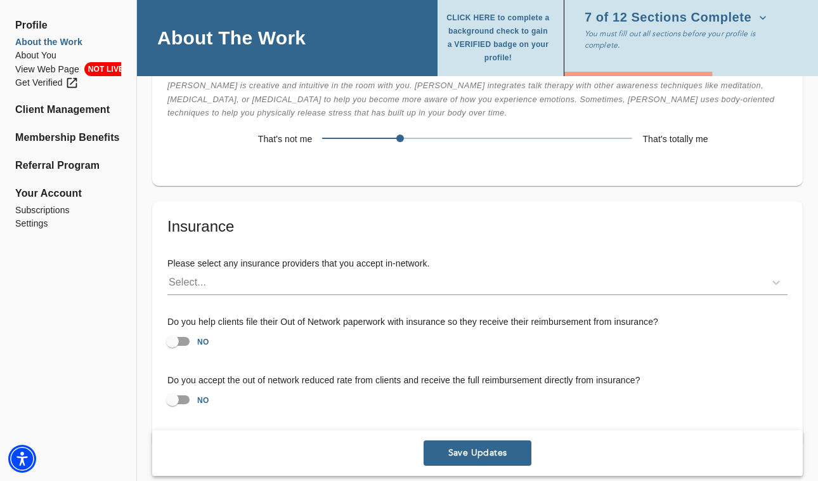
scroll to position [2490, 0]
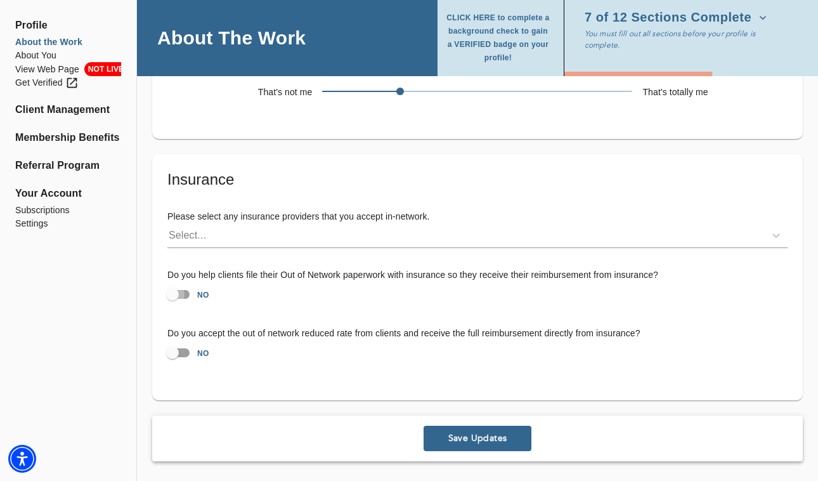
click at [178, 294] on input "NO" at bounding box center [172, 294] width 72 height 24
checkbox input "true"
click at [185, 354] on input "NO" at bounding box center [172, 353] width 72 height 24
checkbox input "true"
click at [474, 441] on span "Save Updates" at bounding box center [478, 438] width 98 height 12
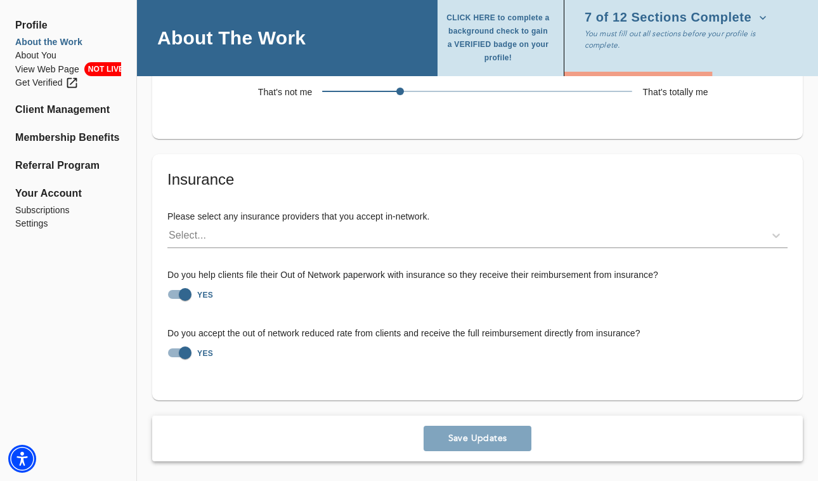
click at [491, 438] on div "Save Updates" at bounding box center [477, 438] width 651 height 46
click at [736, 20] on span "7 of 12 Sections Complete" at bounding box center [676, 17] width 182 height 13
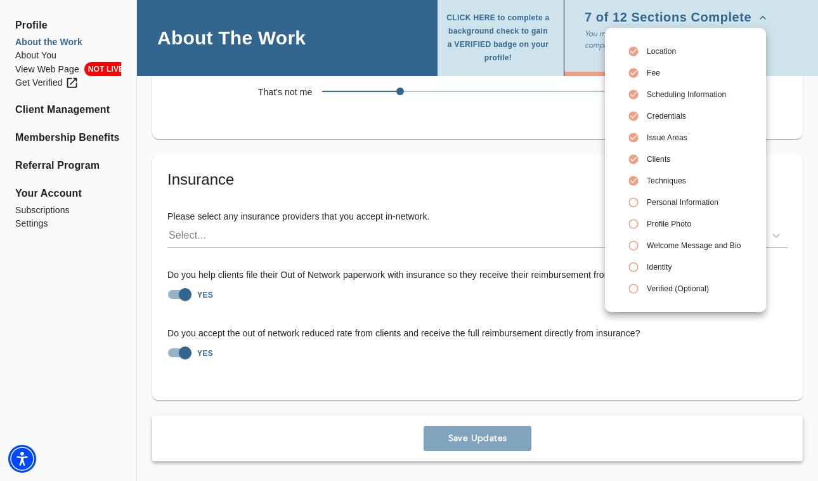
click at [668, 204] on span "Personal Information" at bounding box center [694, 202] width 94 height 11
click at [632, 200] on icon at bounding box center [633, 202] width 11 height 11
click at [550, 195] on div at bounding box center [409, 240] width 818 height 481
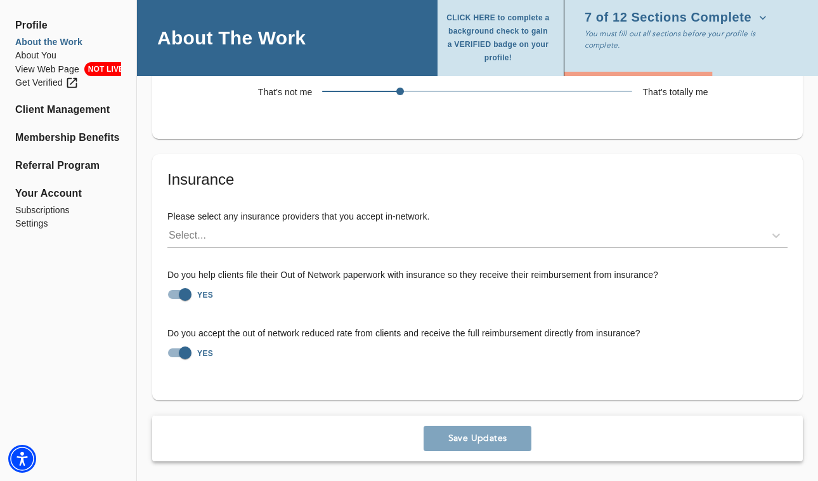
click at [498, 440] on div "Save Updates" at bounding box center [477, 438] width 651 height 46
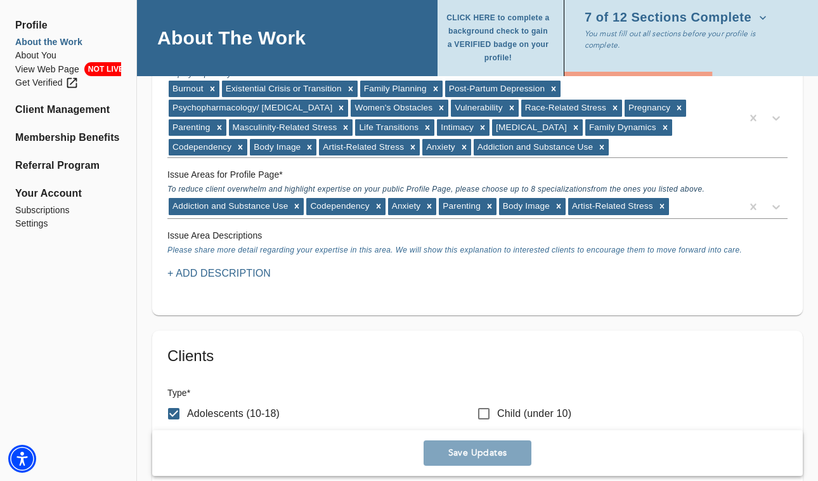
scroll to position [1152, 0]
